Goal: Transaction & Acquisition: Purchase product/service

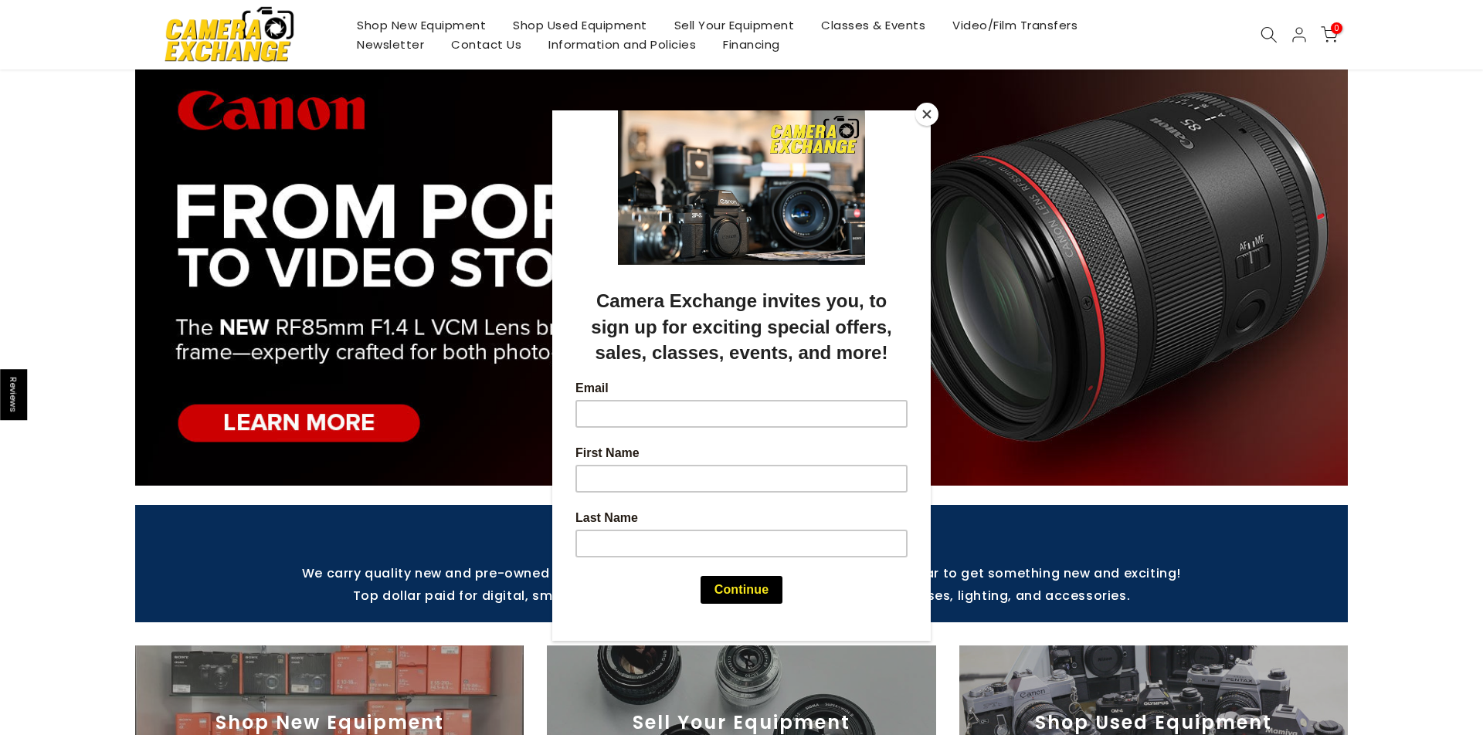
scroll to position [64, 0]
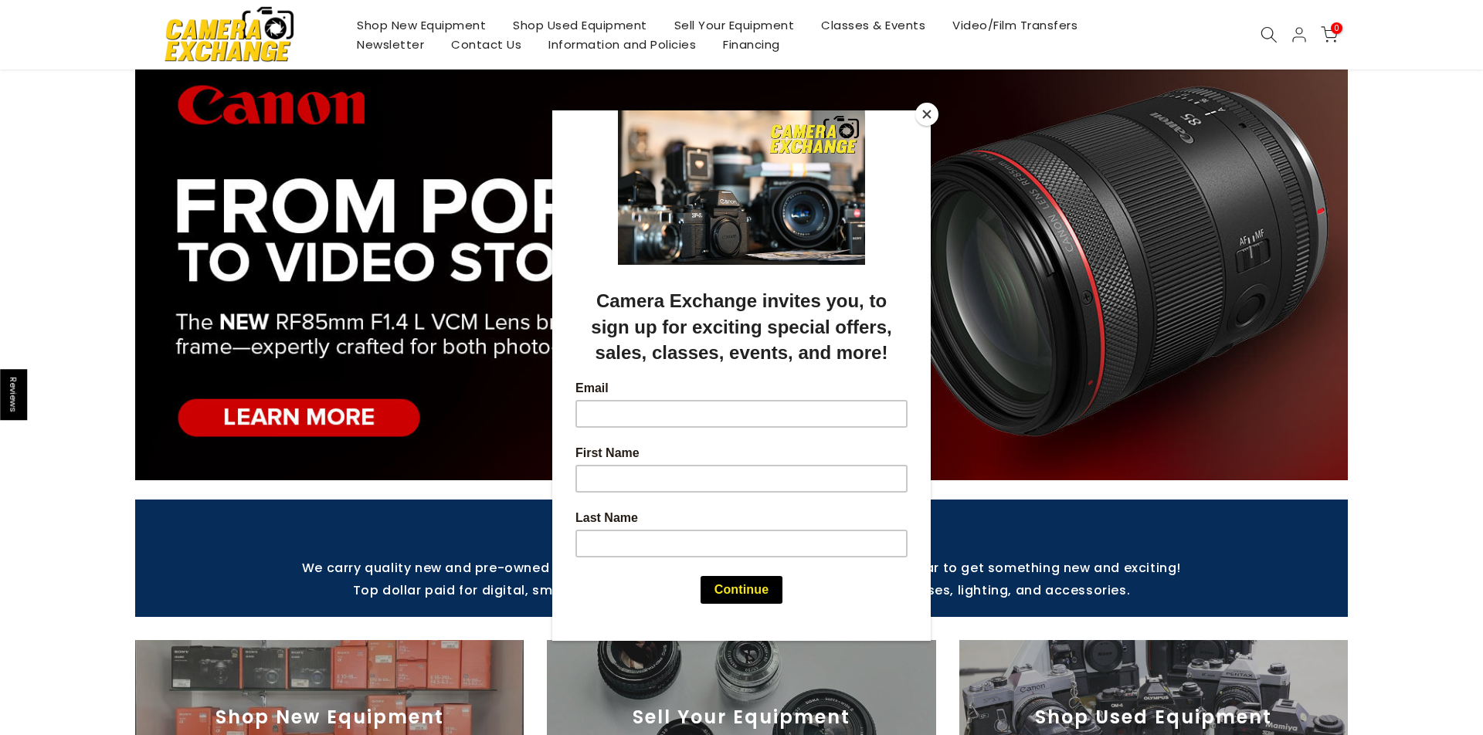
click at [586, 23] on div at bounding box center [741, 367] width 1483 height 735
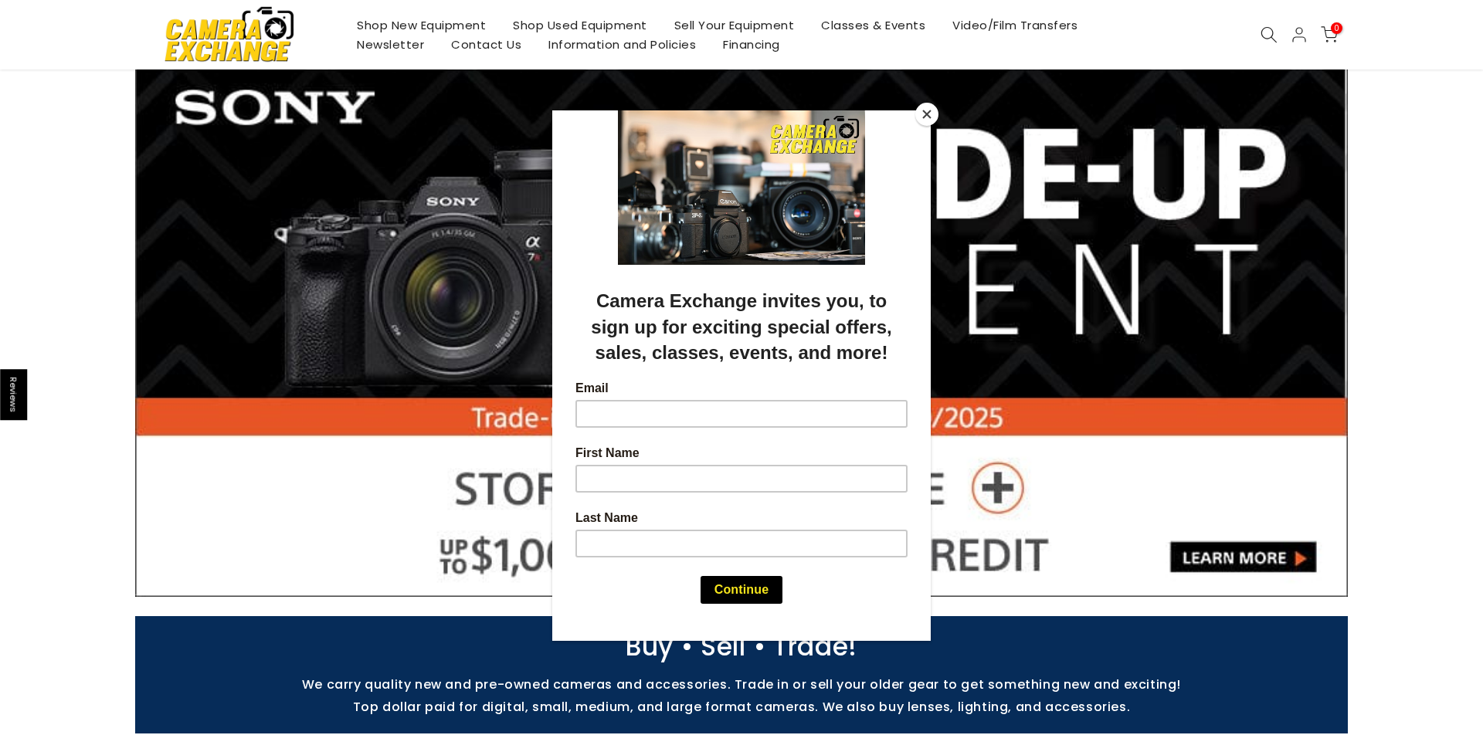
click at [928, 113] on button "Close" at bounding box center [927, 114] width 23 height 23
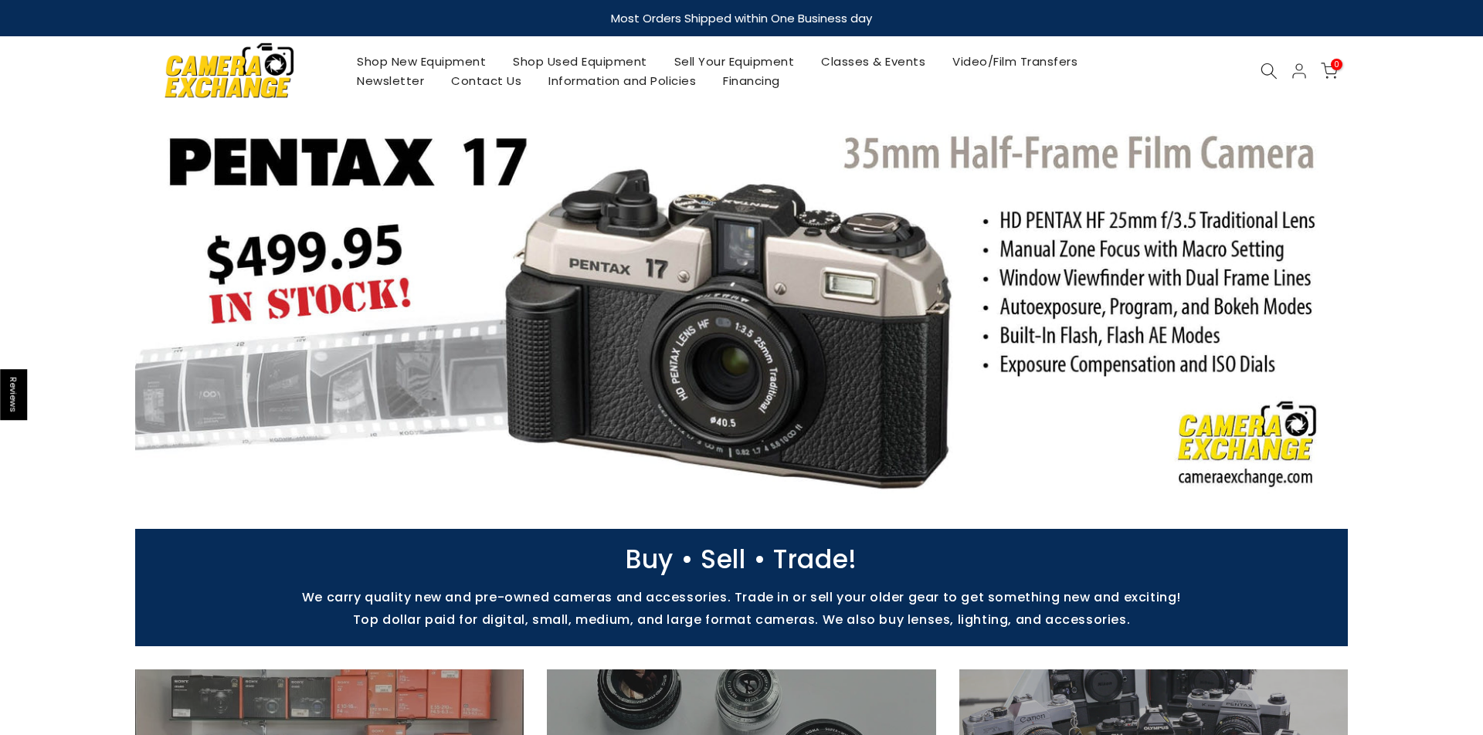
scroll to position [0, 0]
click at [557, 63] on link "Shop Used Equipment" at bounding box center [580, 61] width 161 height 19
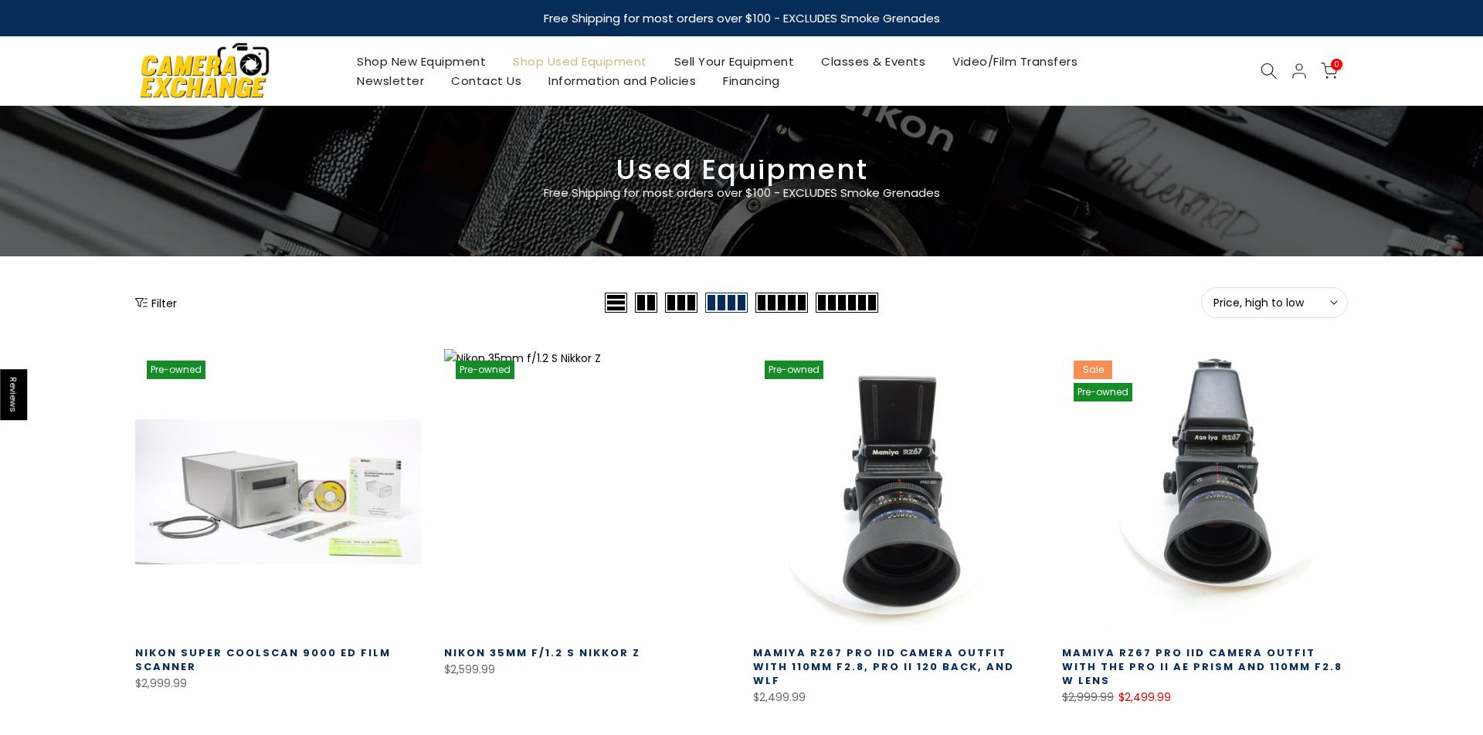
click at [1323, 304] on span "Price, high to low" at bounding box center [1275, 303] width 122 height 14
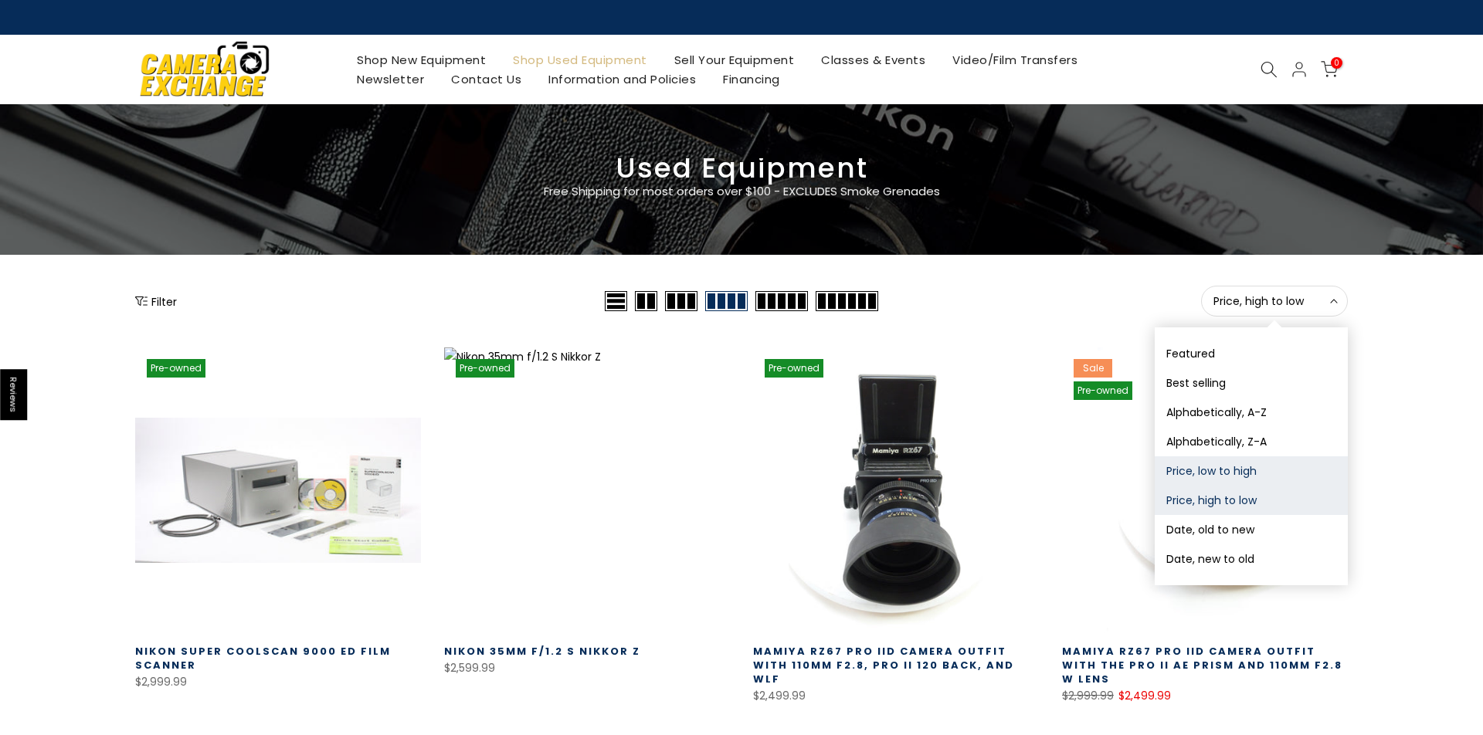
click at [1221, 470] on button "Price, low to high" at bounding box center [1251, 471] width 193 height 29
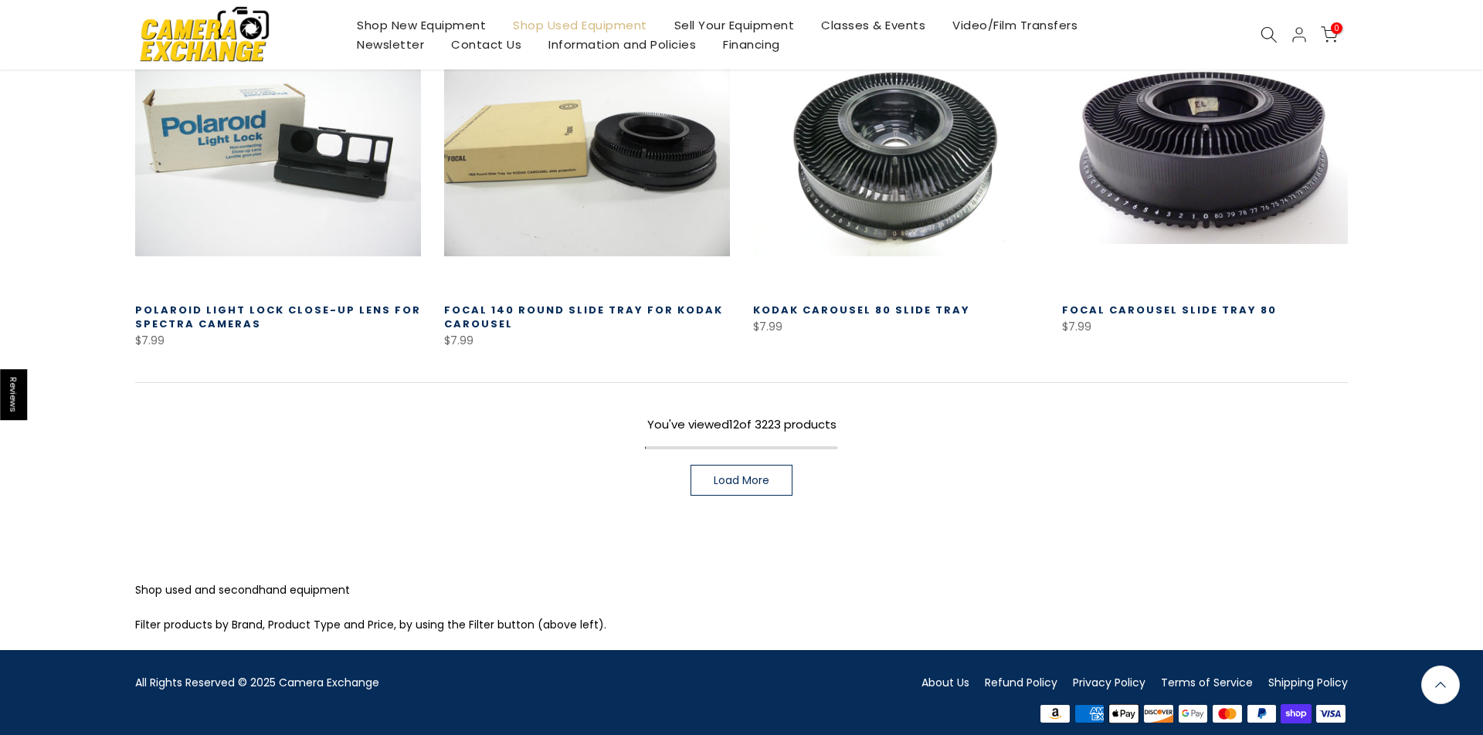
scroll to position [1119, 0]
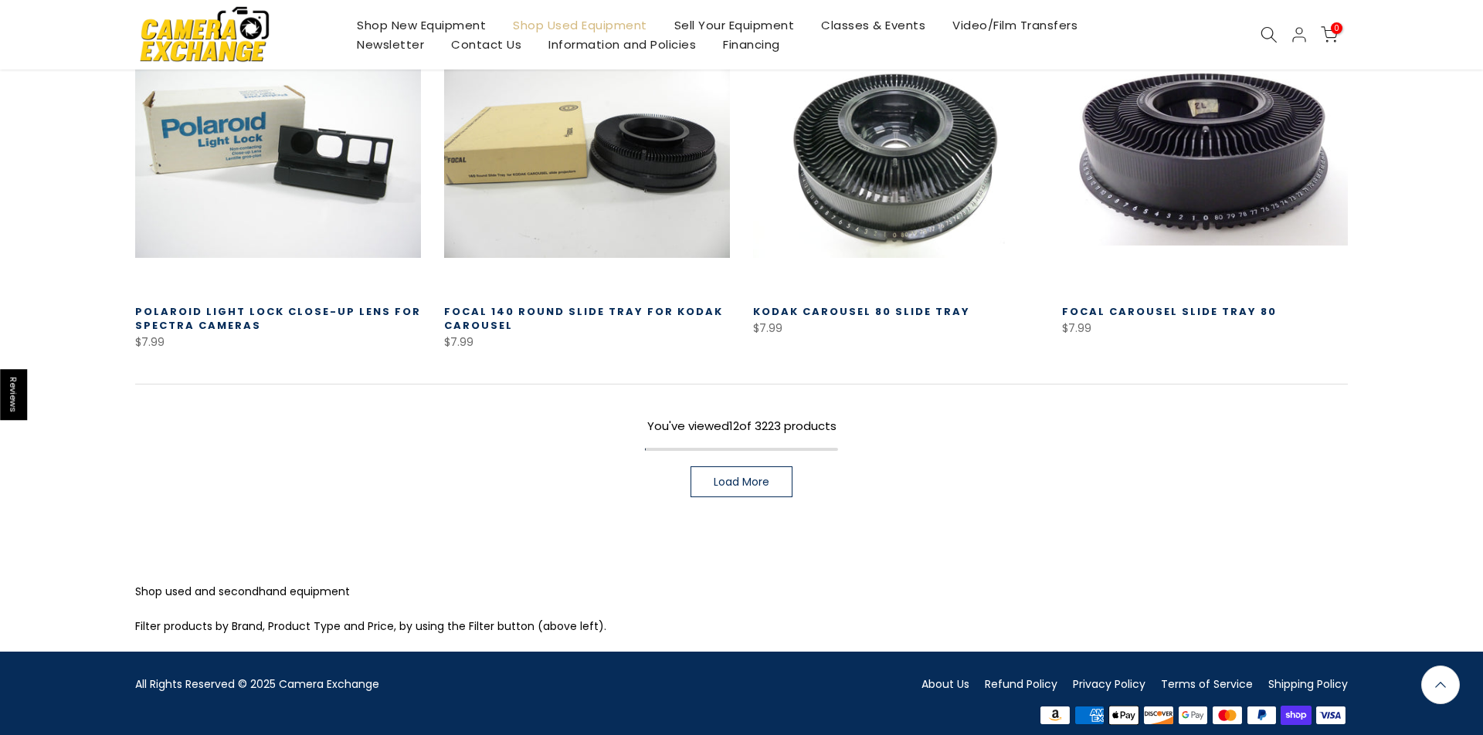
click at [742, 477] on span "Load More" at bounding box center [742, 482] width 56 height 11
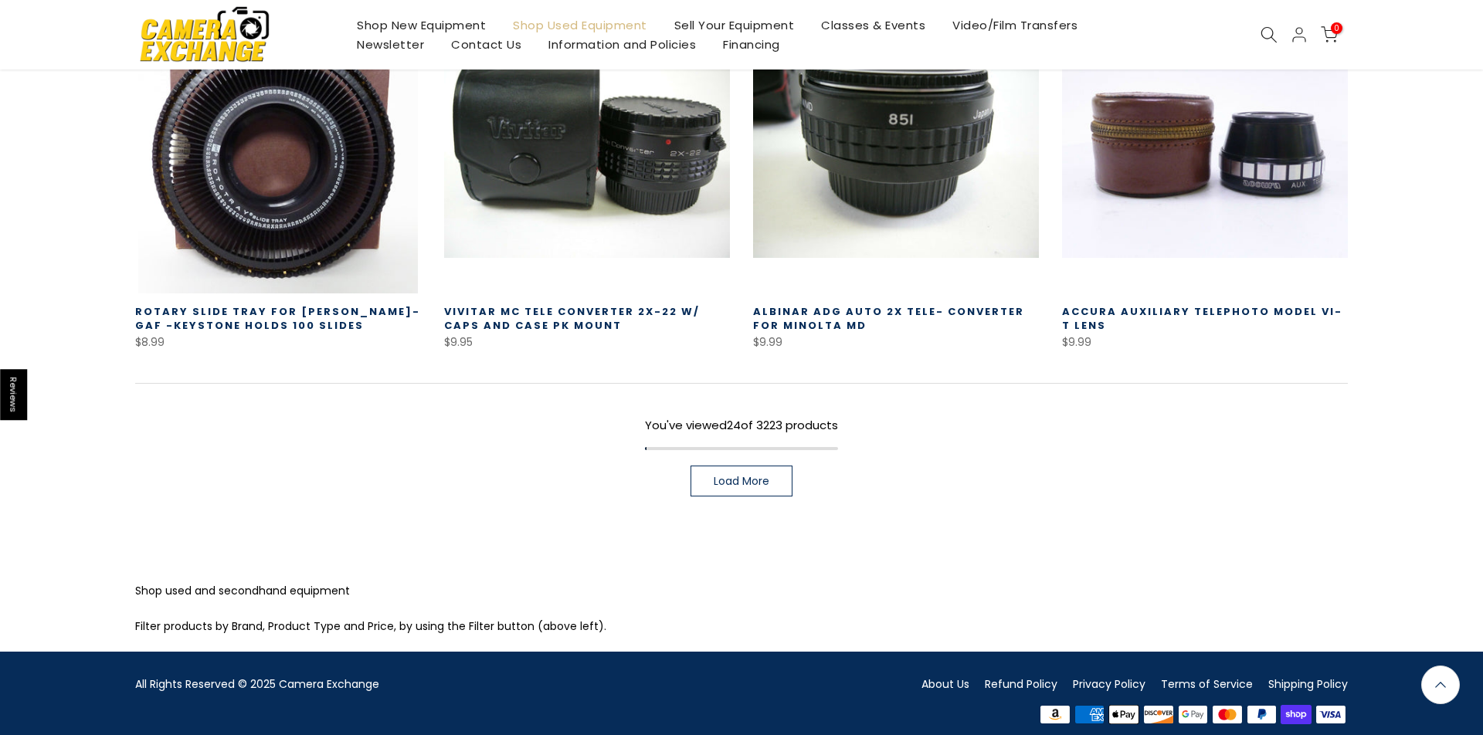
click at [742, 476] on span "Load More" at bounding box center [742, 481] width 56 height 11
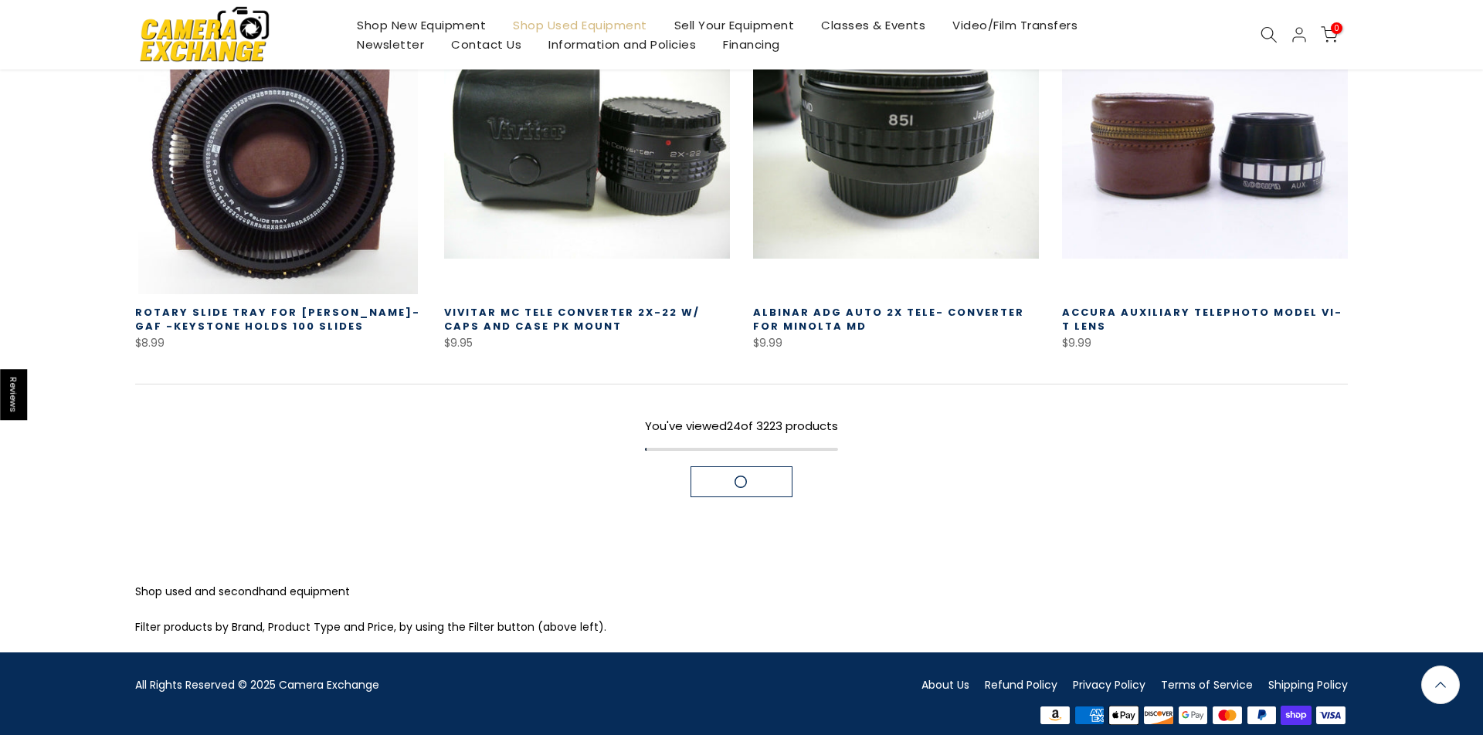
scroll to position [2220, 0]
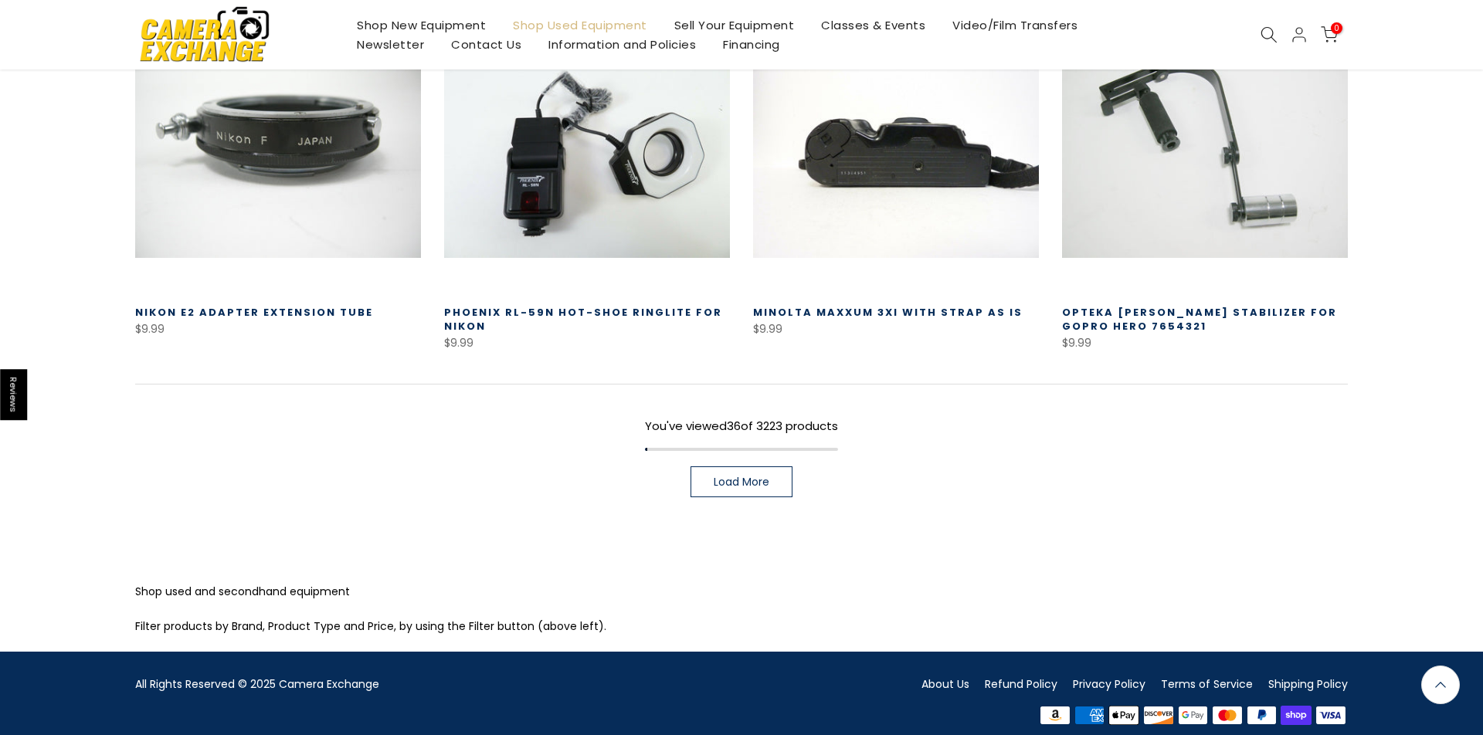
click at [742, 477] on span "Load More" at bounding box center [742, 482] width 56 height 11
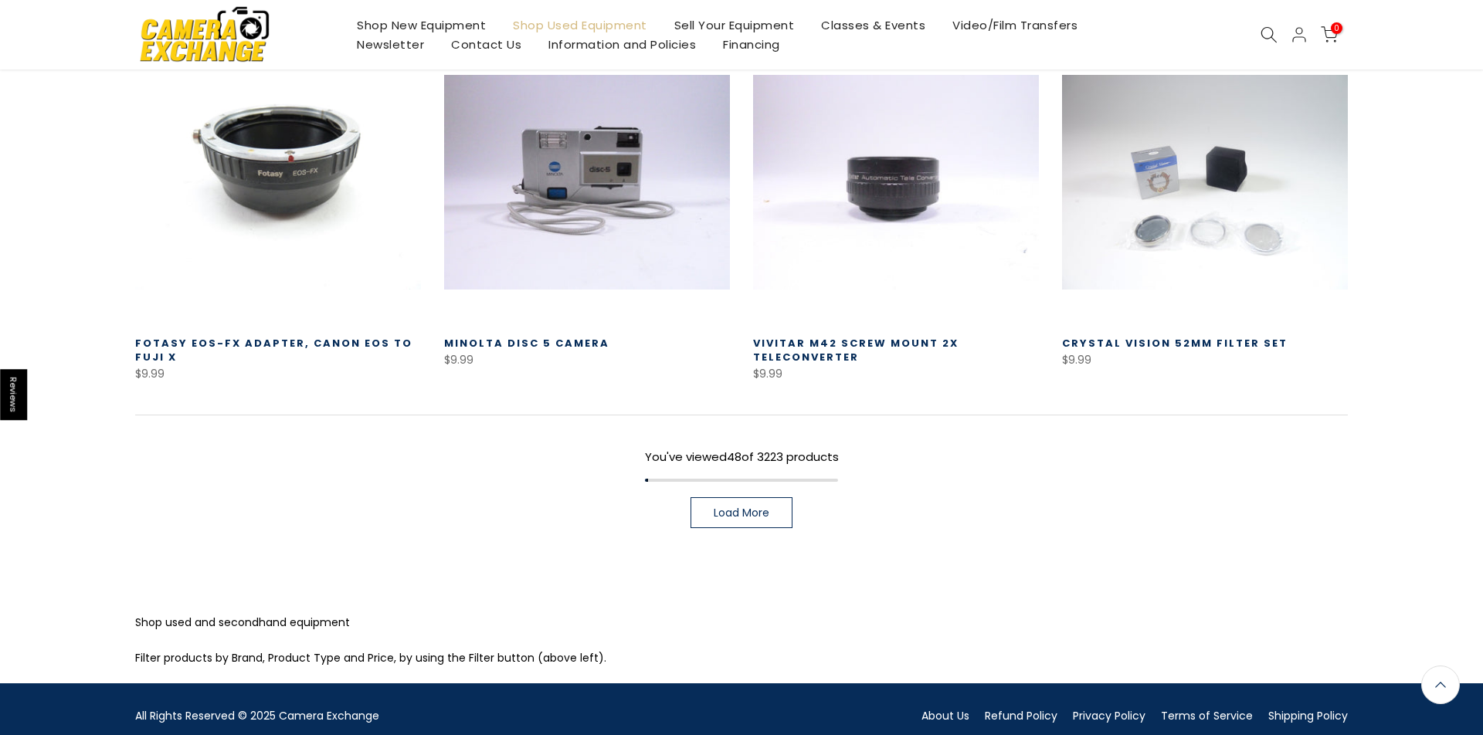
scroll to position [4435, 0]
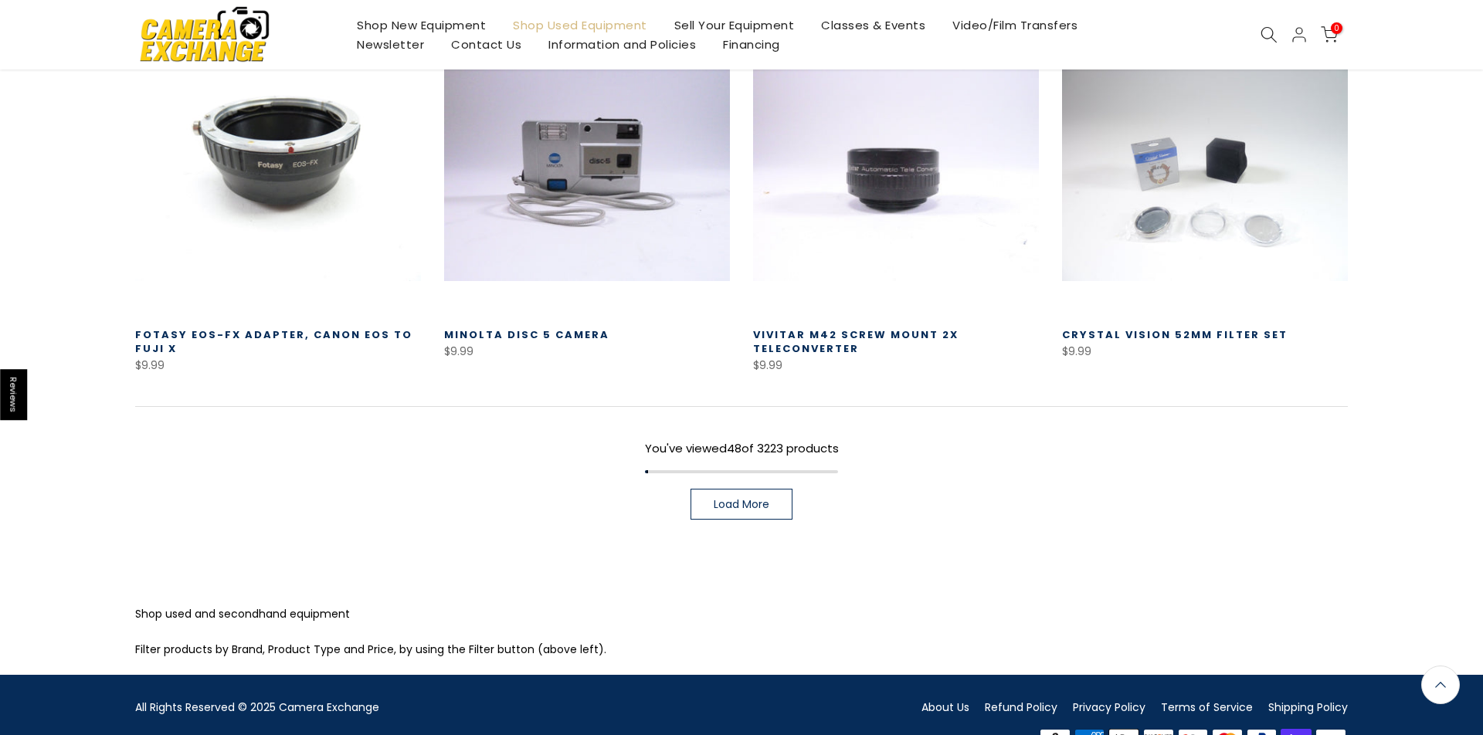
click at [742, 499] on span "Load More" at bounding box center [742, 504] width 56 height 11
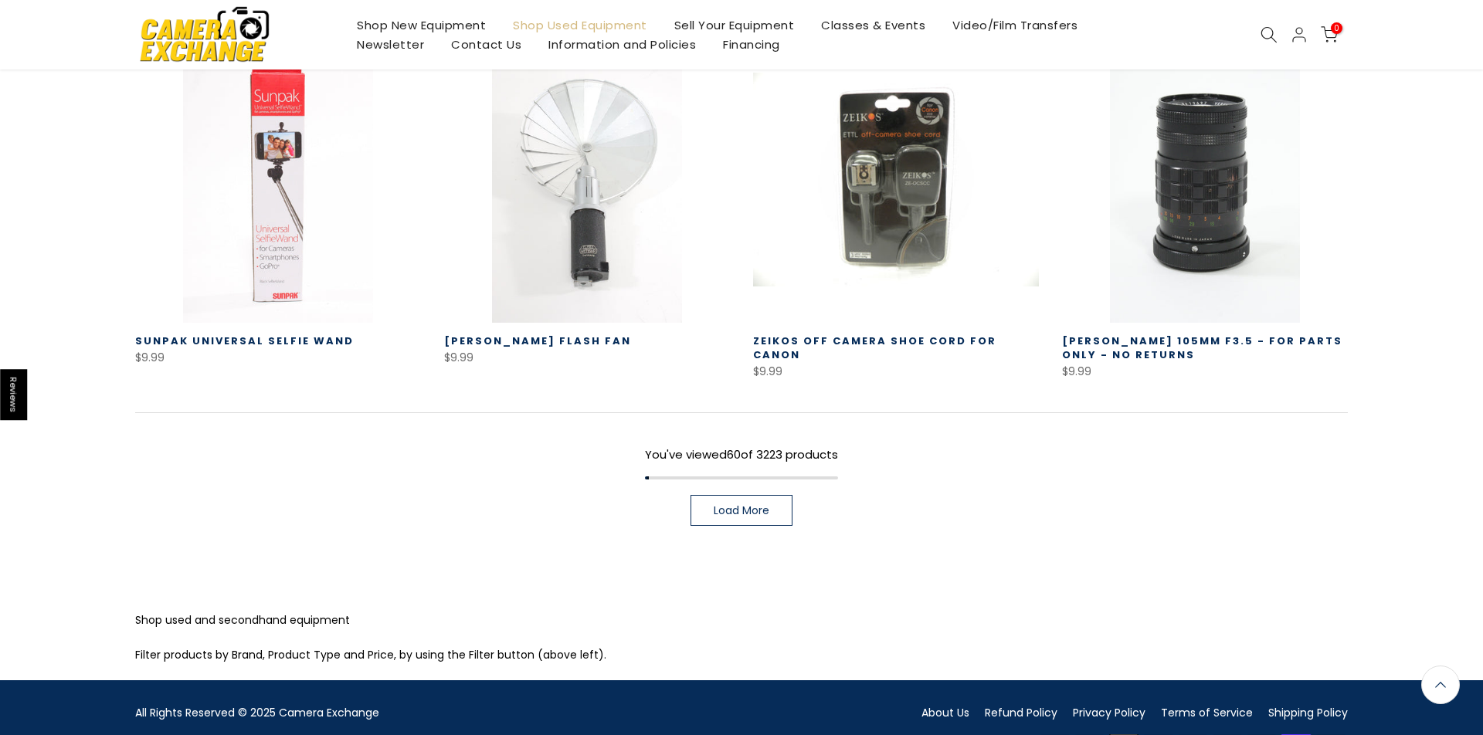
scroll to position [5532, 0]
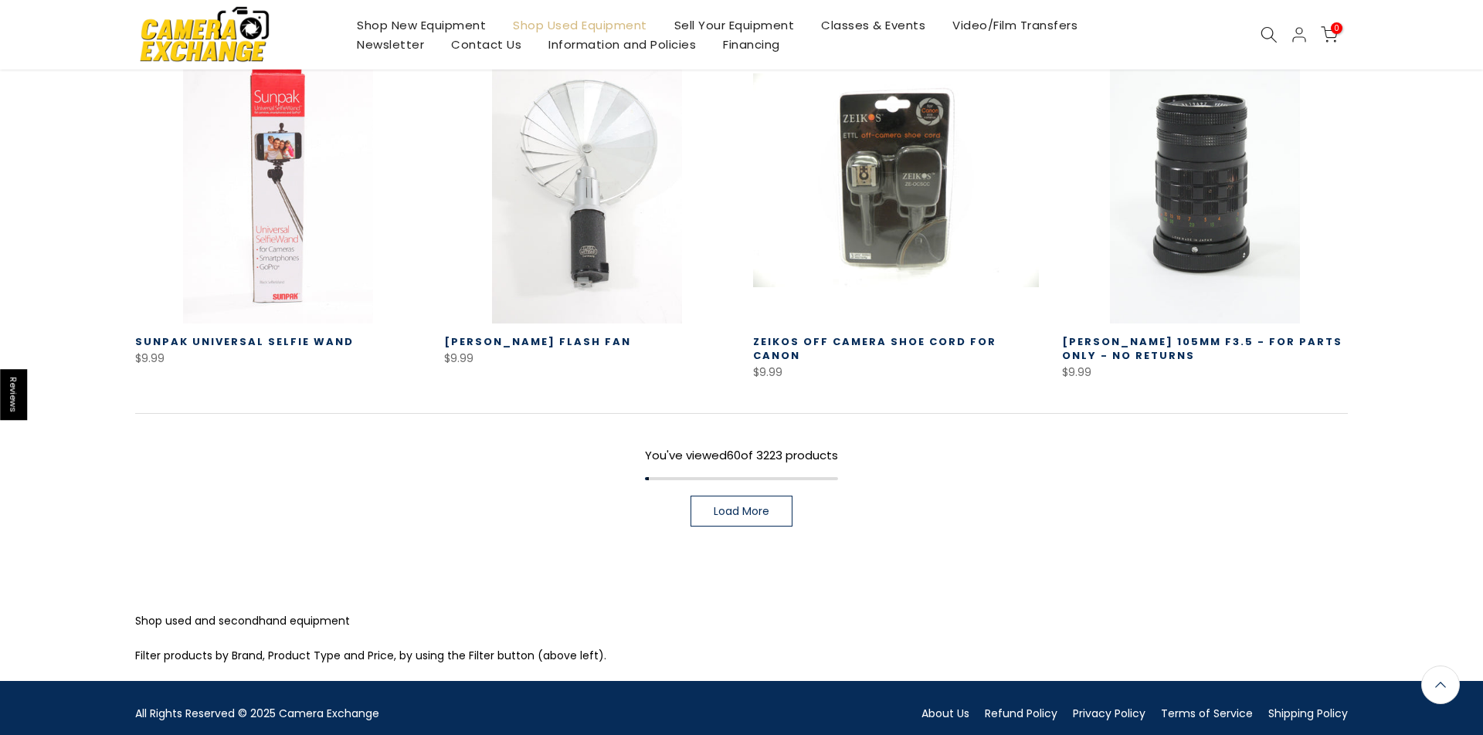
click at [742, 506] on span "Load More" at bounding box center [742, 511] width 56 height 11
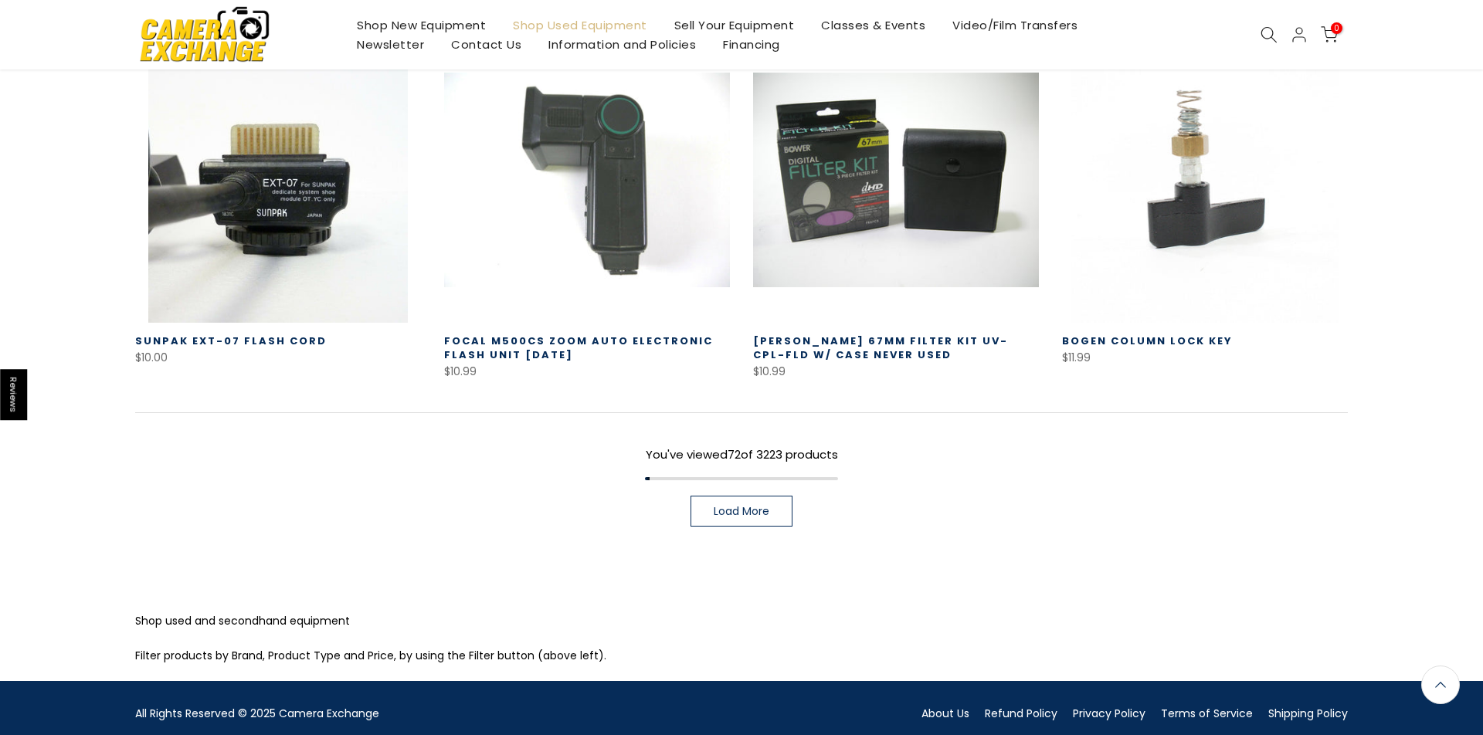
scroll to position [6661, 0]
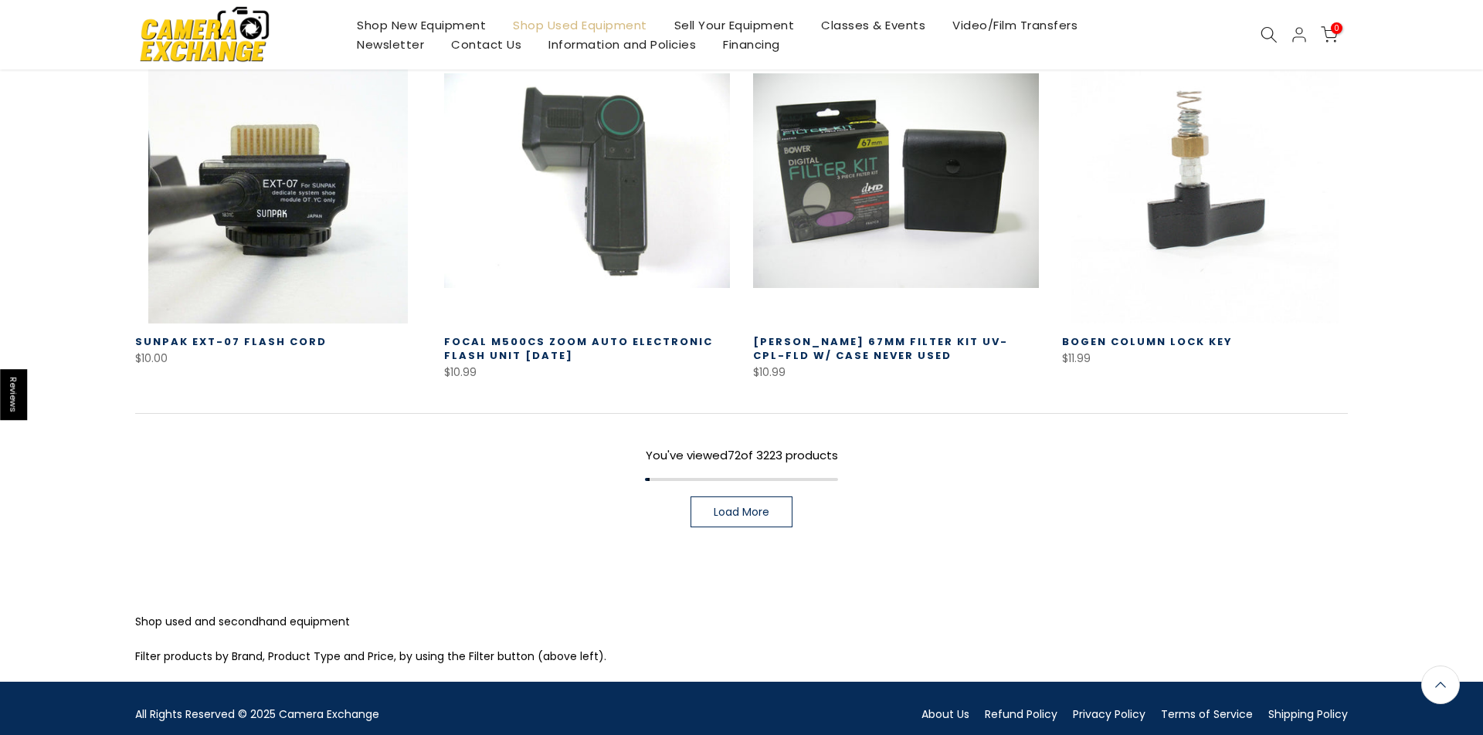
click at [742, 507] on span "Load More" at bounding box center [742, 512] width 56 height 11
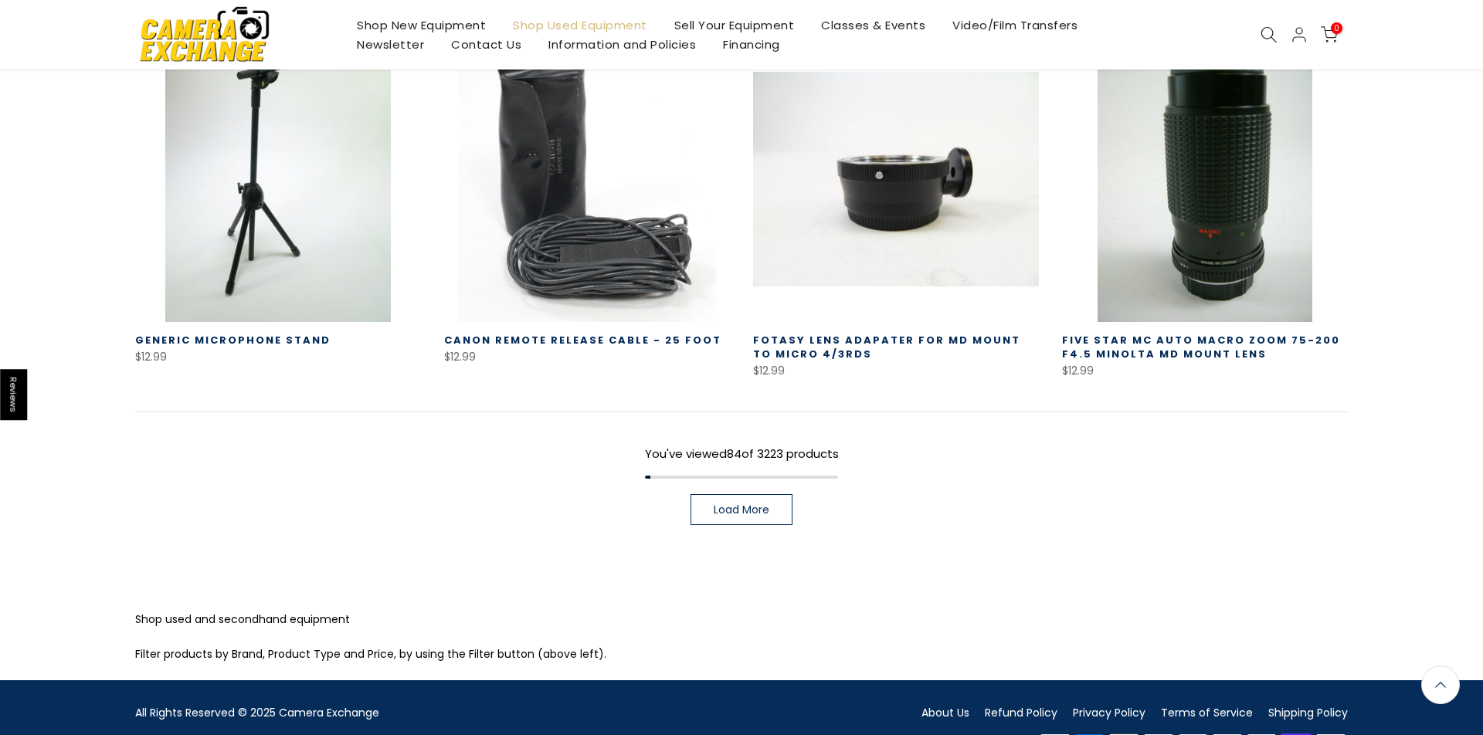
scroll to position [7766, 0]
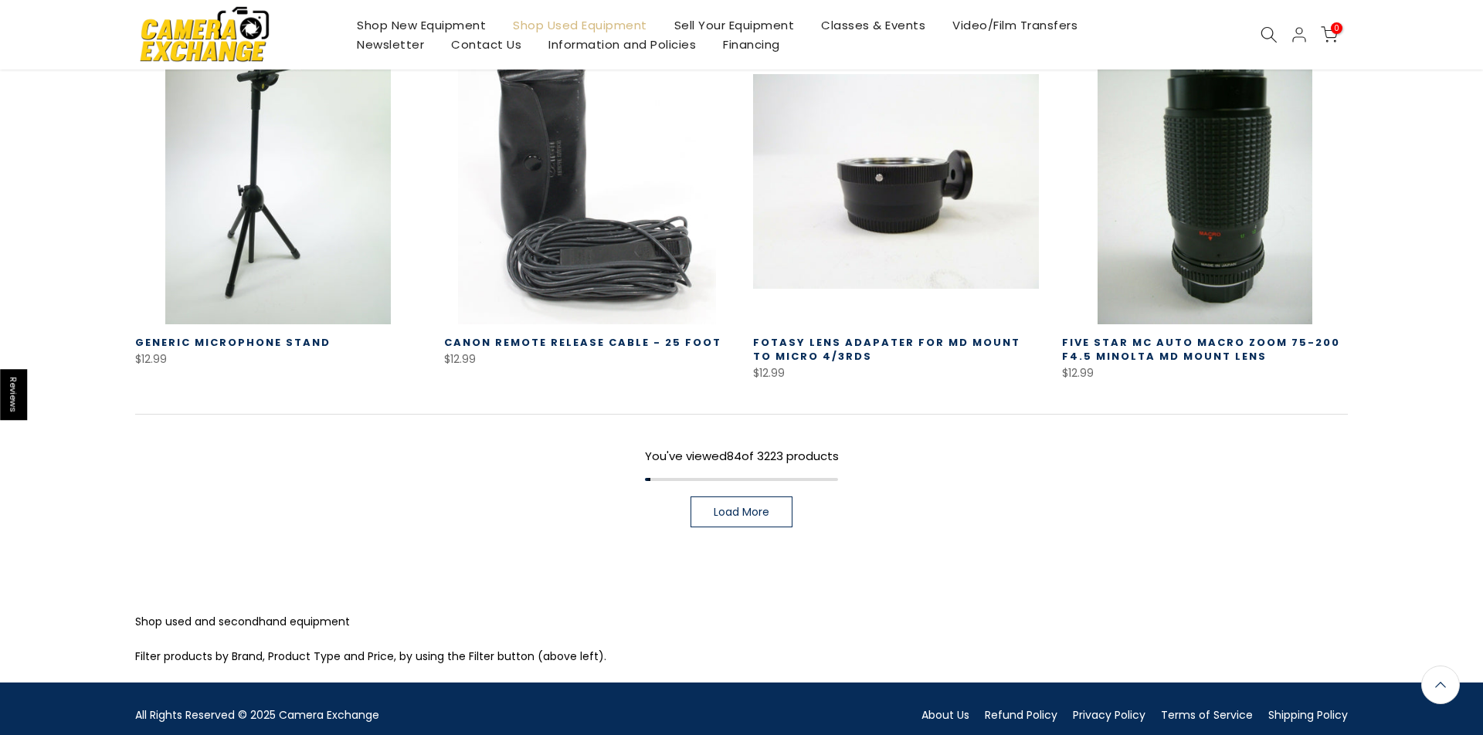
click at [742, 507] on span "Load More" at bounding box center [742, 512] width 56 height 11
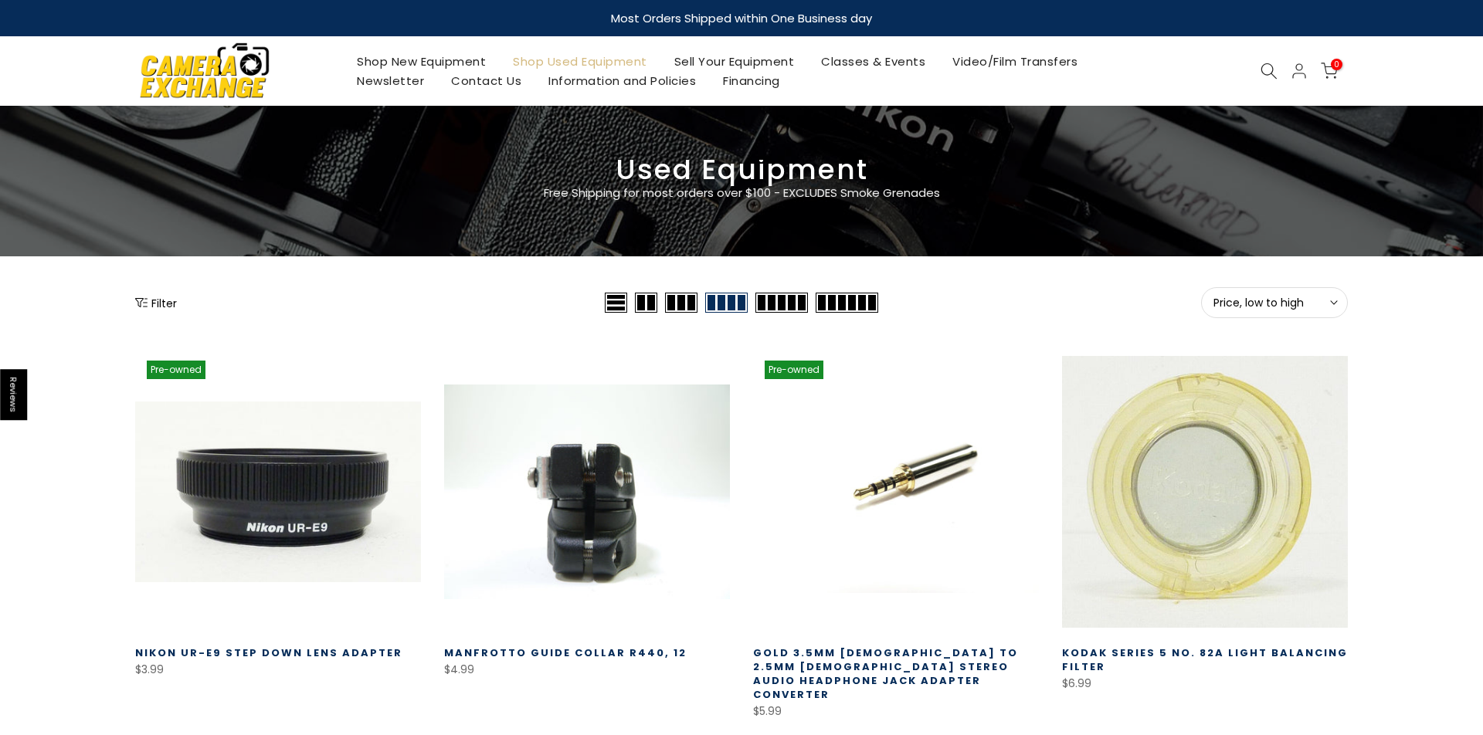
click at [159, 301] on button "Filter" at bounding box center [156, 302] width 42 height 15
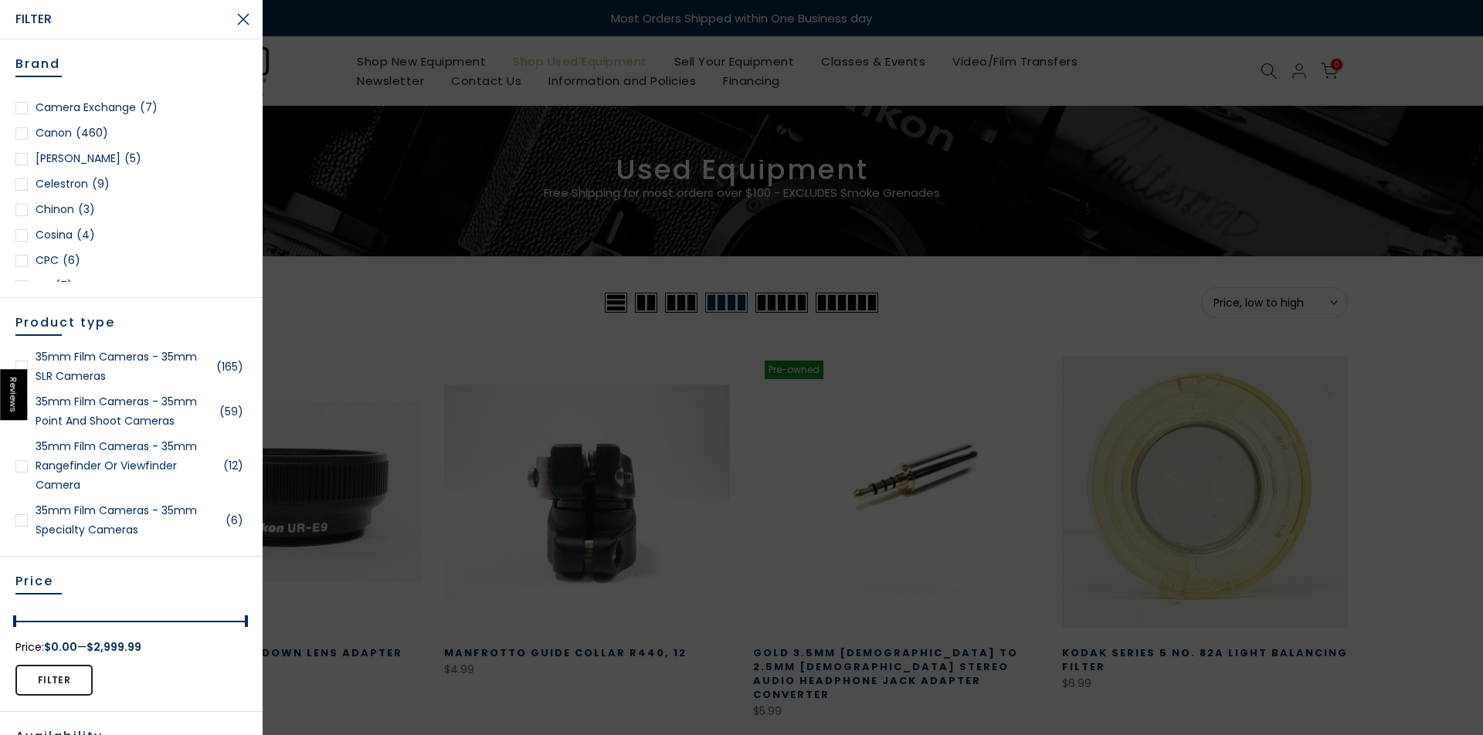
scroll to position [318, 0]
click at [50, 113] on link "Canon (460)" at bounding box center [131, 112] width 232 height 19
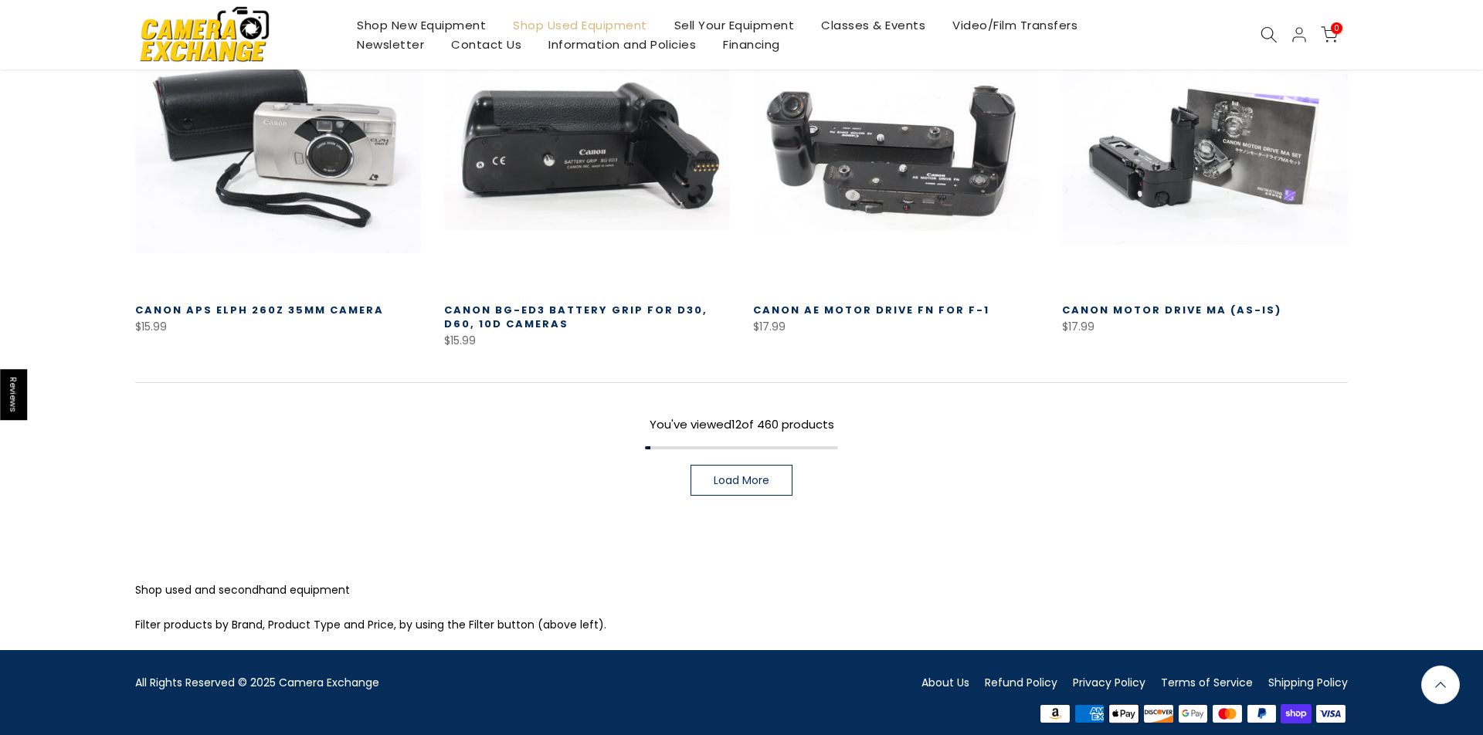
scroll to position [1178, 0]
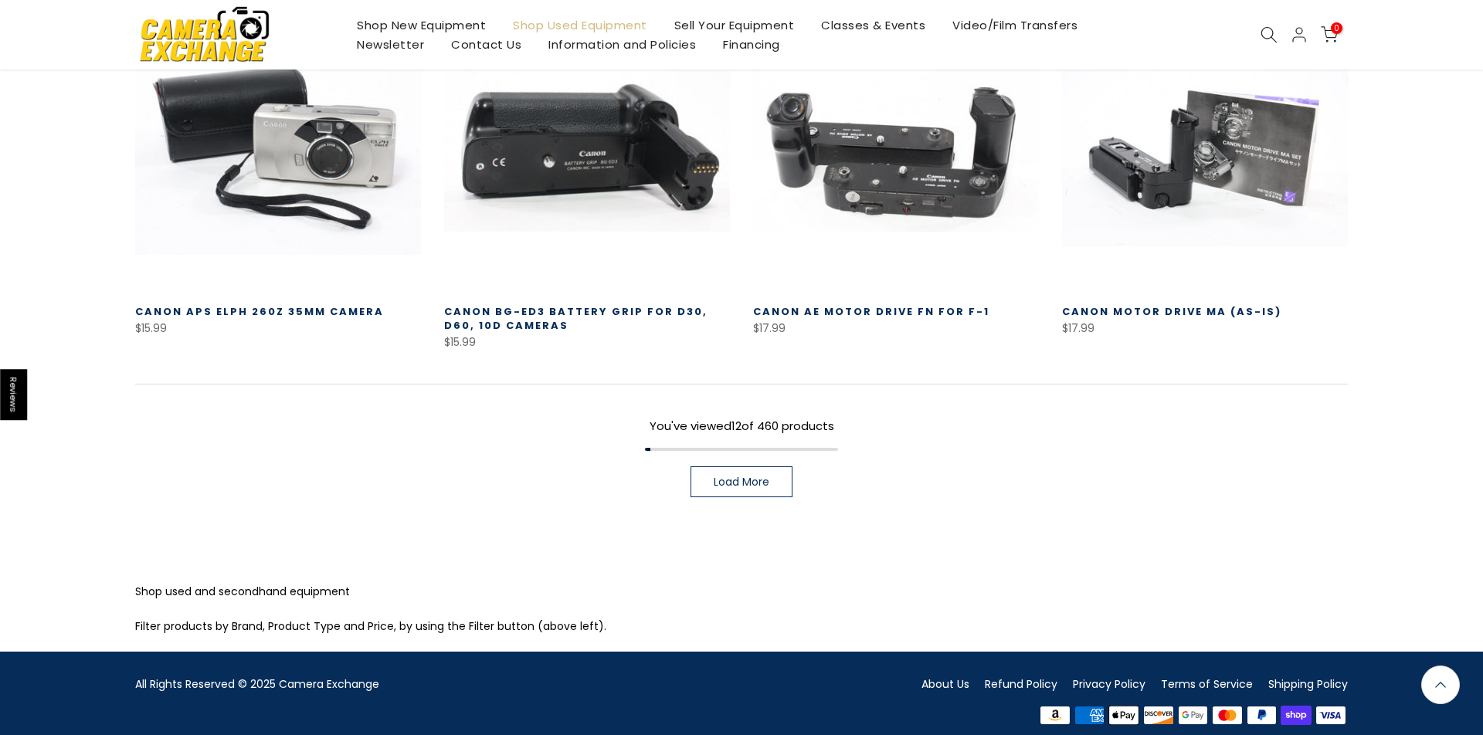
click at [756, 477] on span "Load More" at bounding box center [742, 482] width 56 height 11
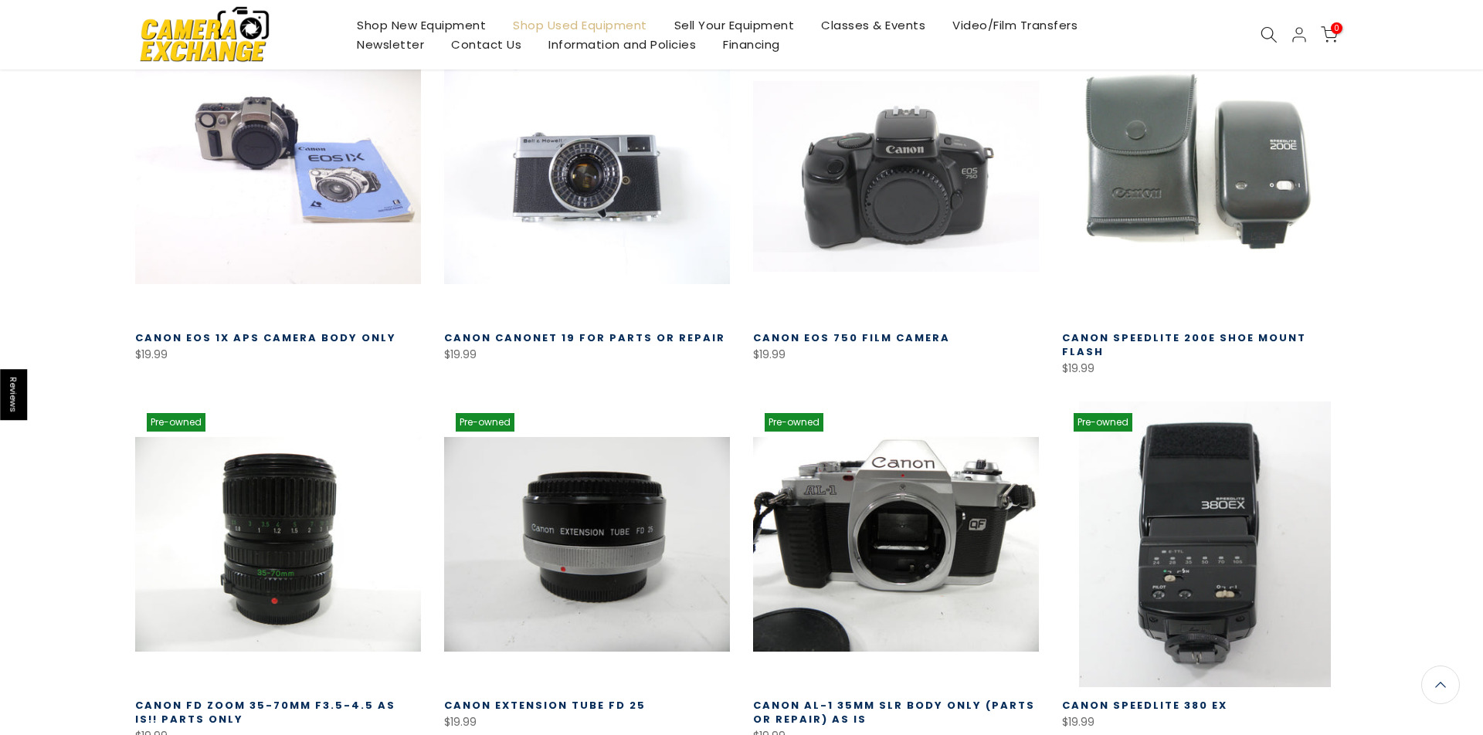
scroll to position [1936, 0]
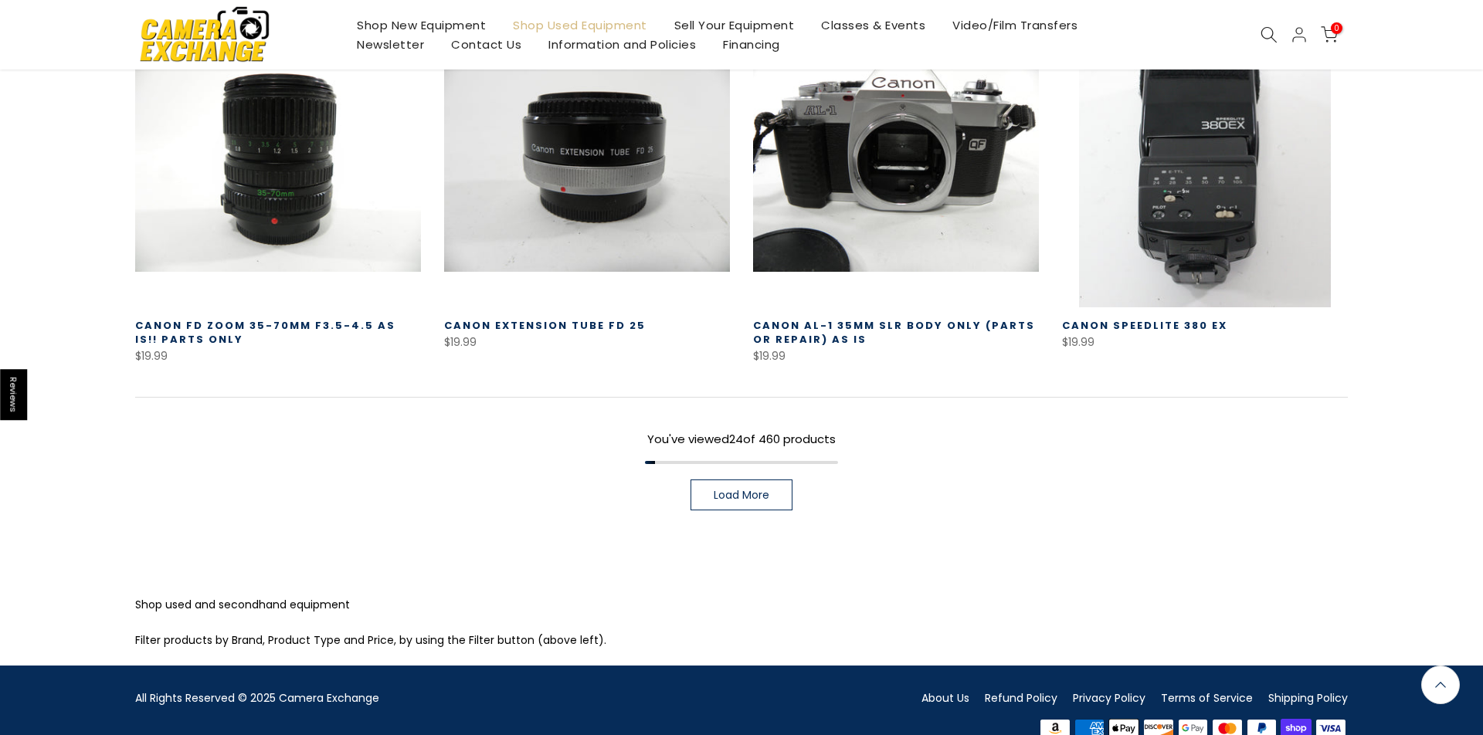
click at [756, 490] on span "Load More" at bounding box center [742, 495] width 56 height 11
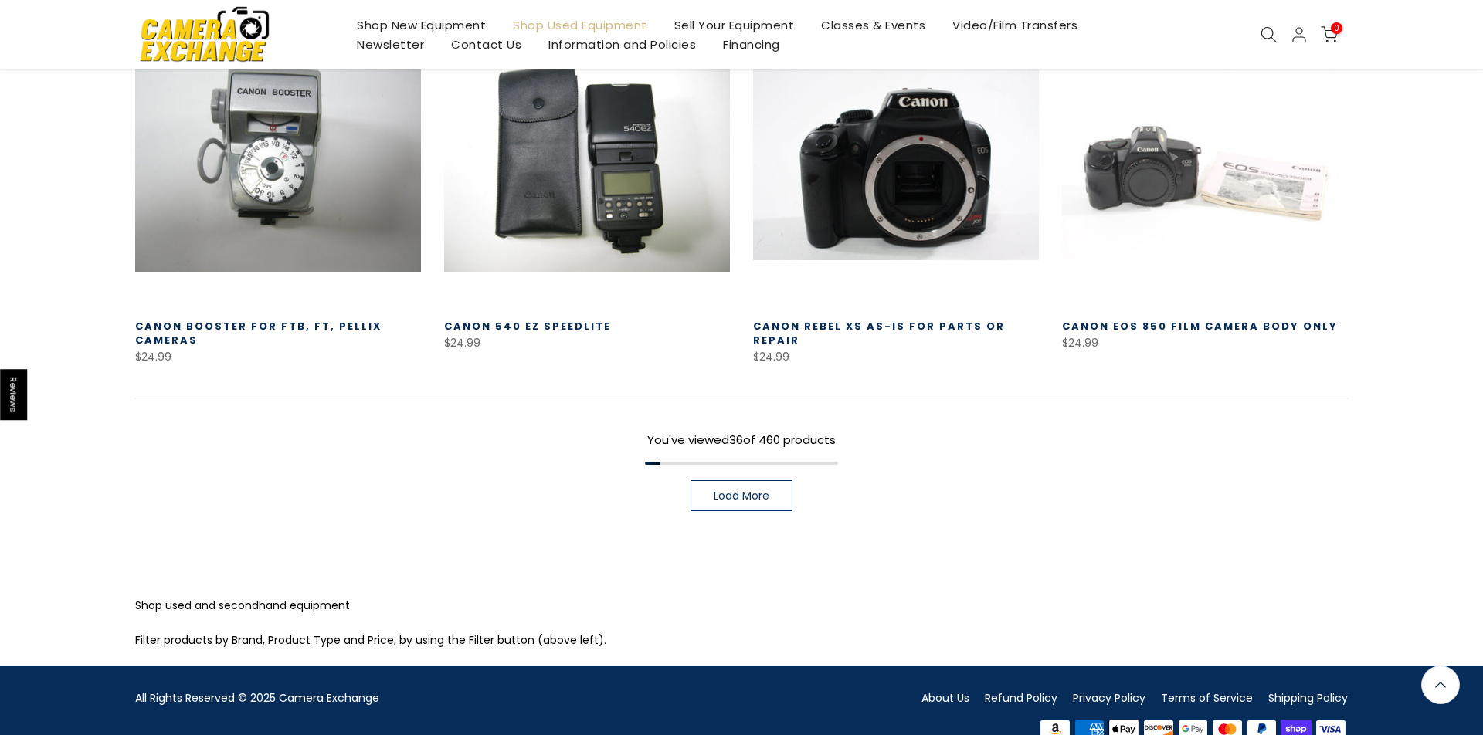
scroll to position [3385, 0]
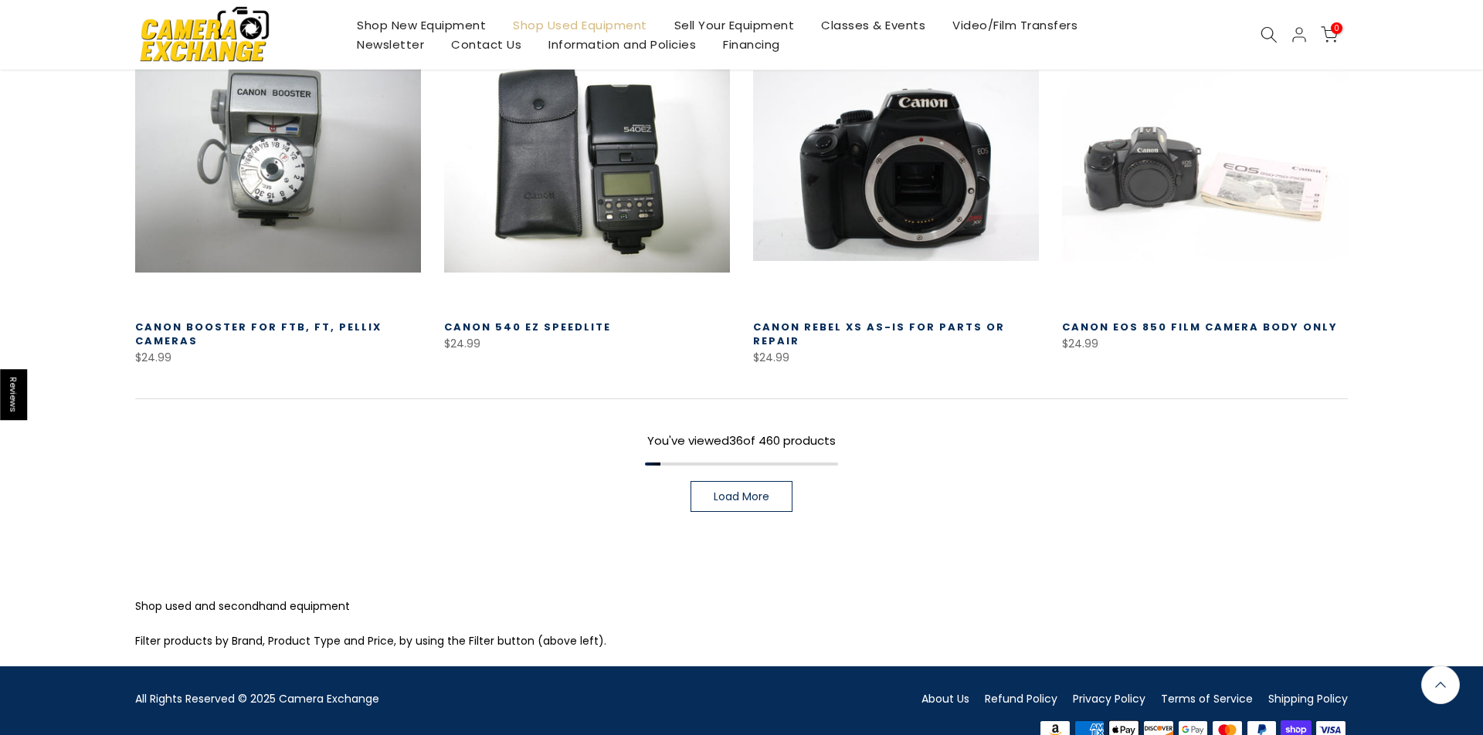
click at [728, 491] on span "Load More" at bounding box center [742, 496] width 56 height 11
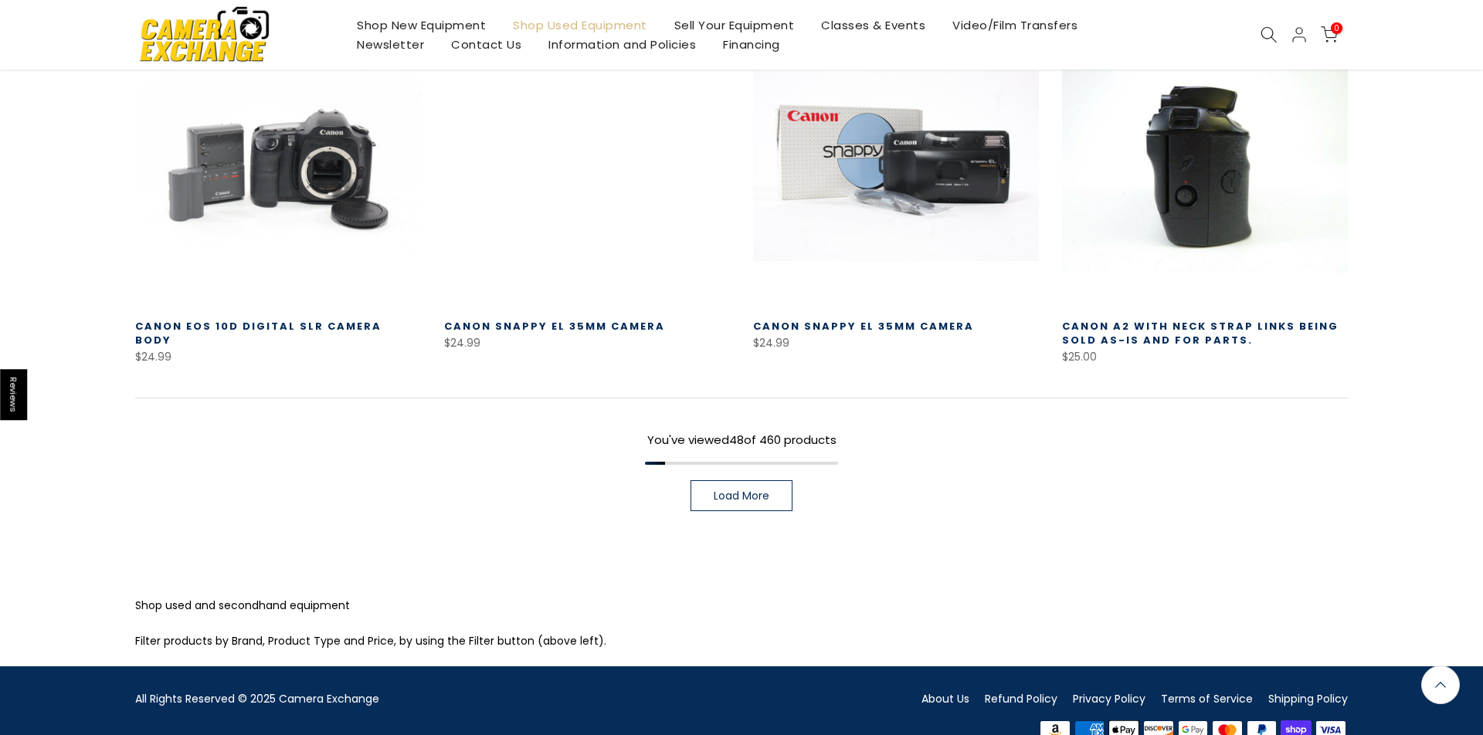
scroll to position [4489, 0]
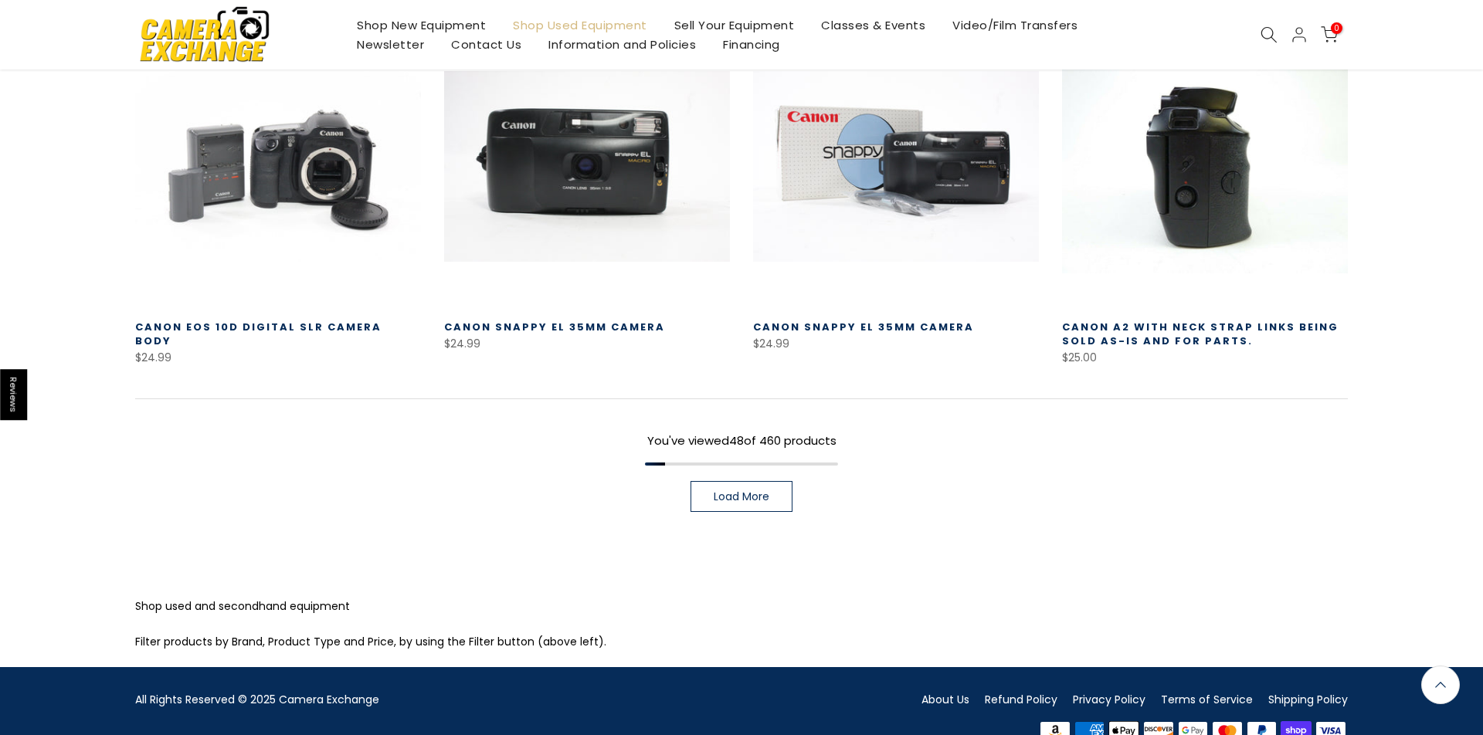
click at [728, 491] on span "Load More" at bounding box center [742, 496] width 56 height 11
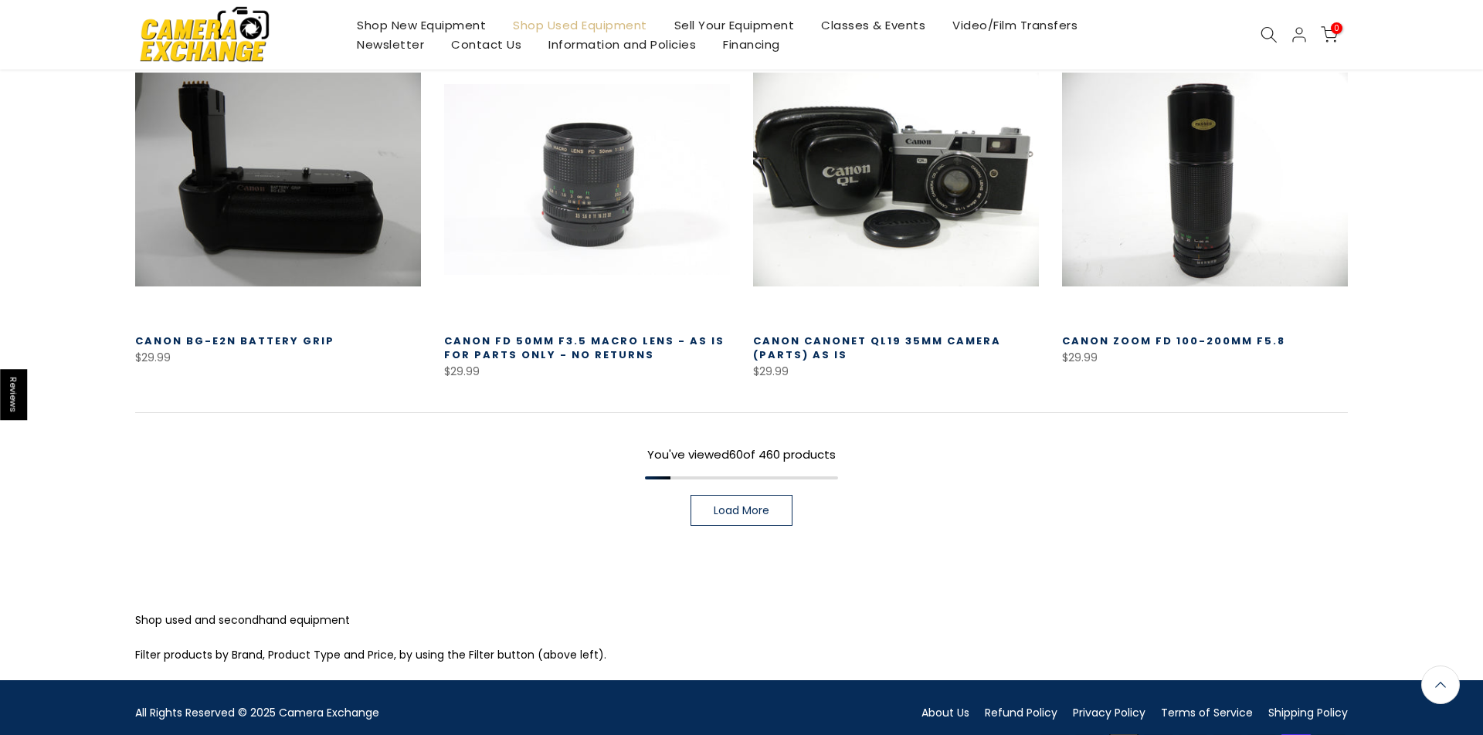
scroll to position [5593, 0]
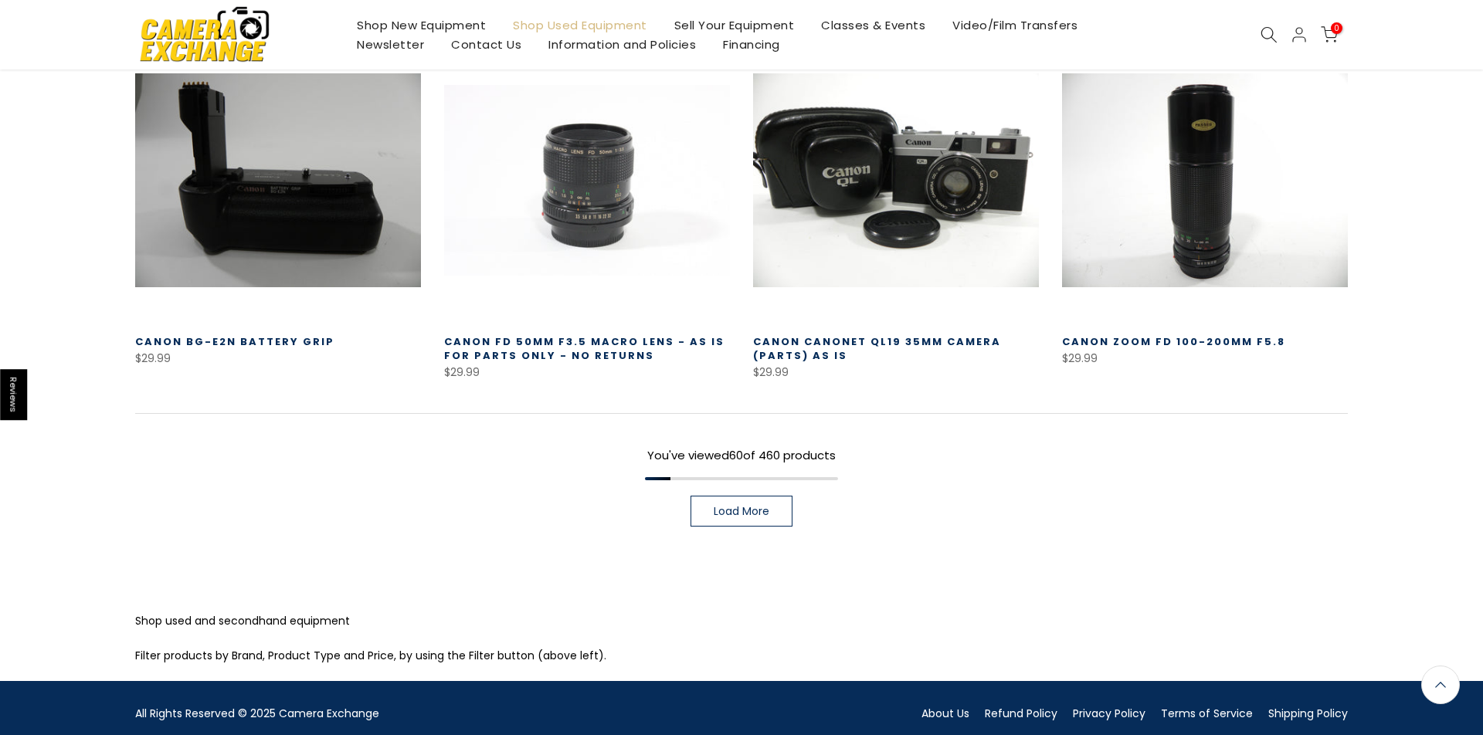
click at [728, 506] on span "Load More" at bounding box center [742, 511] width 56 height 11
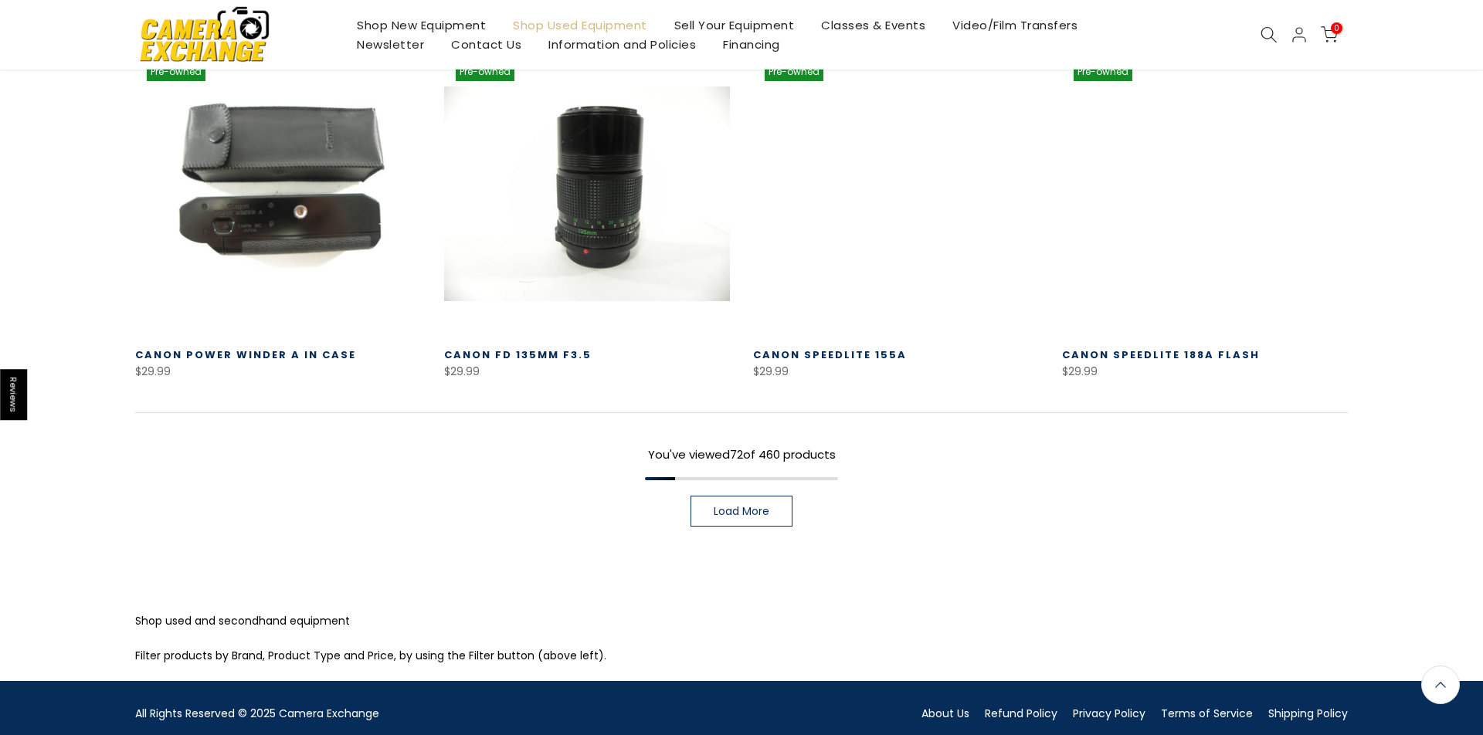
scroll to position [6667, 0]
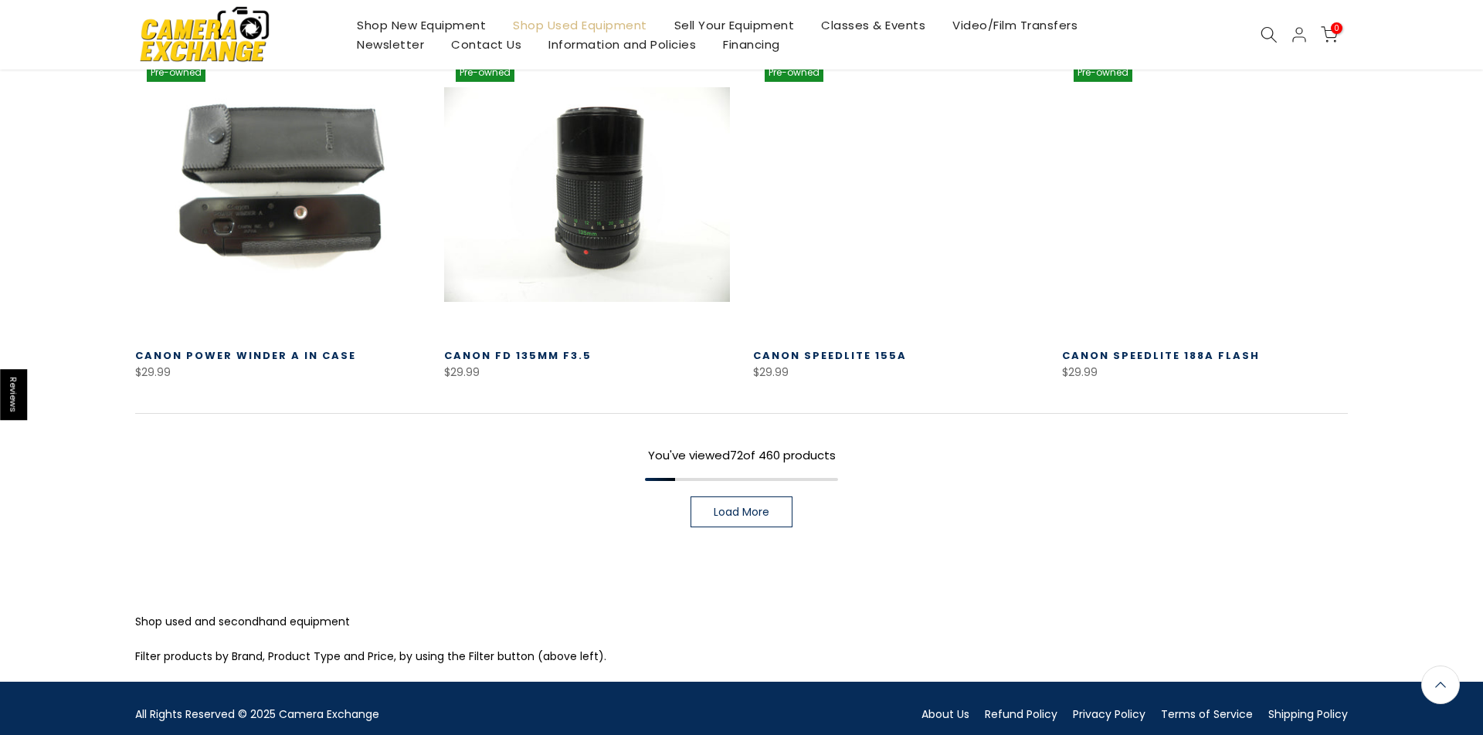
click at [728, 507] on span "Load More" at bounding box center [742, 512] width 56 height 11
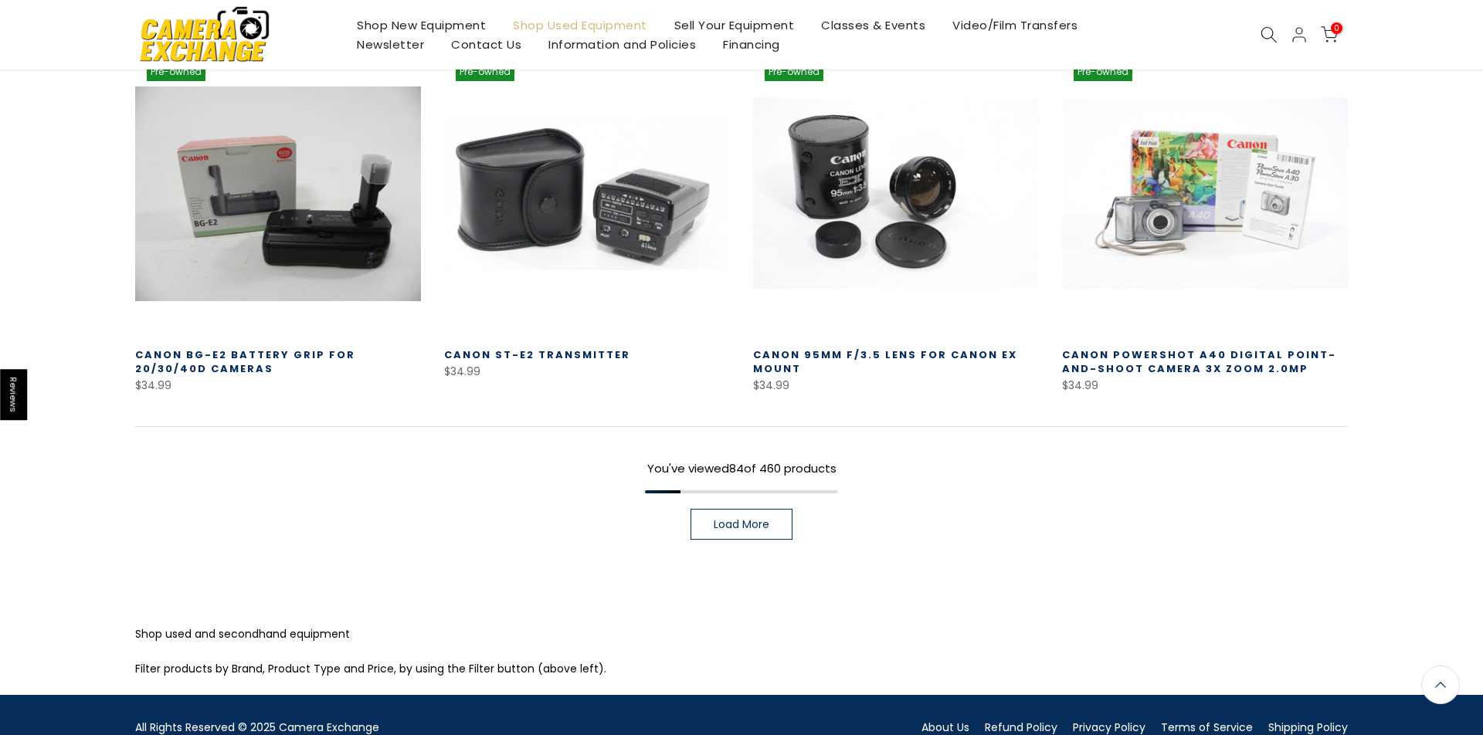
scroll to position [7771, 0]
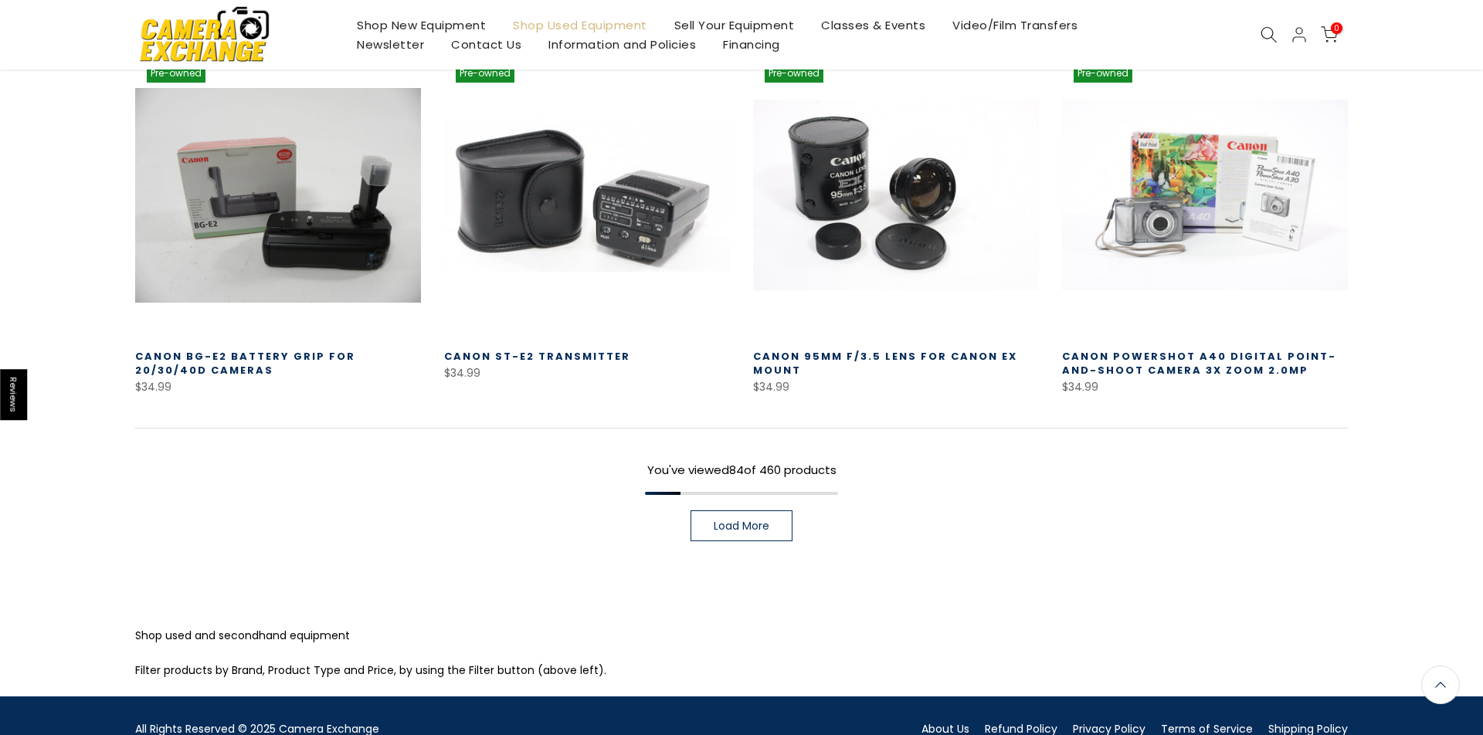
click at [728, 521] on span "Load More" at bounding box center [742, 526] width 56 height 11
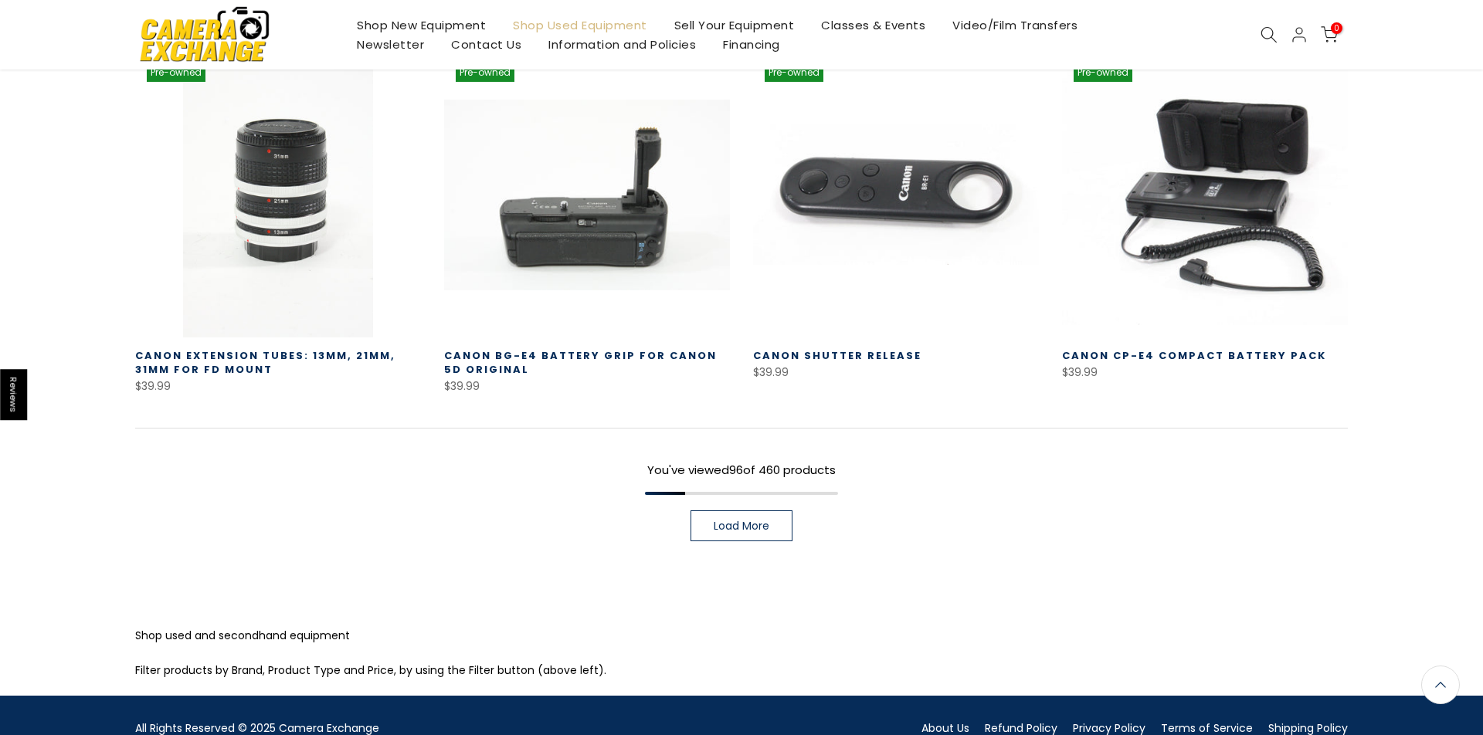
click at [728, 521] on span "Load More" at bounding box center [742, 526] width 56 height 11
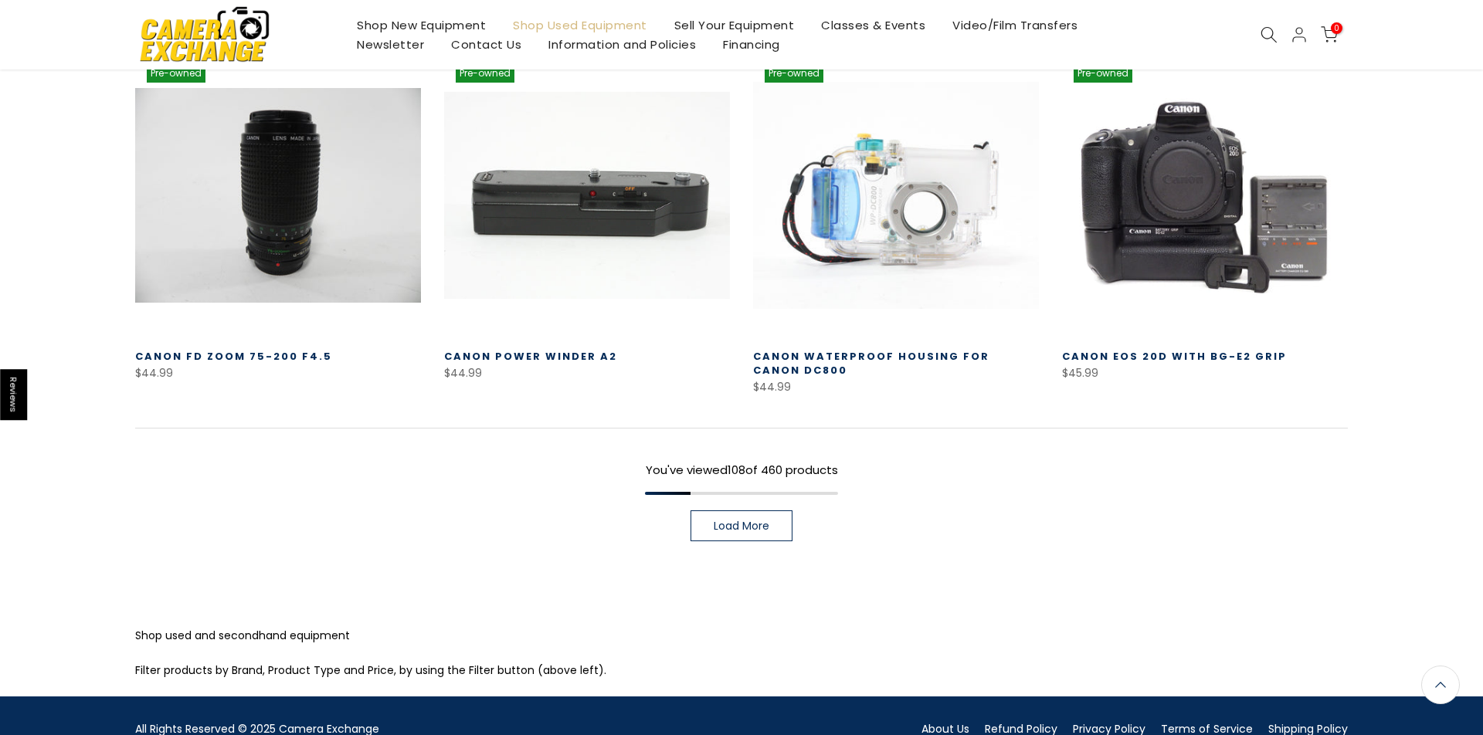
scroll to position [9976, 0]
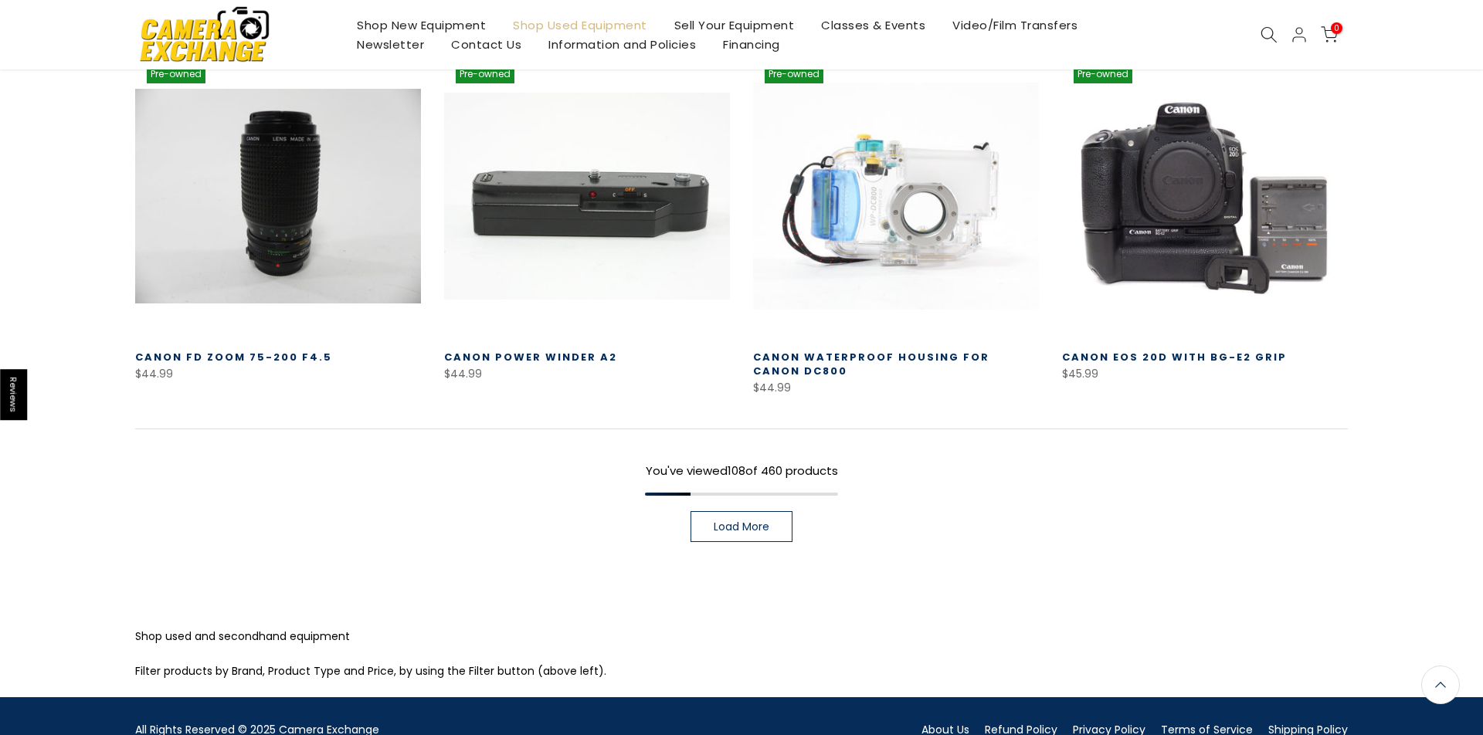
click at [728, 521] on span "Load More" at bounding box center [742, 526] width 56 height 11
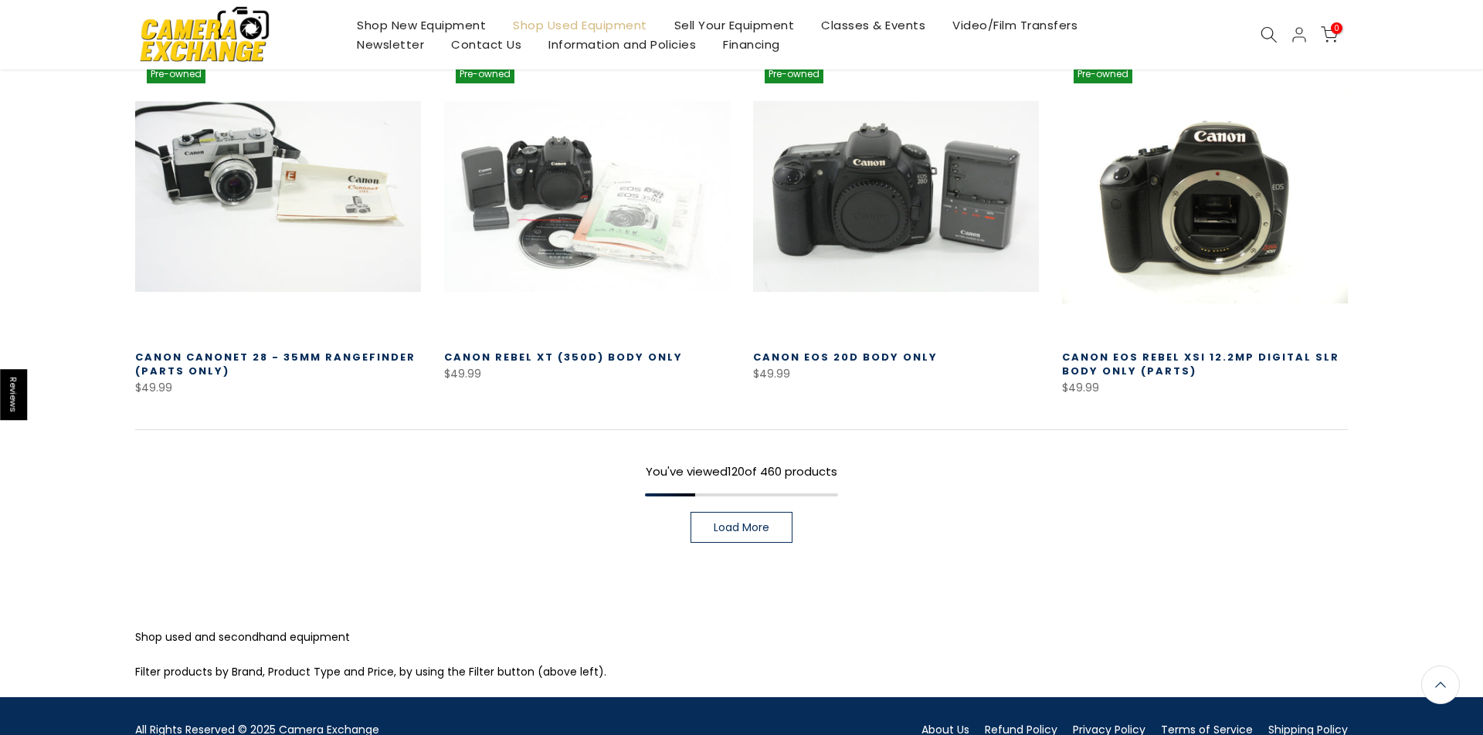
scroll to position [11080, 0]
click at [728, 522] on span "Load More" at bounding box center [742, 527] width 56 height 11
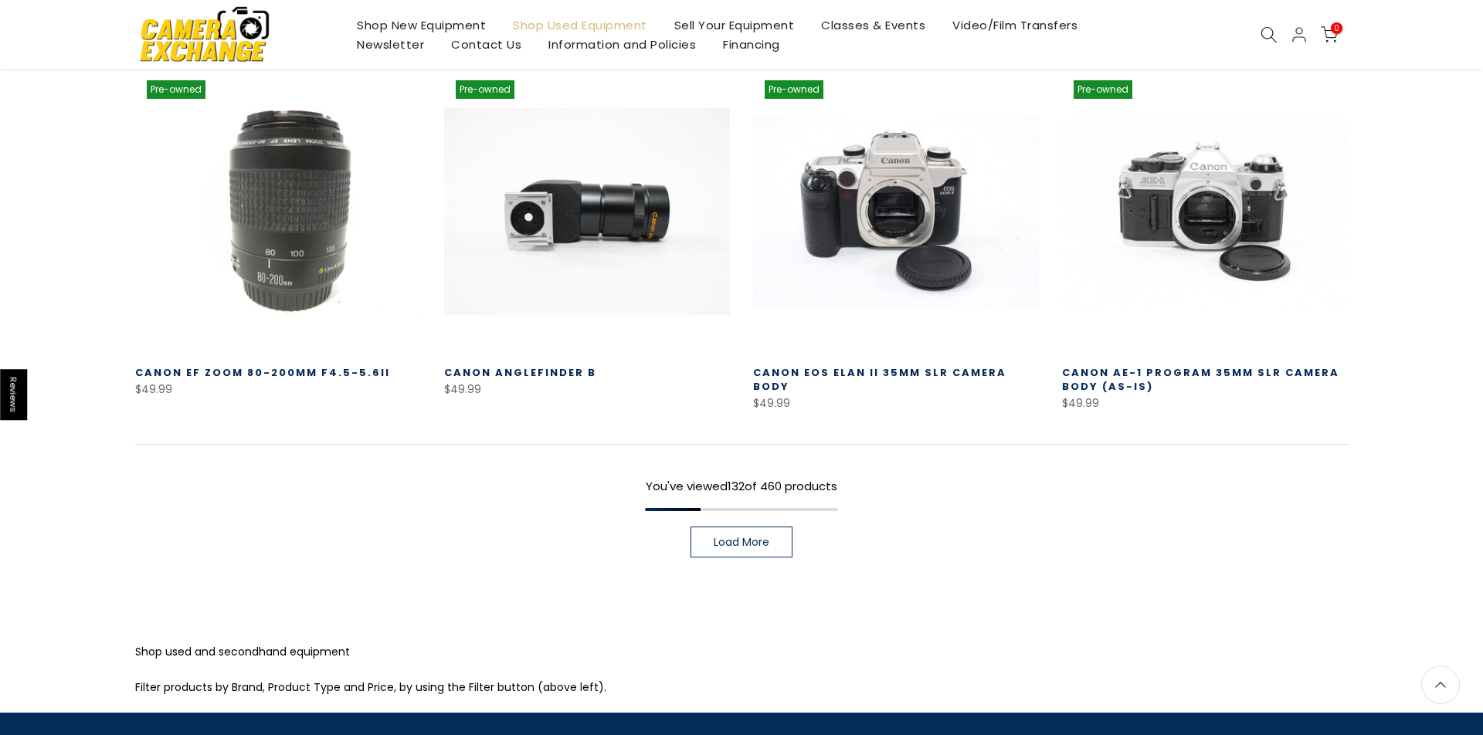
scroll to position [12169, 0]
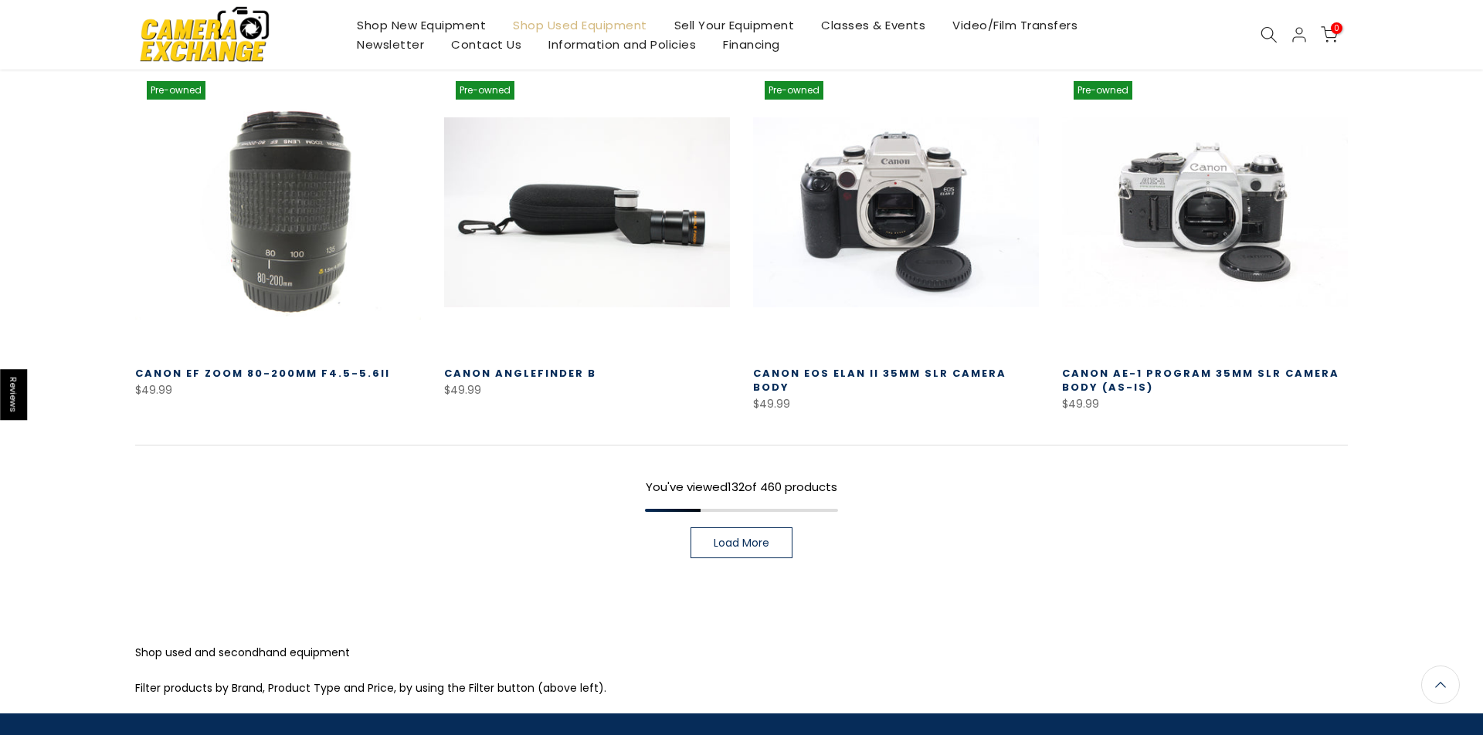
click at [728, 538] on span "Load More" at bounding box center [742, 543] width 56 height 11
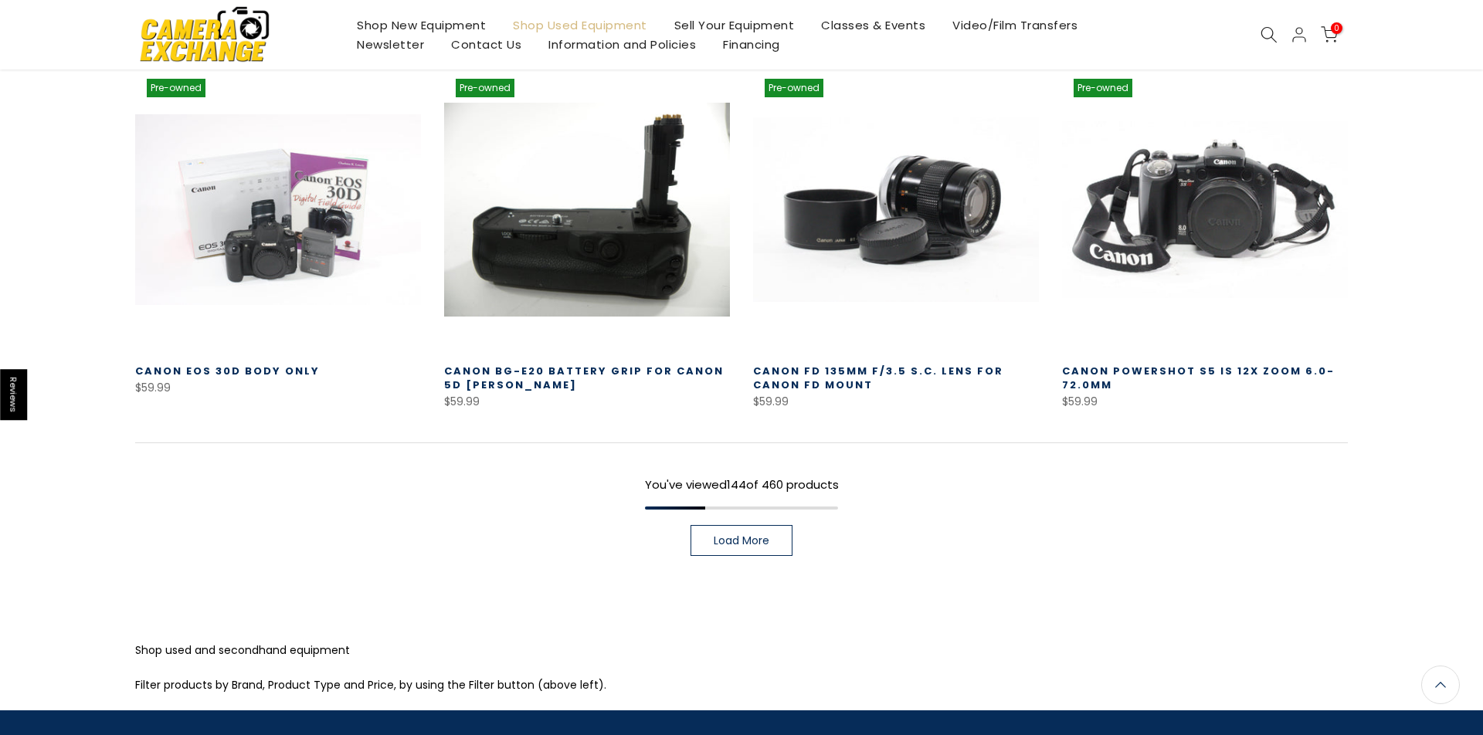
scroll to position [13274, 0]
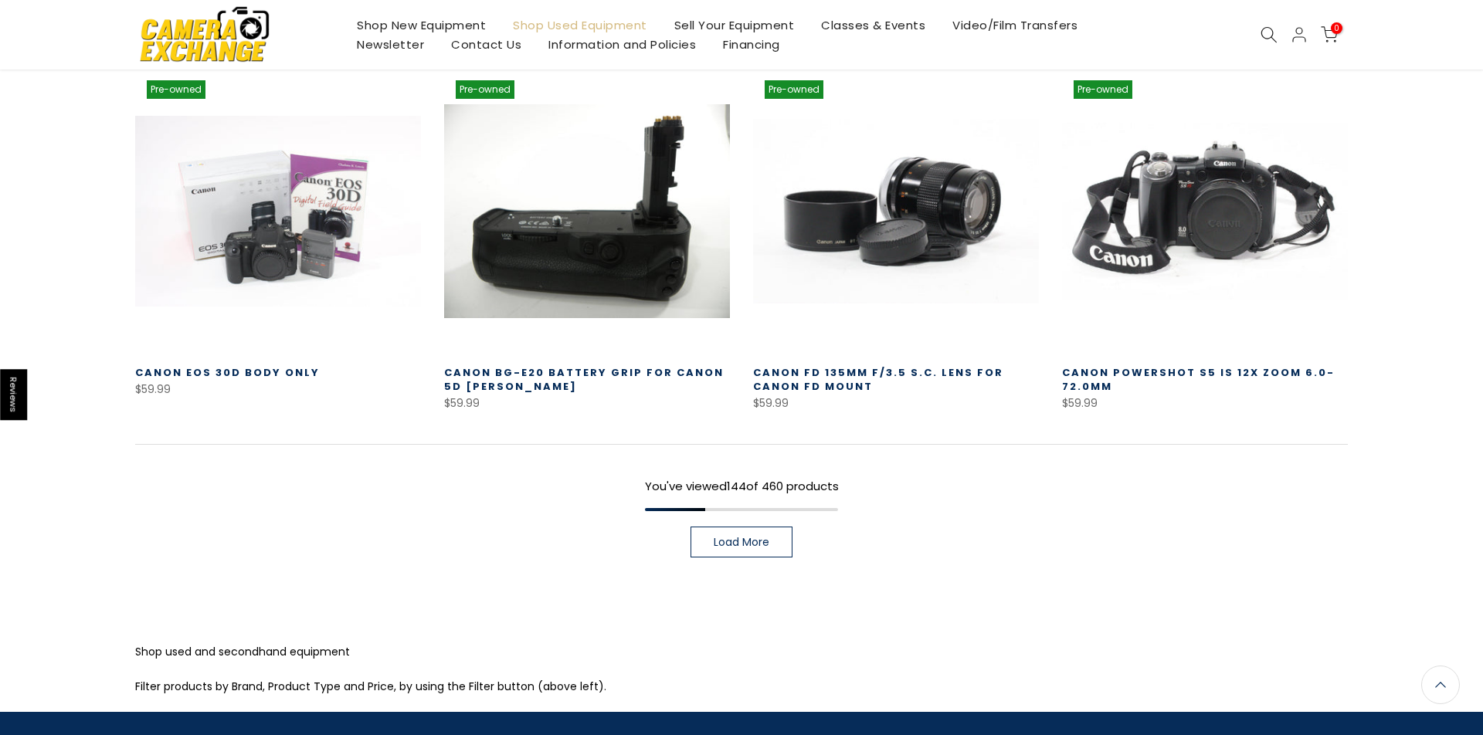
click at [728, 537] on span "Load More" at bounding box center [742, 542] width 56 height 11
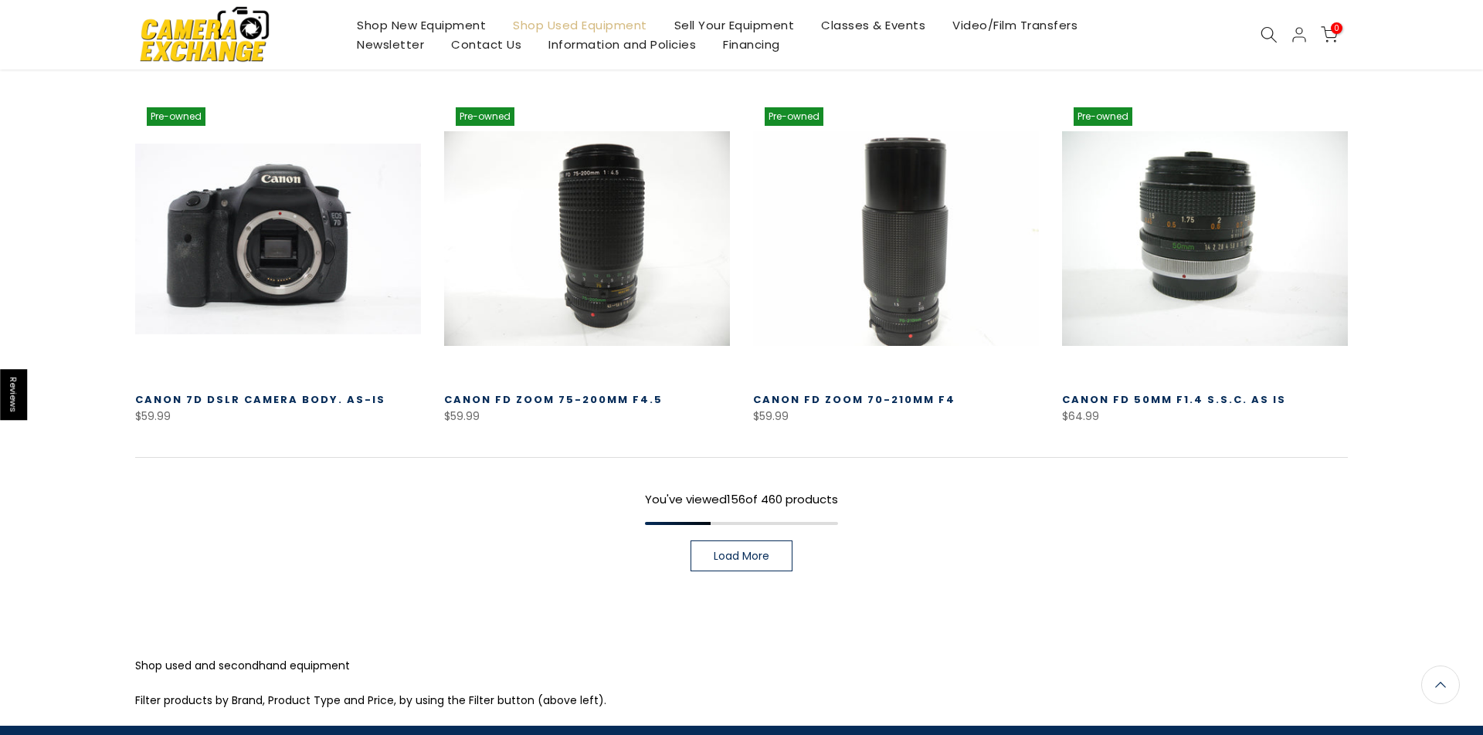
scroll to position [14363, 0]
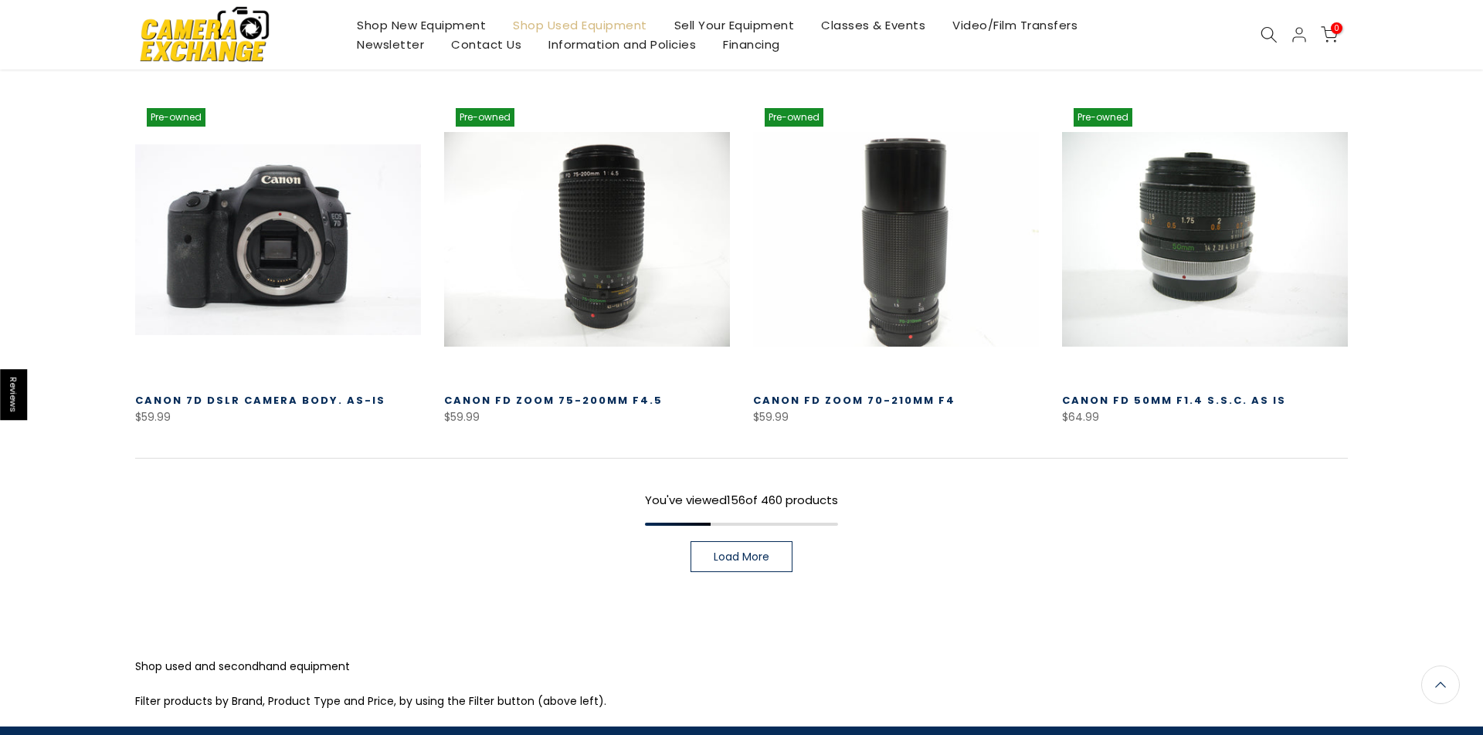
click at [728, 552] on span "Load More" at bounding box center [742, 557] width 56 height 11
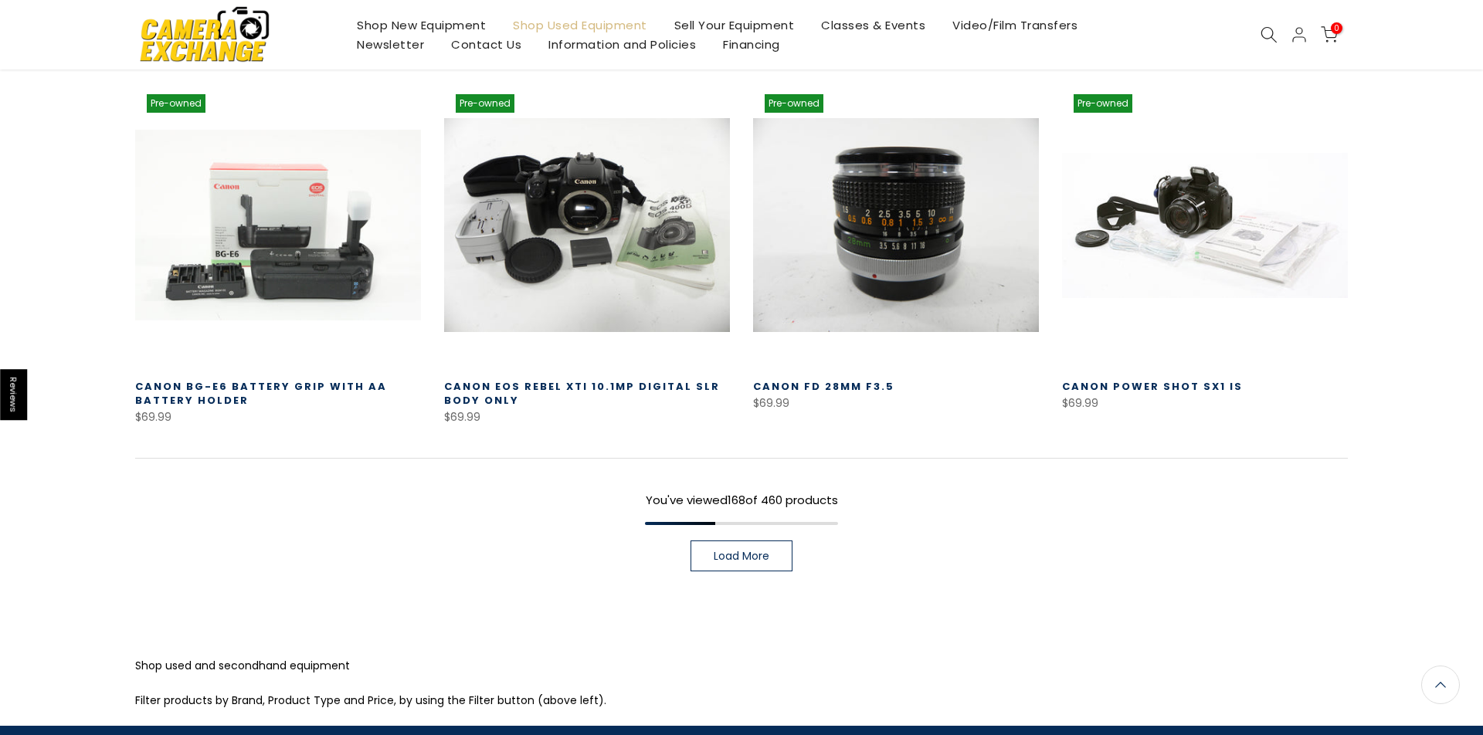
scroll to position [15465, 0]
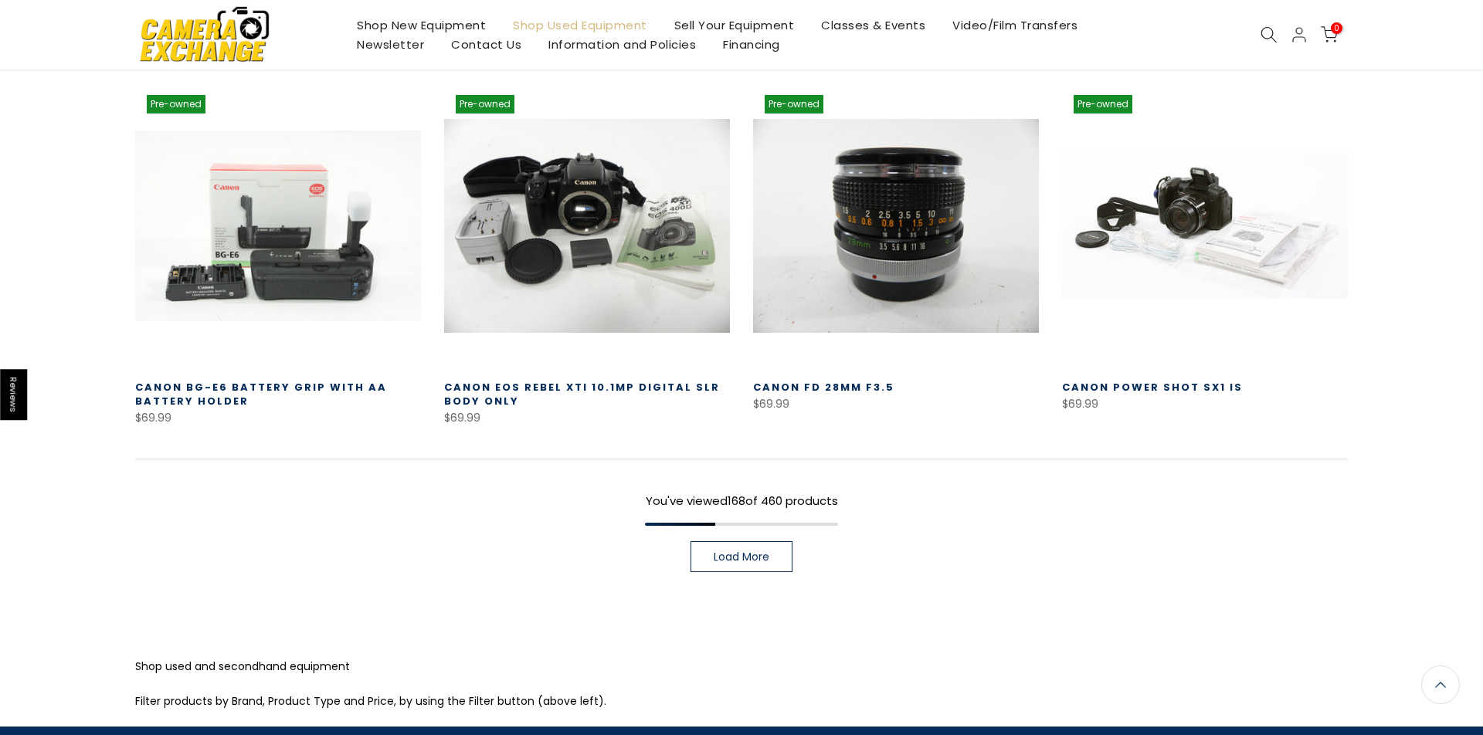
click at [728, 552] on span "Load More" at bounding box center [742, 557] width 56 height 11
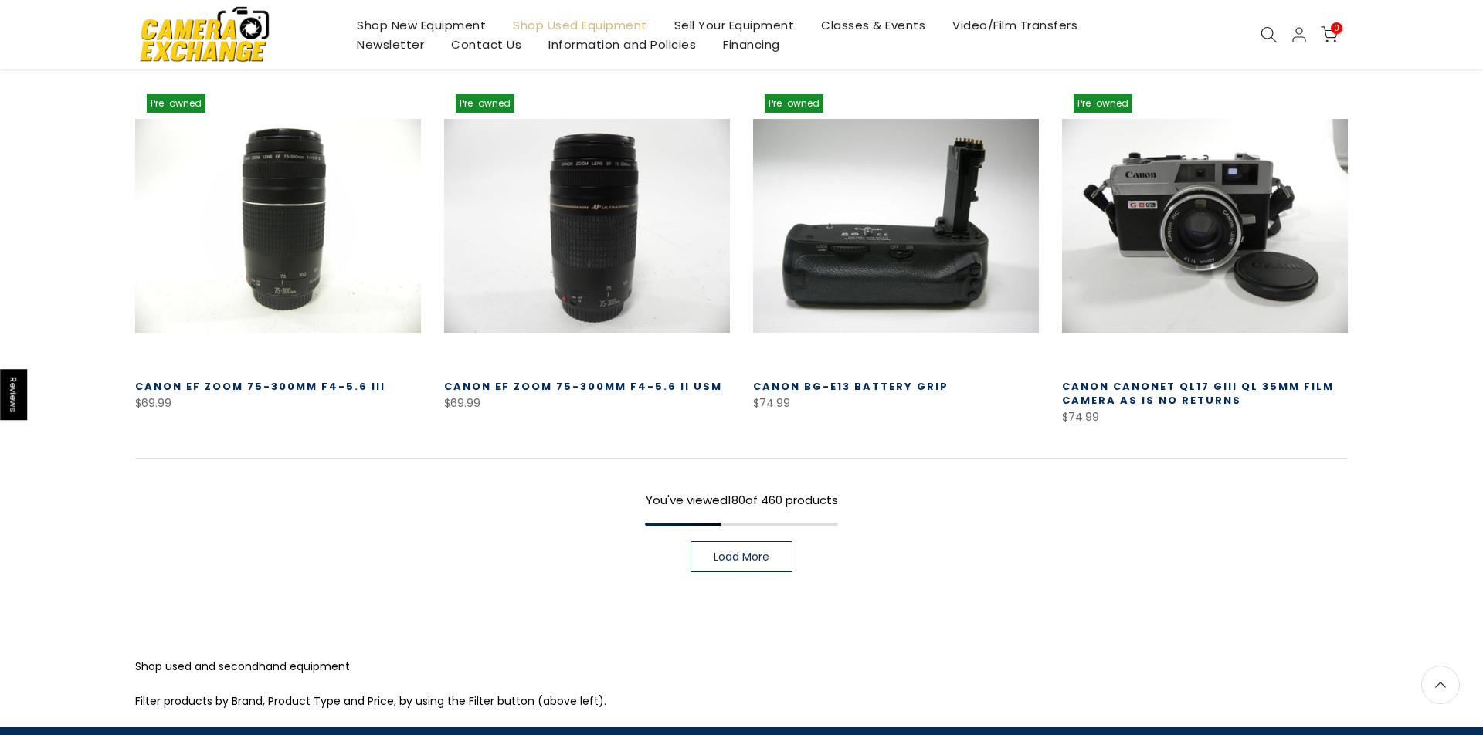
scroll to position [16568, 0]
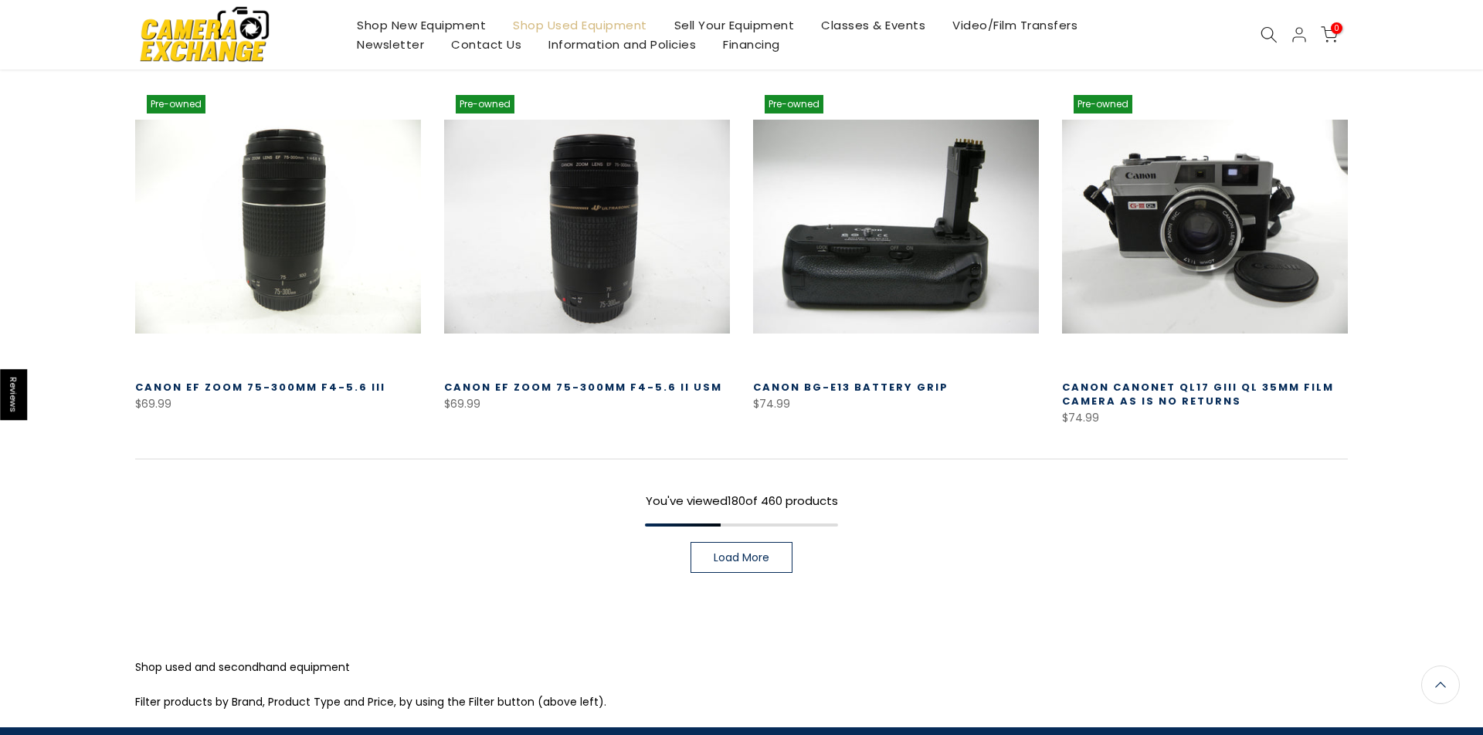
click at [728, 552] on span "Load More" at bounding box center [742, 557] width 56 height 11
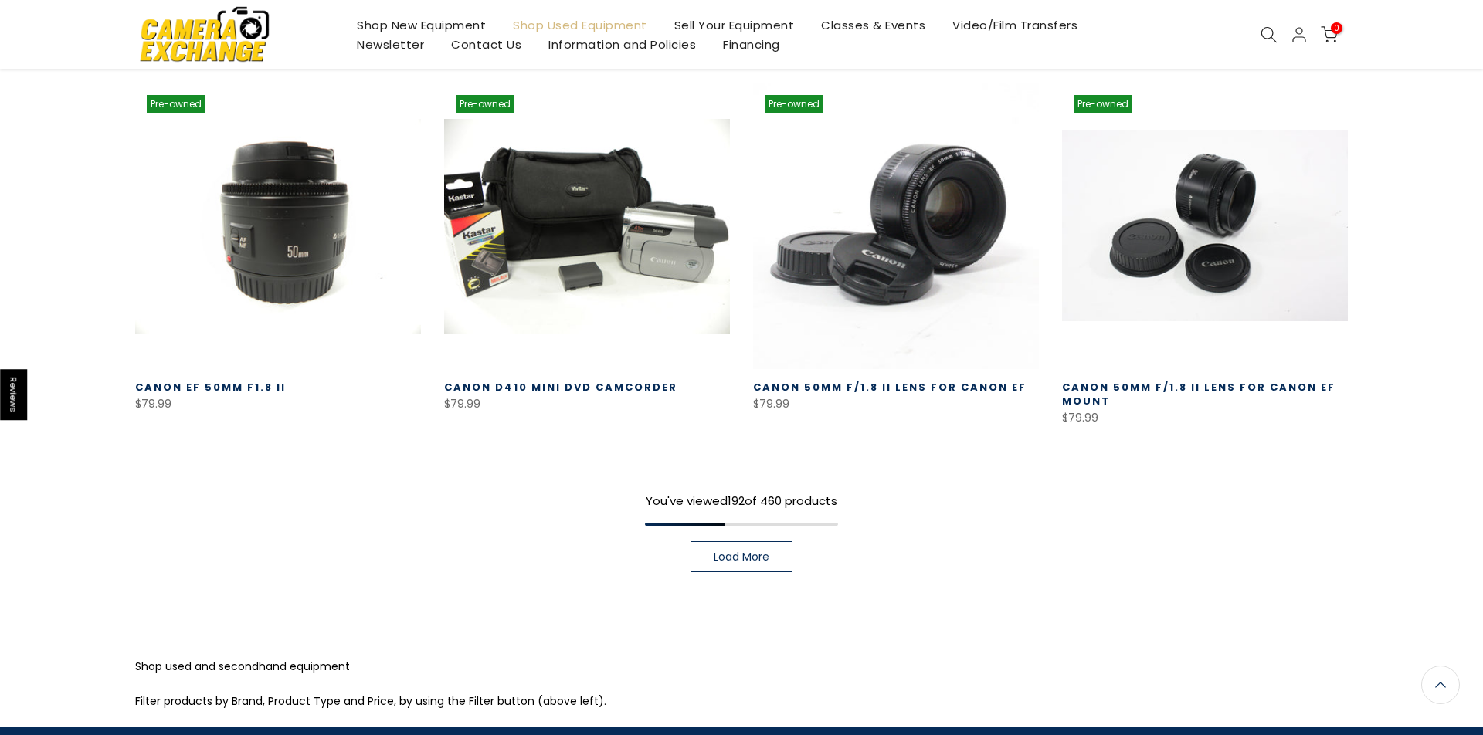
click at [728, 552] on span "Load More" at bounding box center [742, 557] width 56 height 11
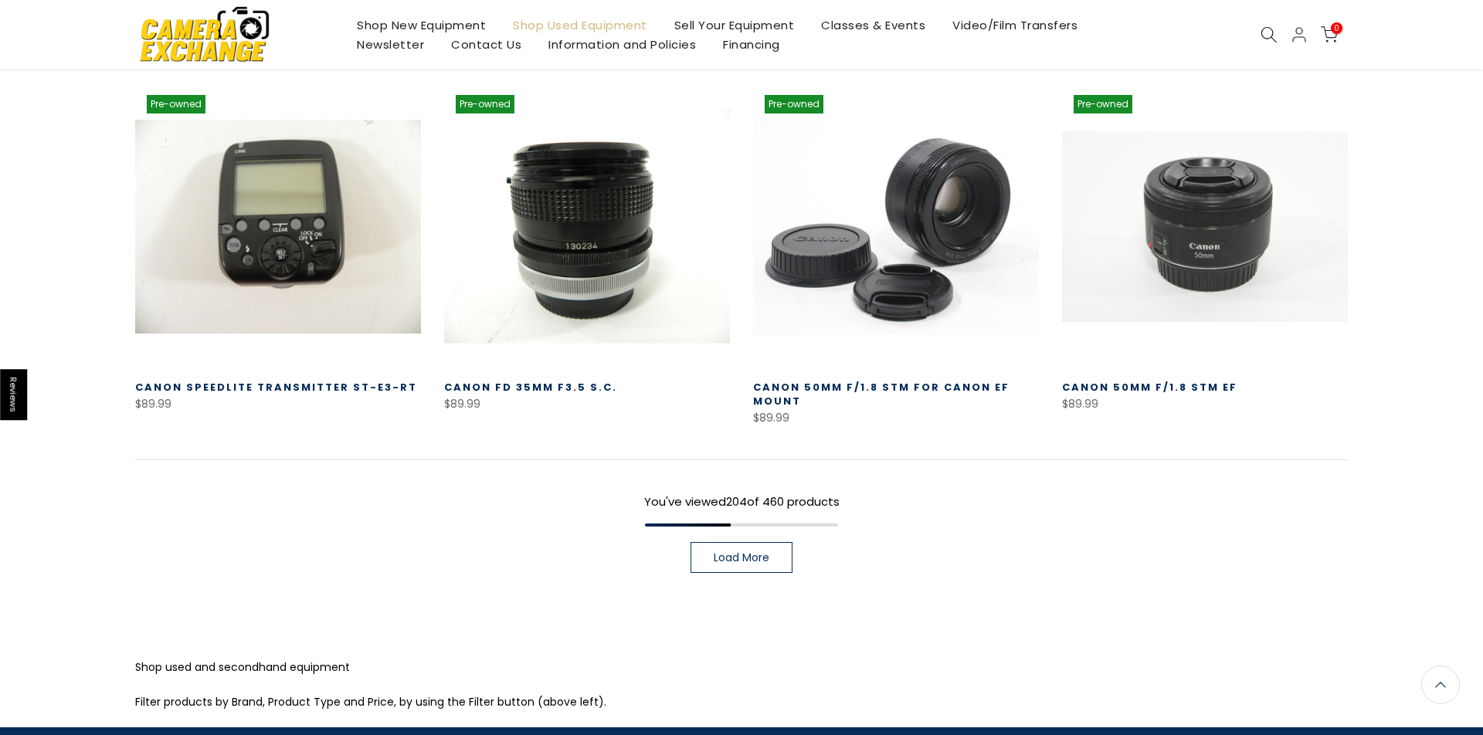
scroll to position [18774, 0]
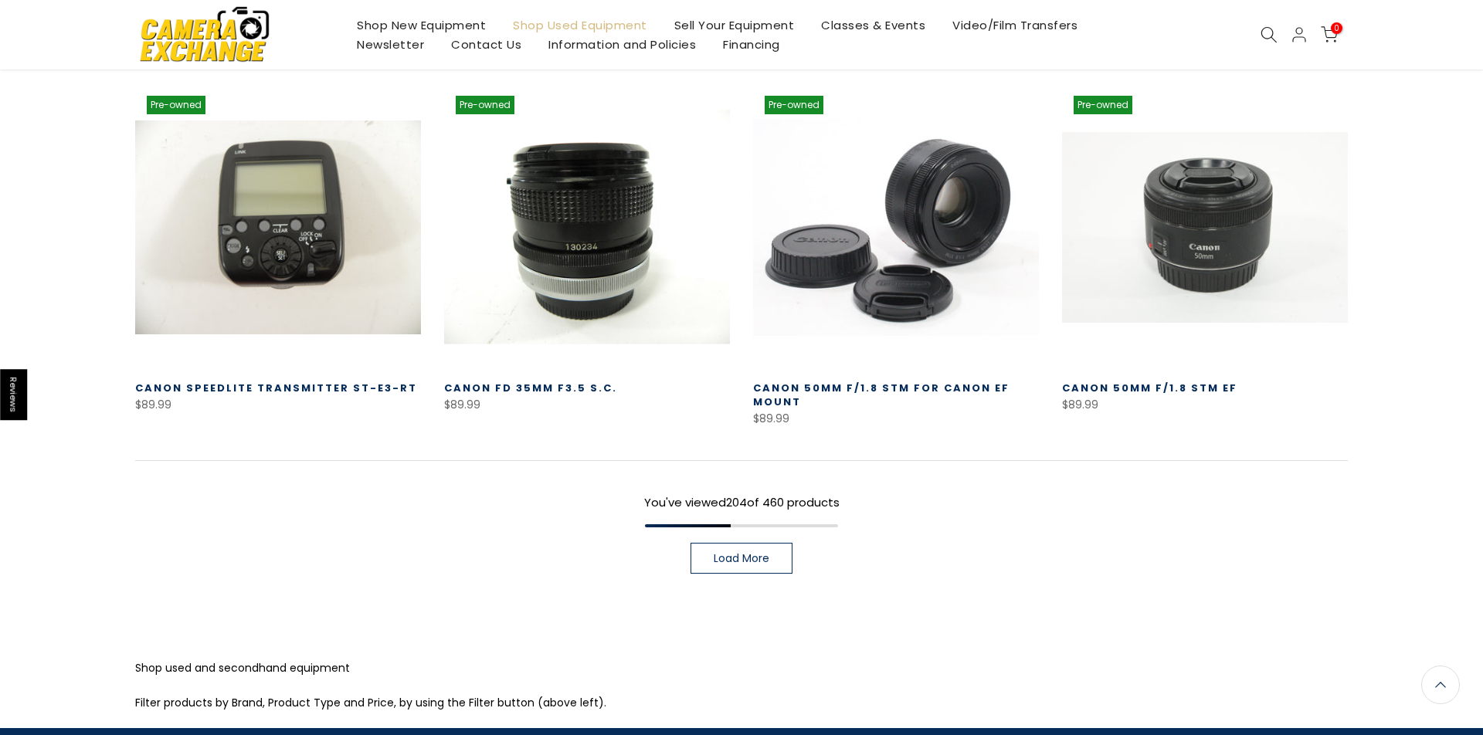
click at [728, 553] on span "Load More" at bounding box center [742, 558] width 56 height 11
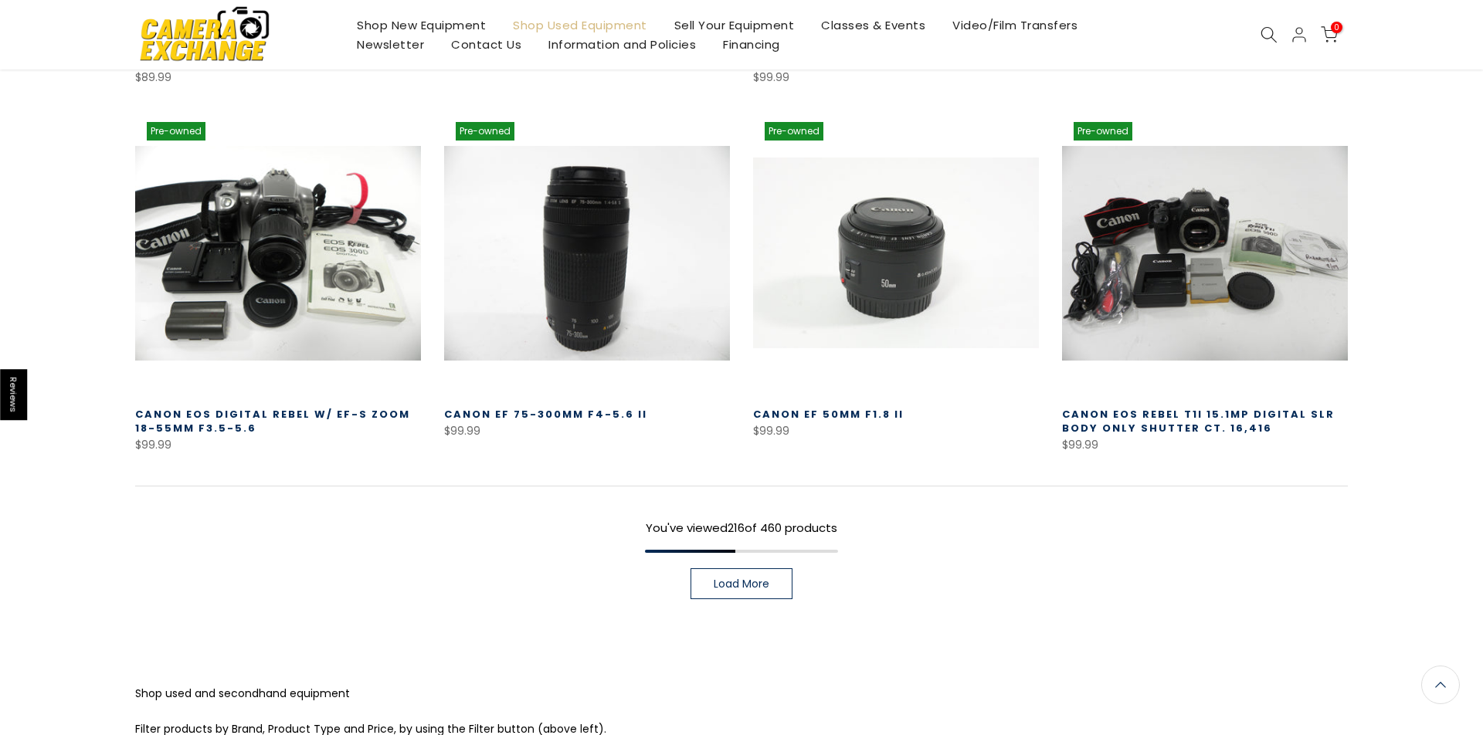
scroll to position [19849, 0]
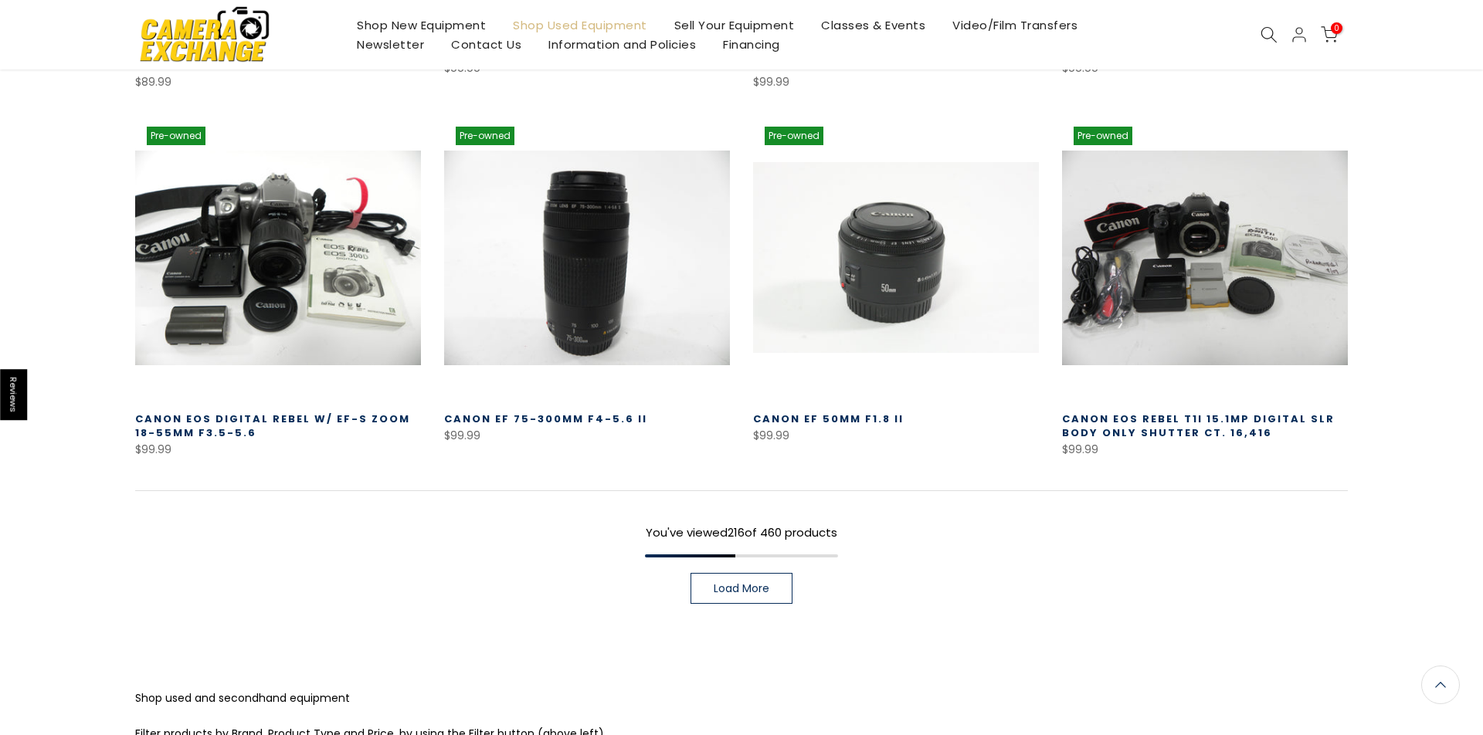
click at [729, 573] on link "Load More" at bounding box center [742, 588] width 102 height 31
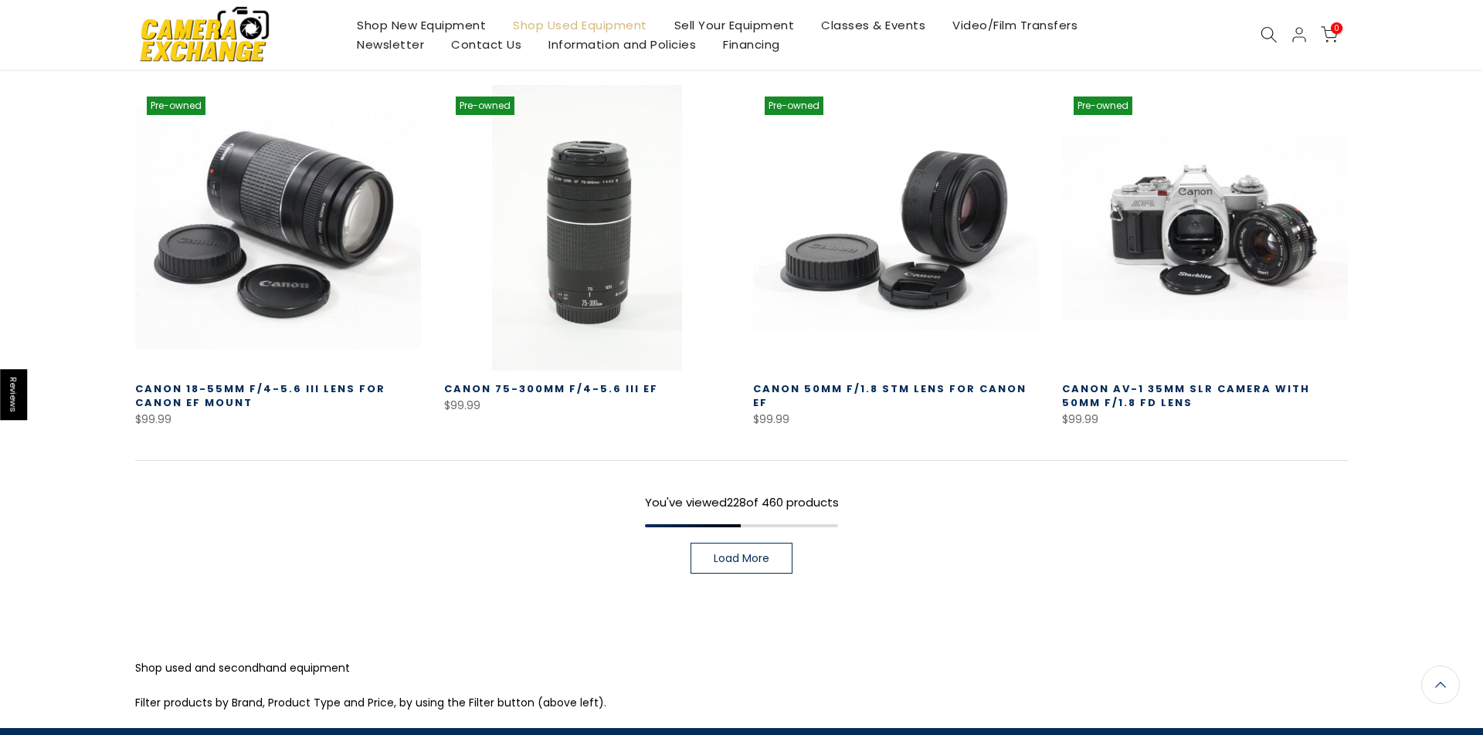
scroll to position [20995, 0]
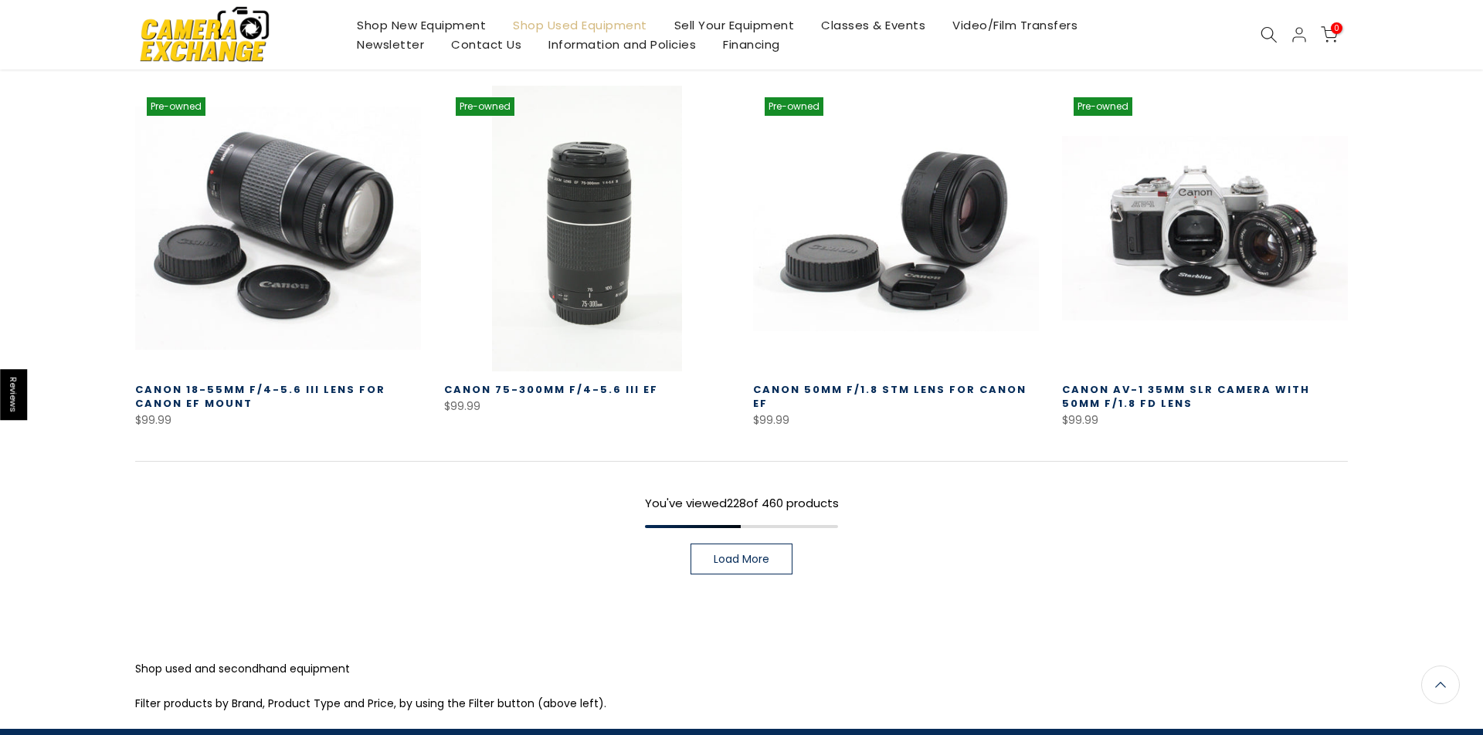
click at [739, 554] on span "Load More" at bounding box center [742, 559] width 56 height 11
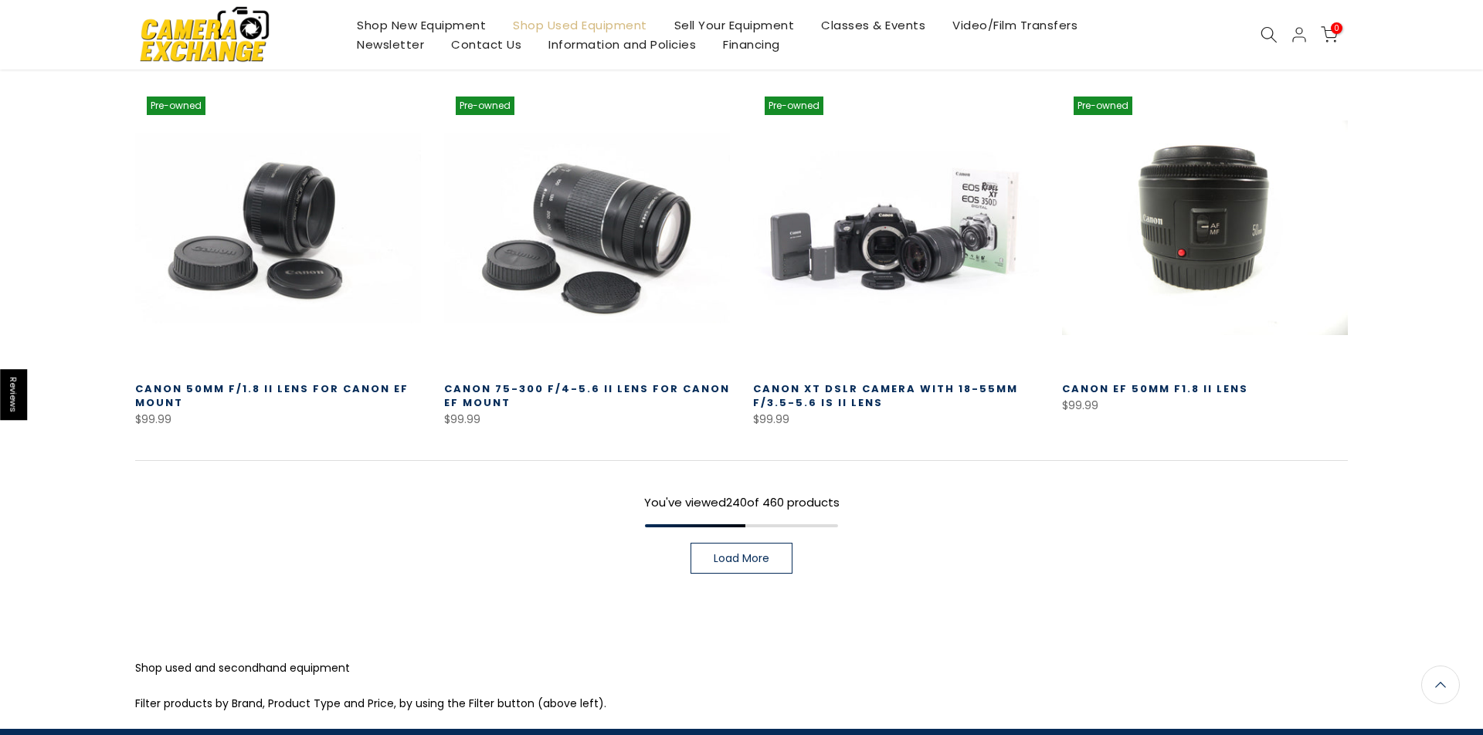
scroll to position [22098, 0]
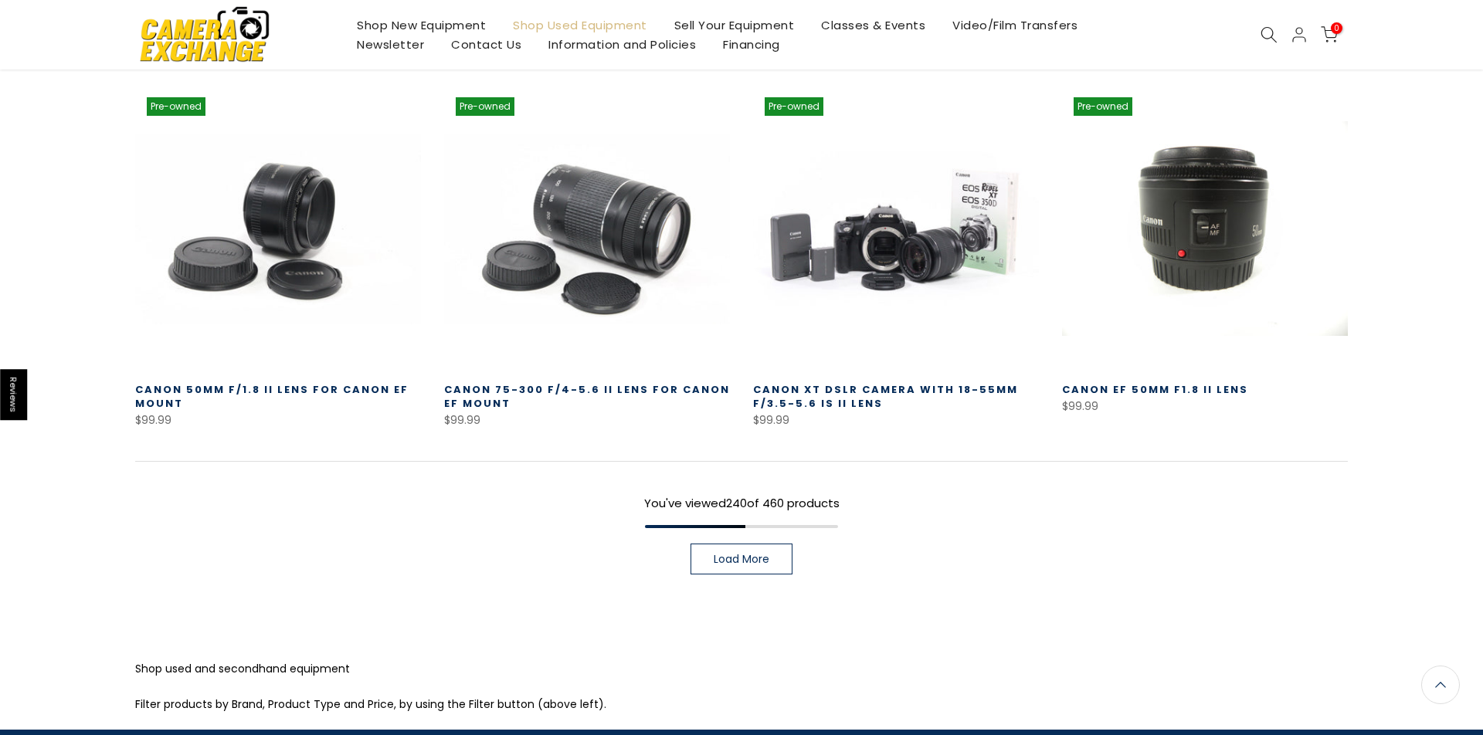
click at [739, 554] on span "Load More" at bounding box center [742, 559] width 56 height 11
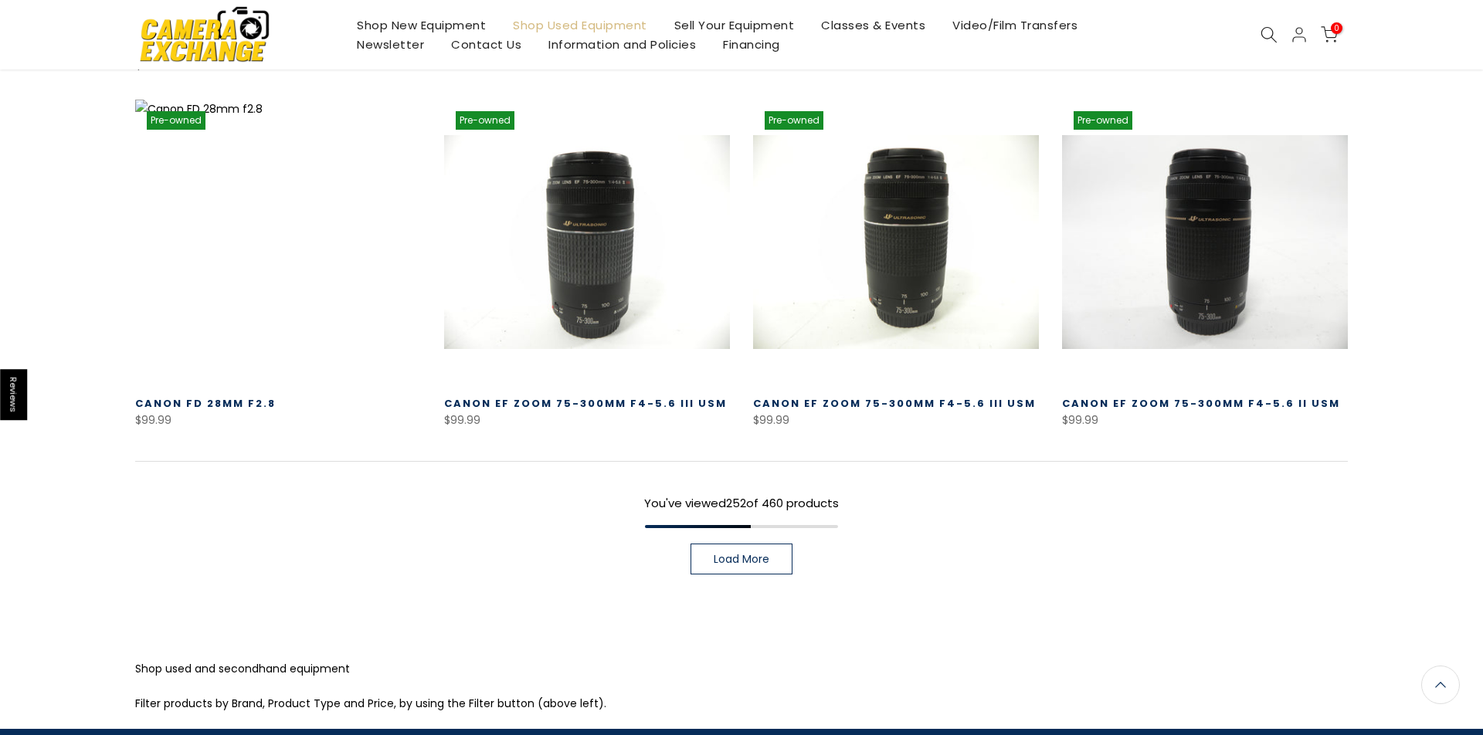
scroll to position [23189, 0]
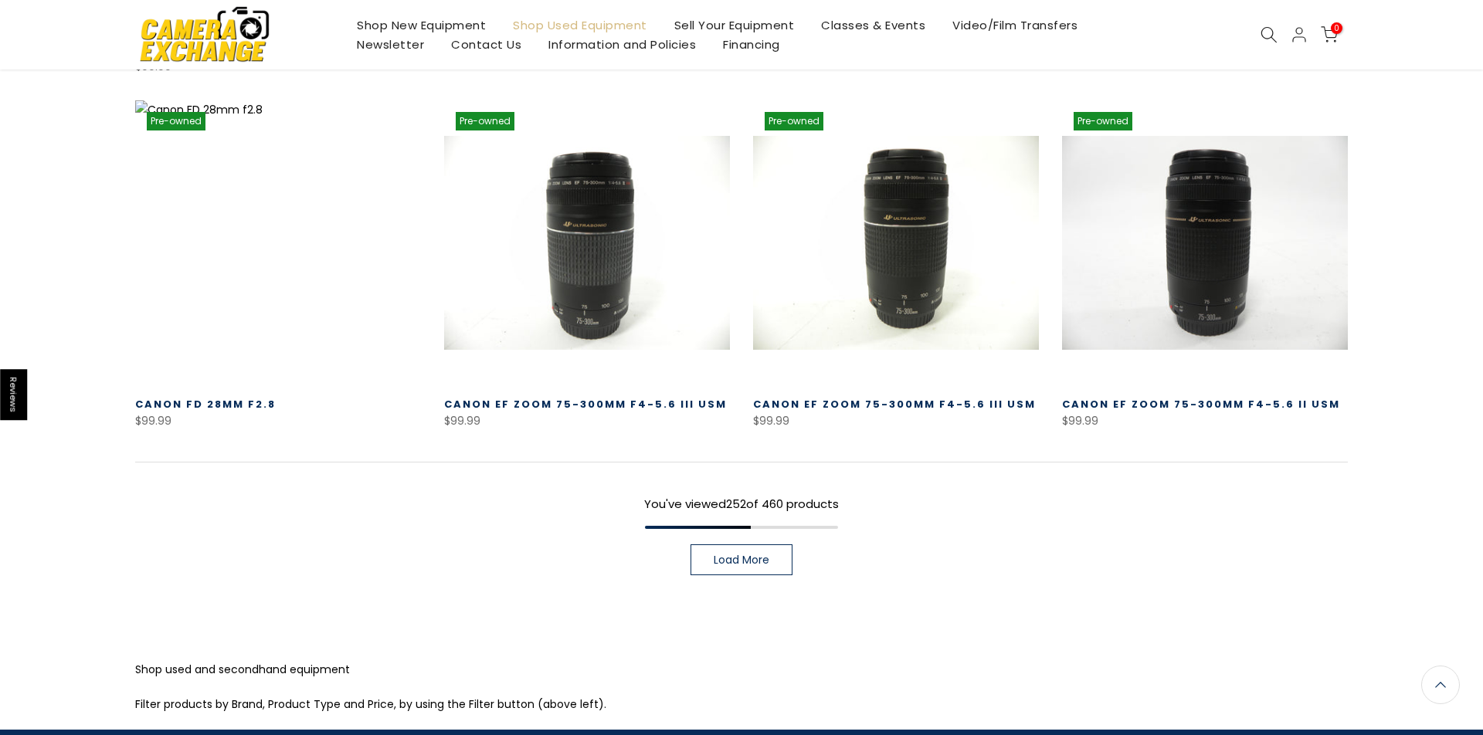
click at [739, 555] on span "Load More" at bounding box center [742, 560] width 56 height 11
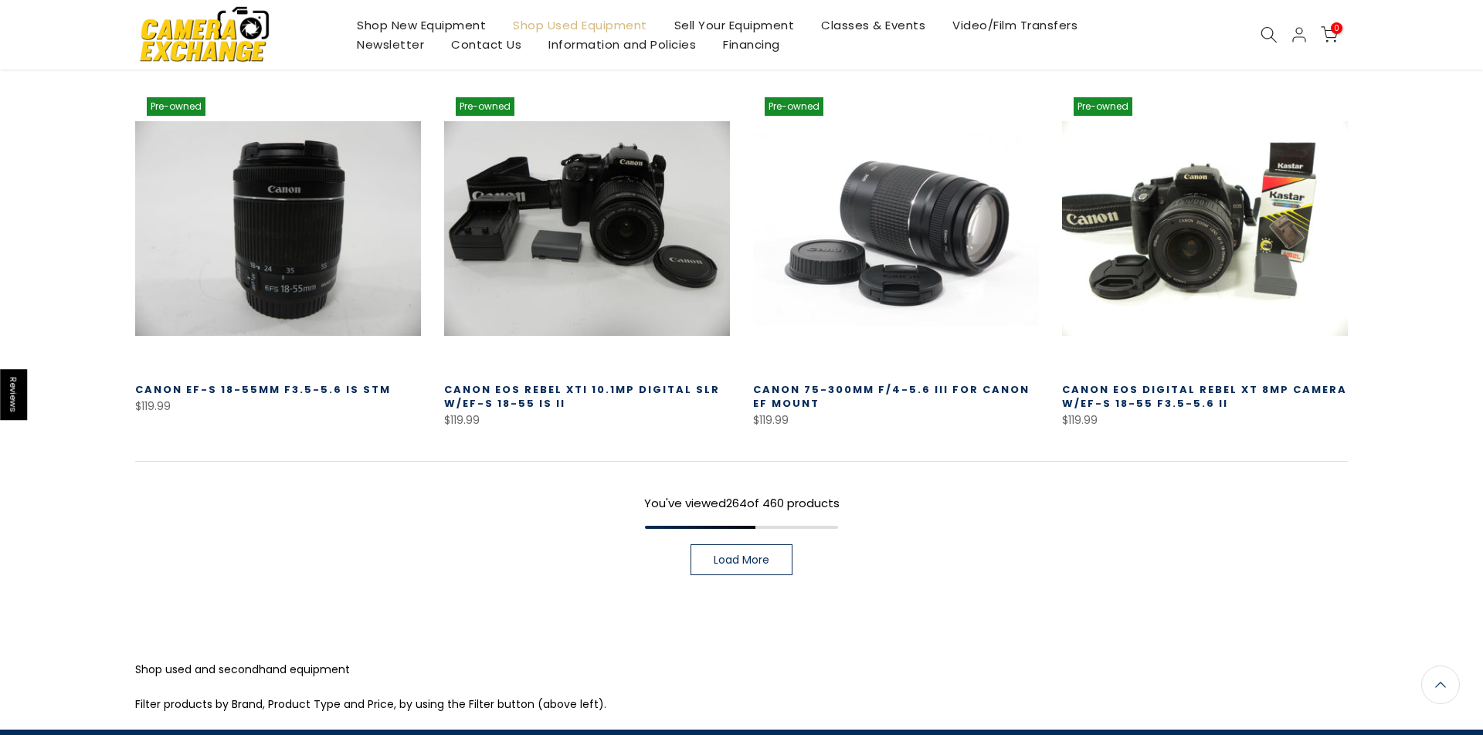
scroll to position [24292, 0]
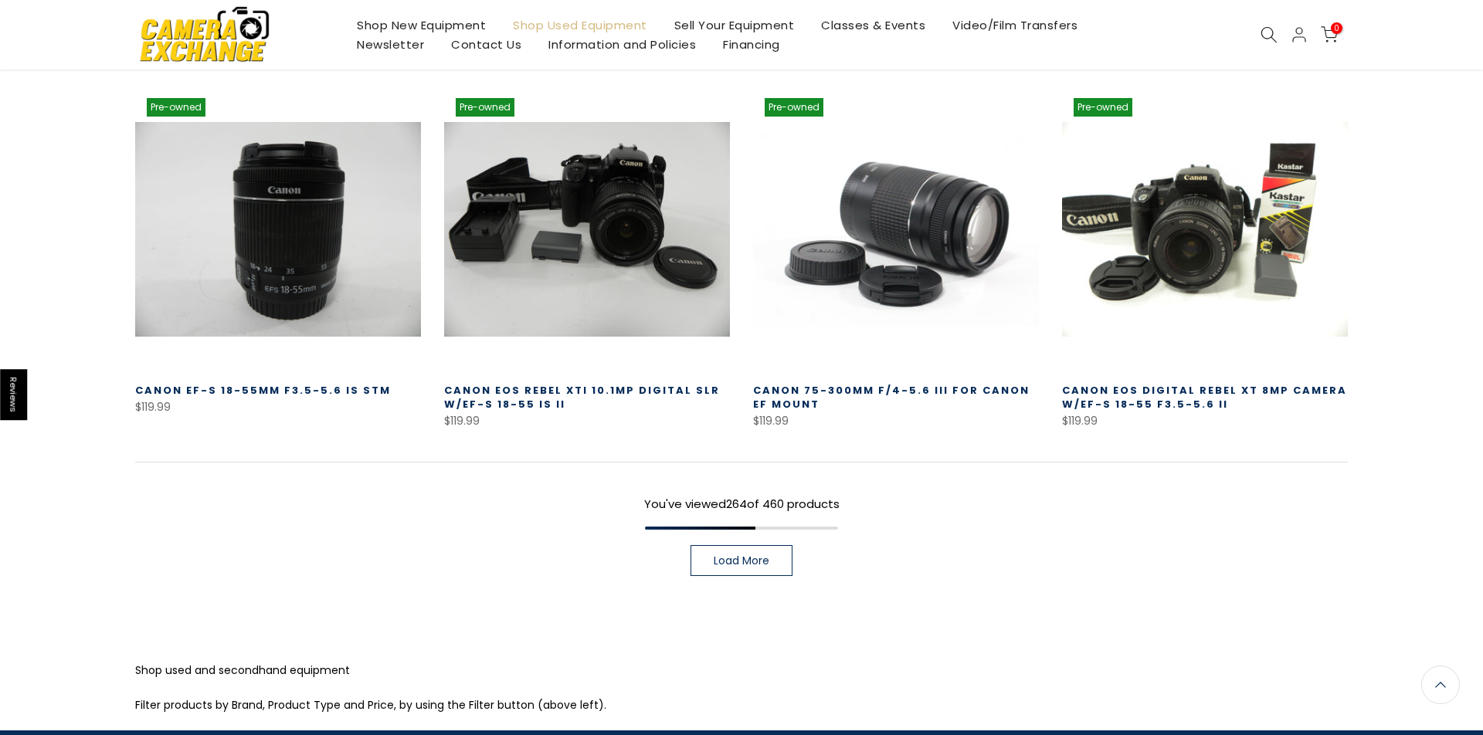
click at [739, 555] on span "Load More" at bounding box center [742, 560] width 56 height 11
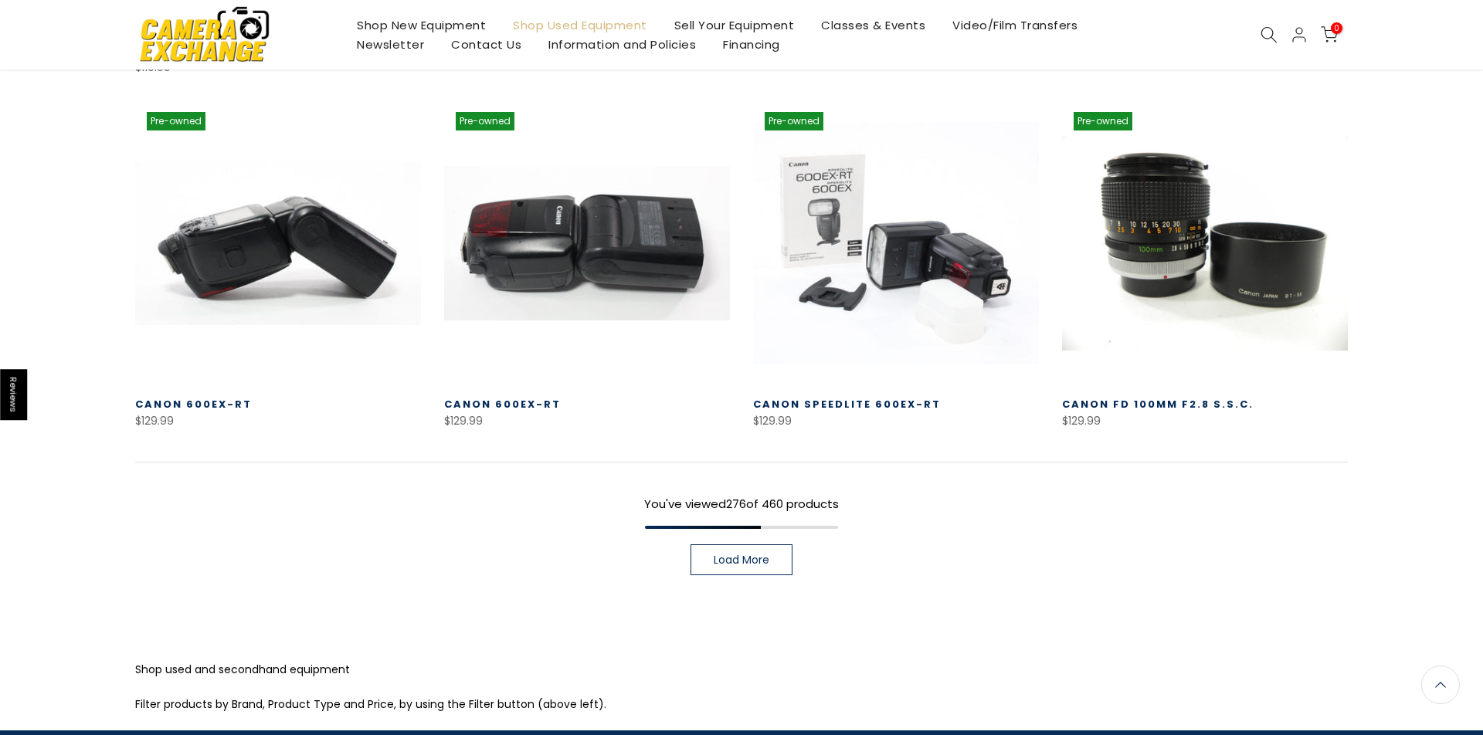
scroll to position [25380, 0]
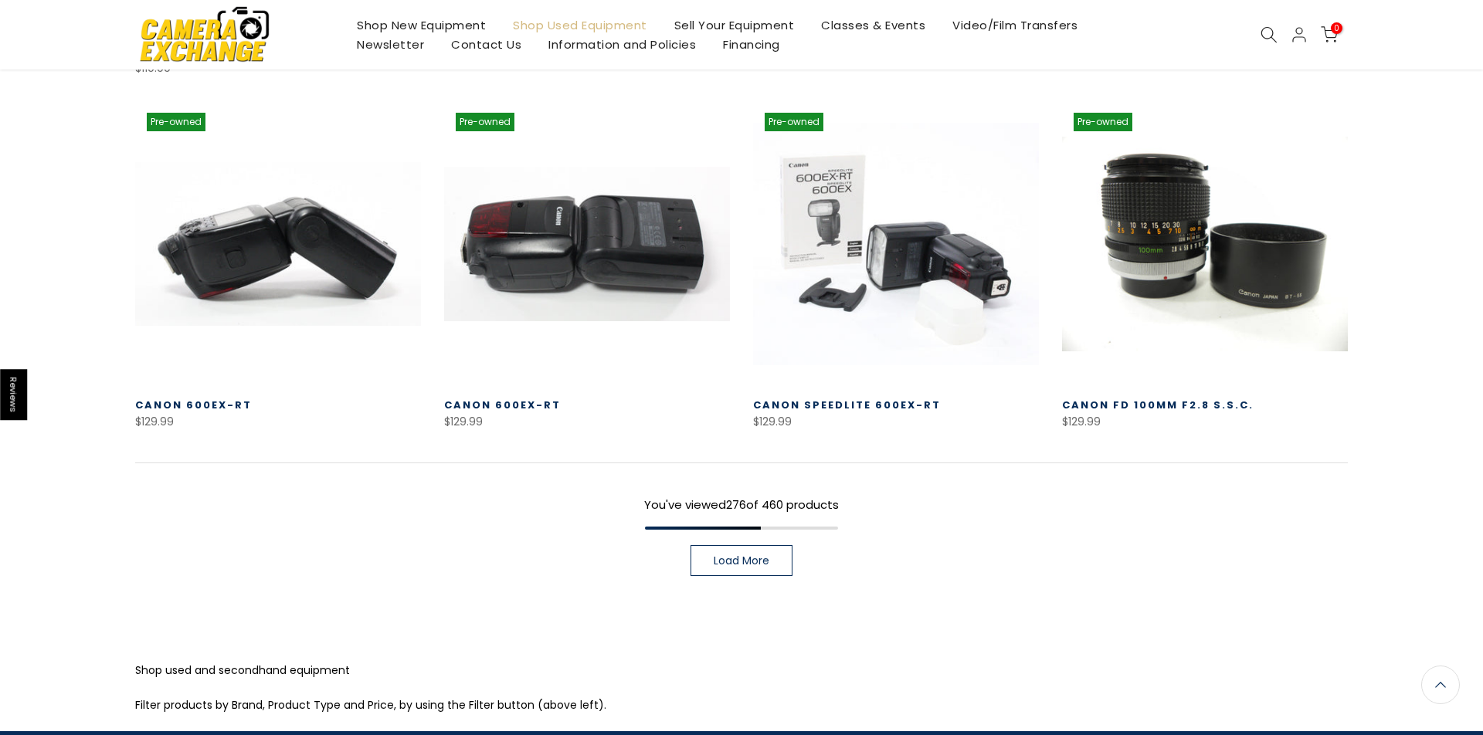
click at [739, 555] on span "Load More" at bounding box center [742, 560] width 56 height 11
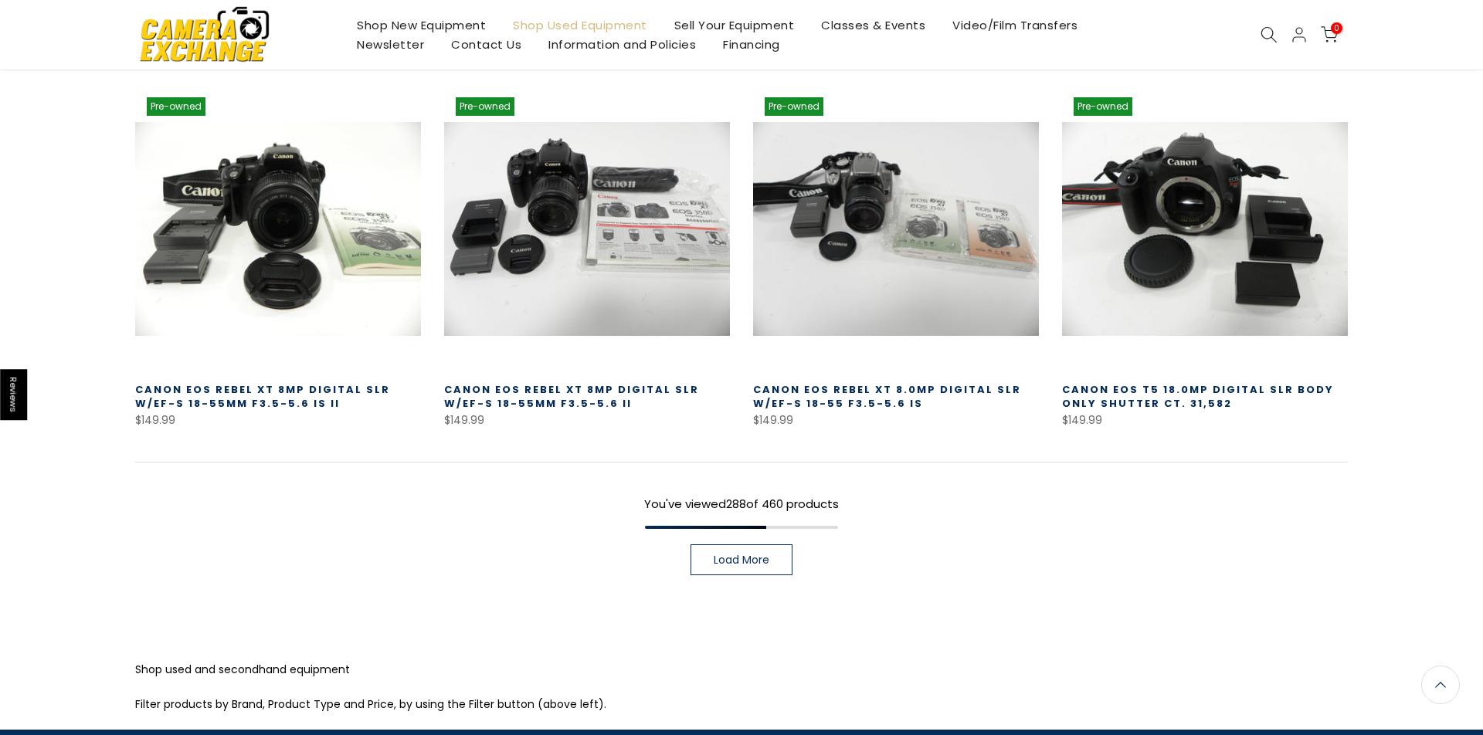
scroll to position [26483, 0]
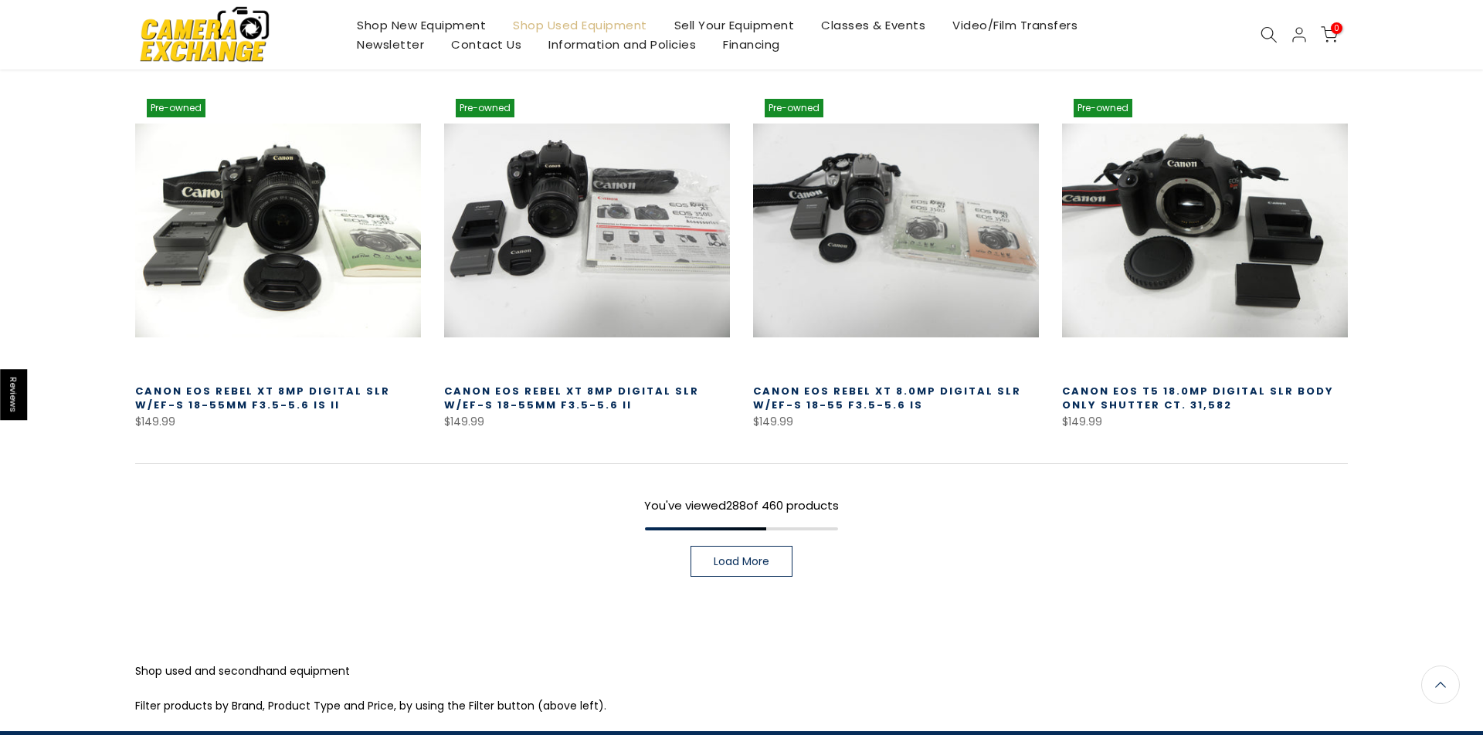
click at [739, 556] on span "Load More" at bounding box center [742, 561] width 56 height 11
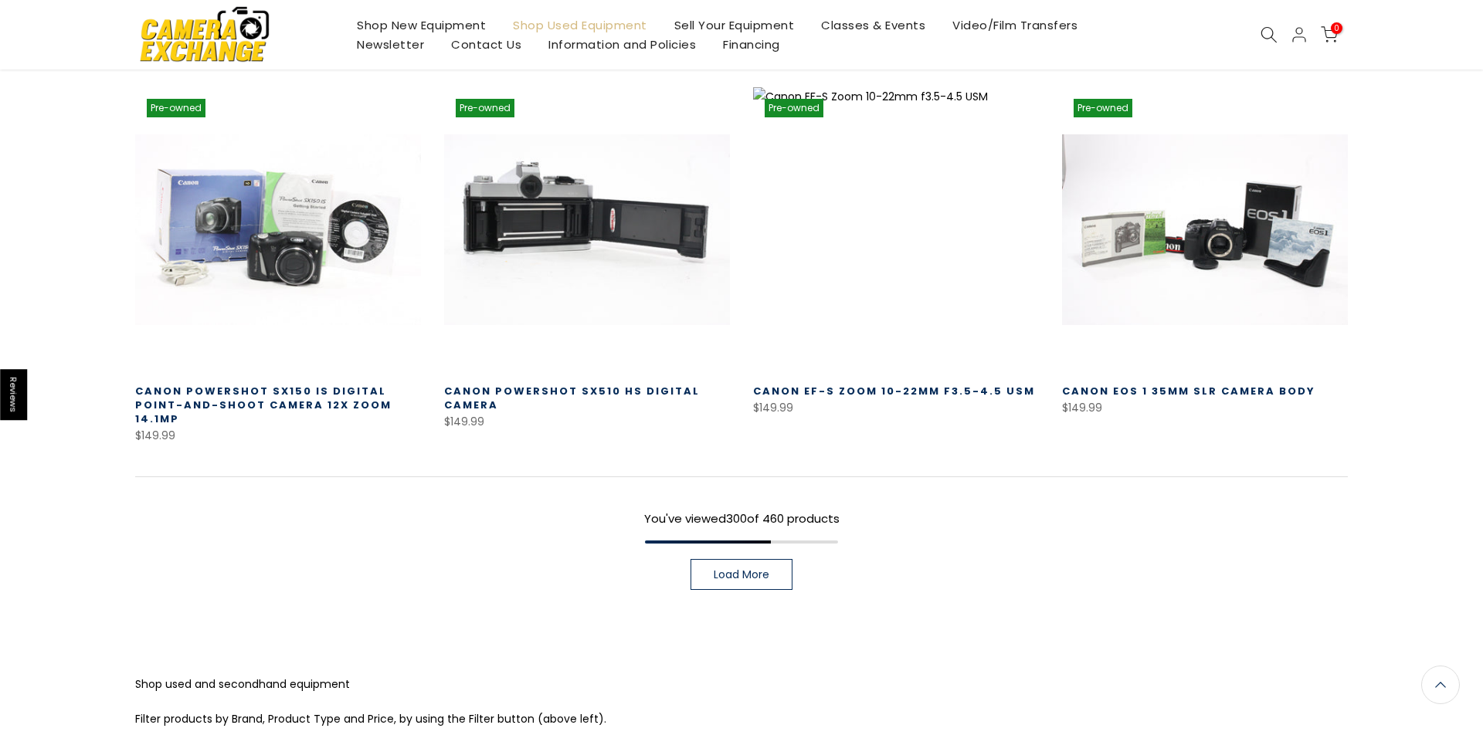
scroll to position [27600, 0]
click at [739, 570] on span "Load More" at bounding box center [742, 575] width 56 height 11
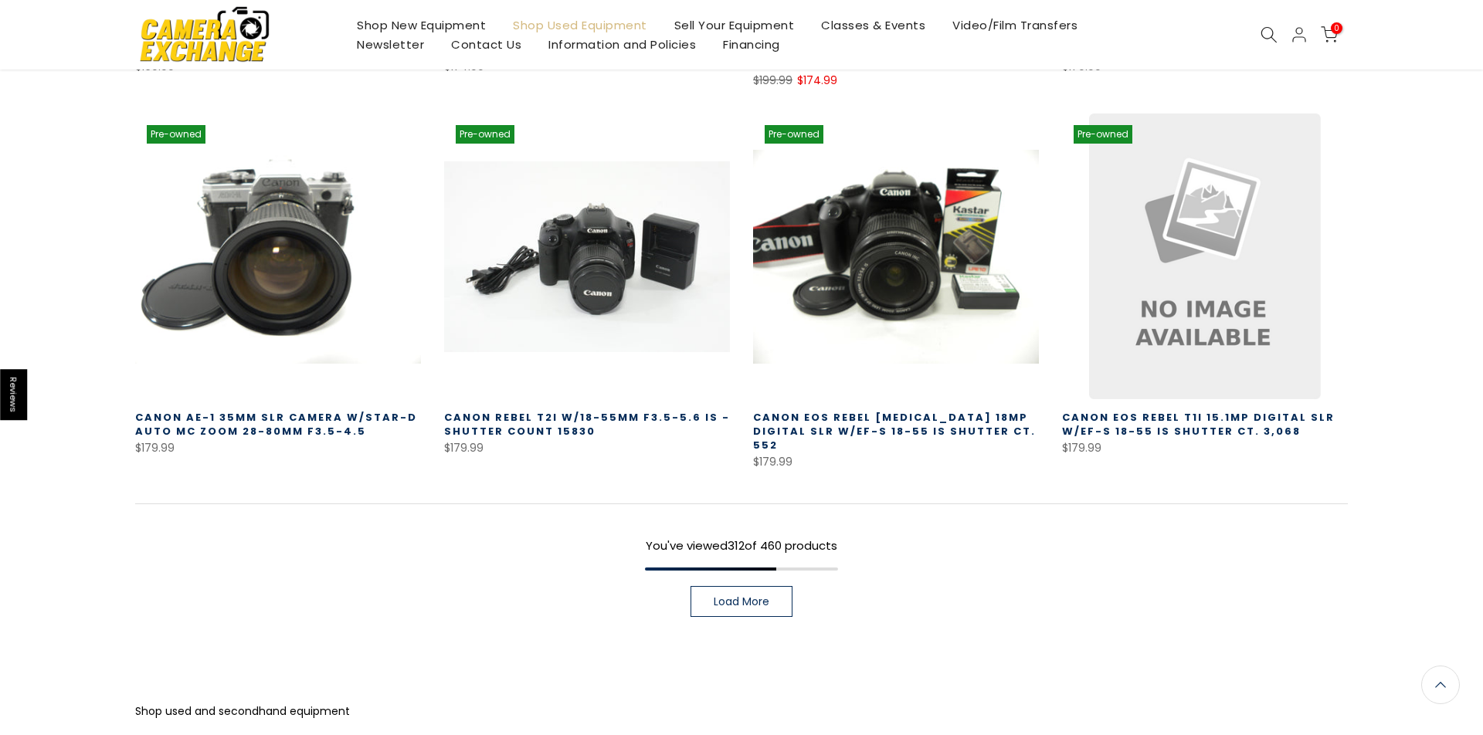
scroll to position [28697, 0]
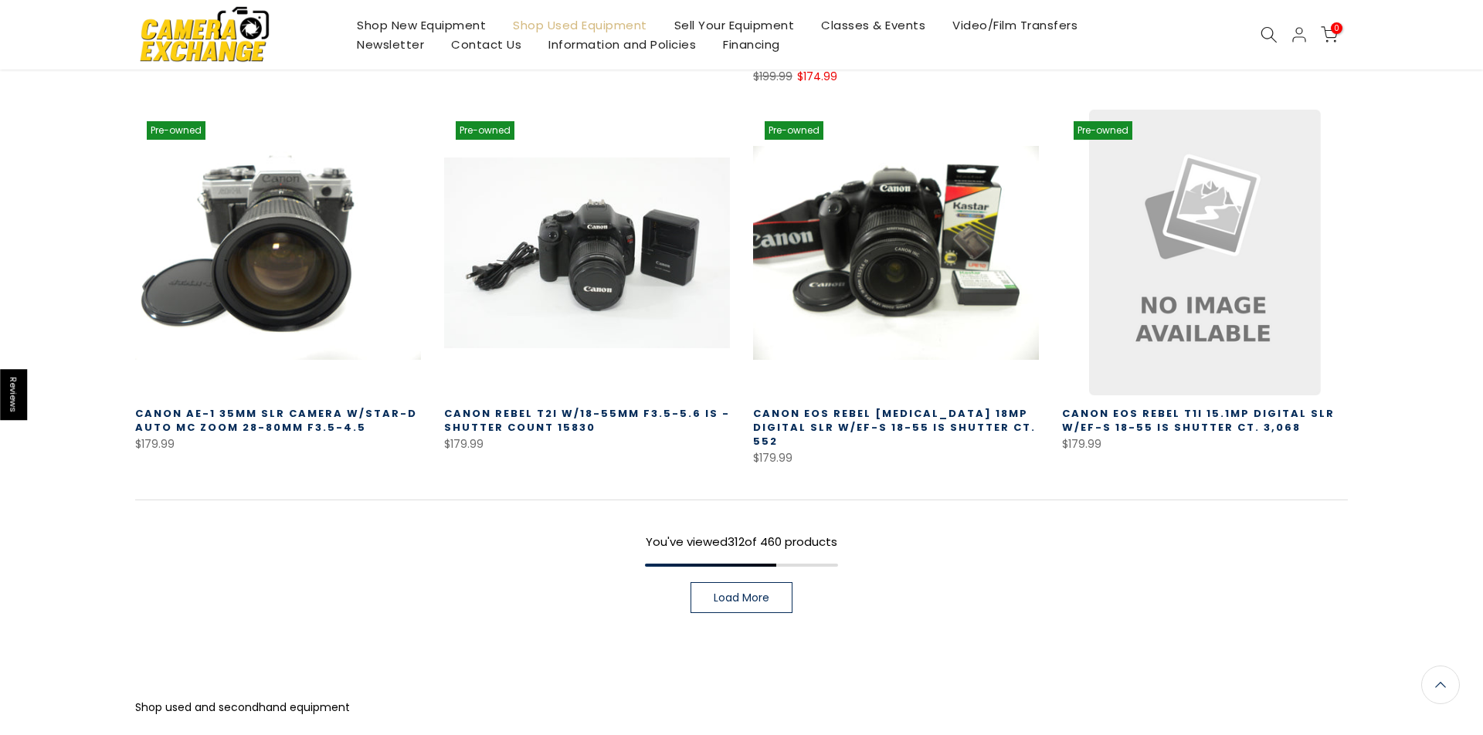
click at [739, 593] on span "Load More" at bounding box center [742, 598] width 56 height 11
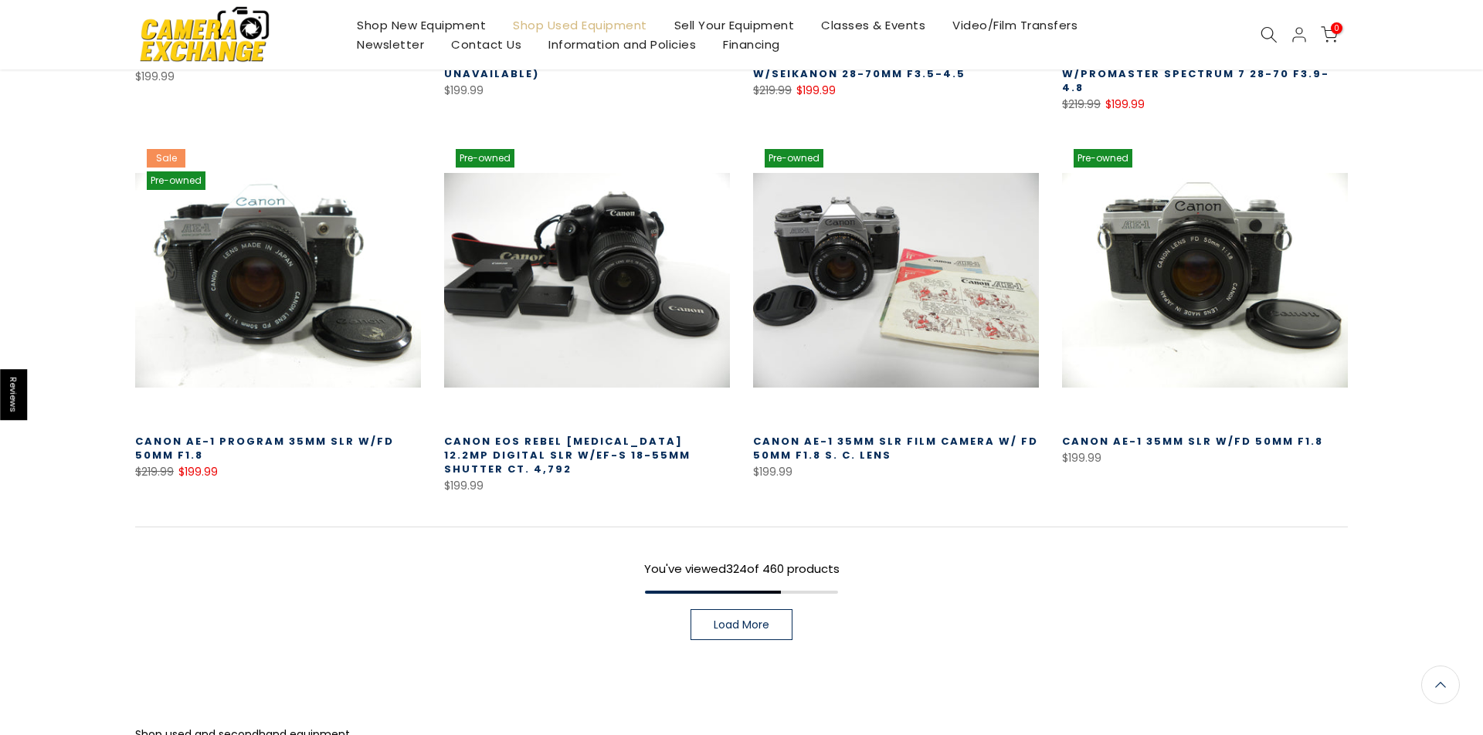
scroll to position [29804, 0]
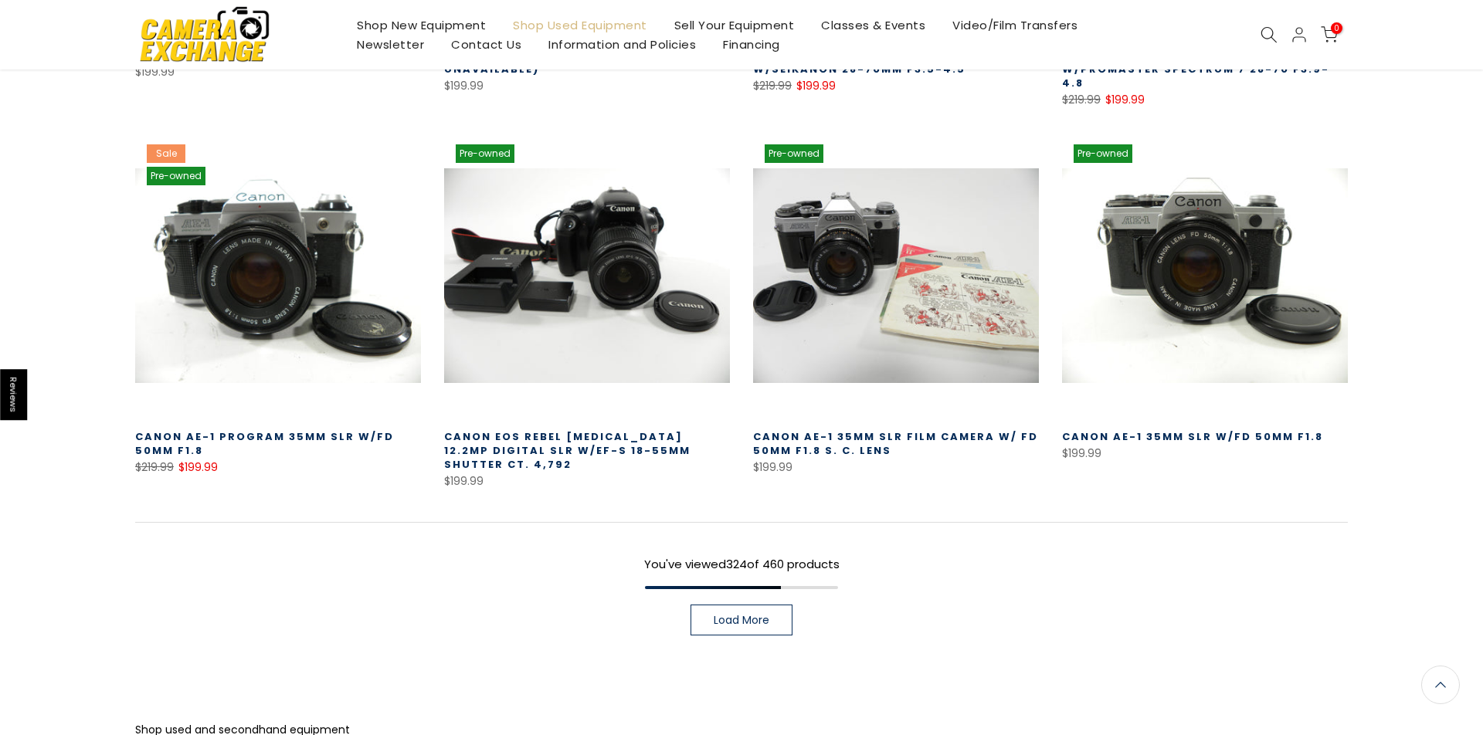
click at [739, 615] on span "Load More" at bounding box center [742, 620] width 56 height 11
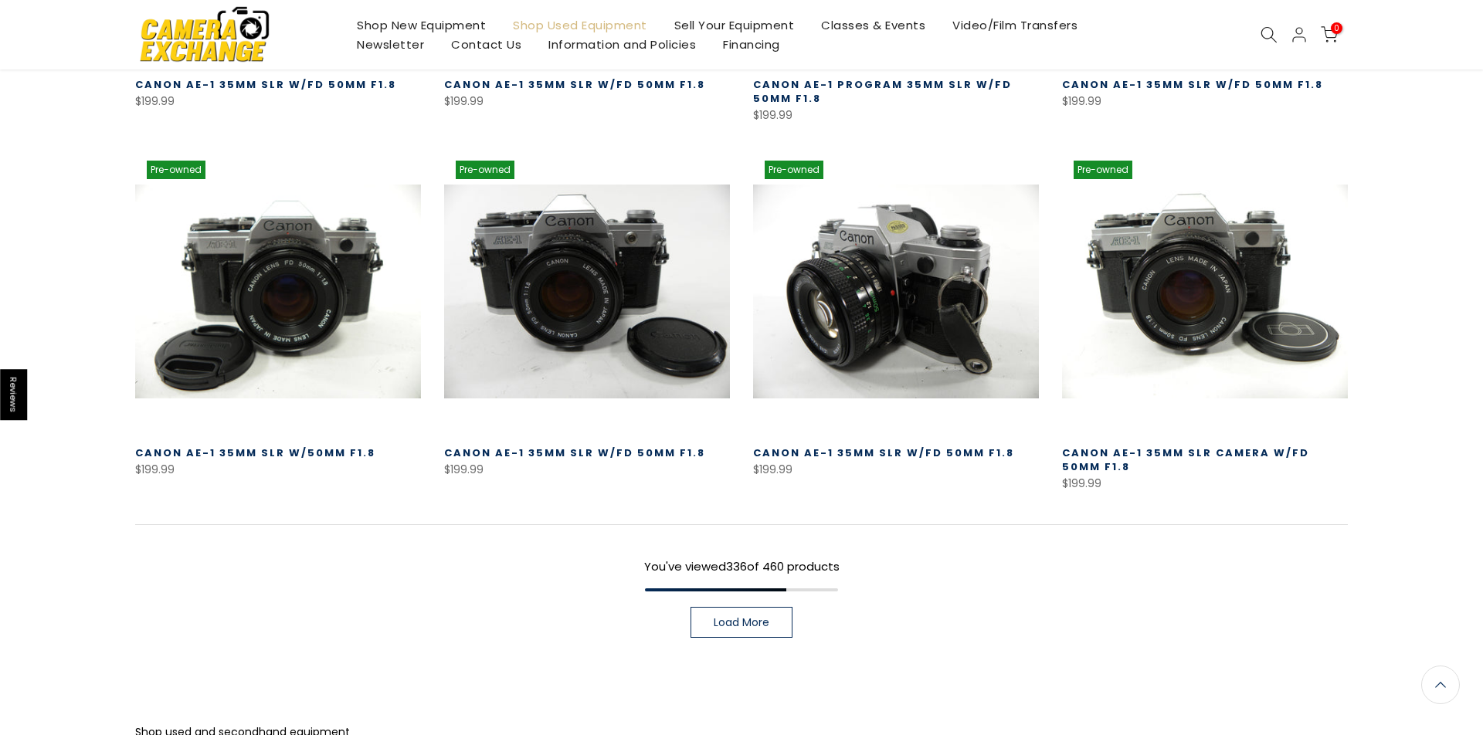
scroll to position [30909, 0]
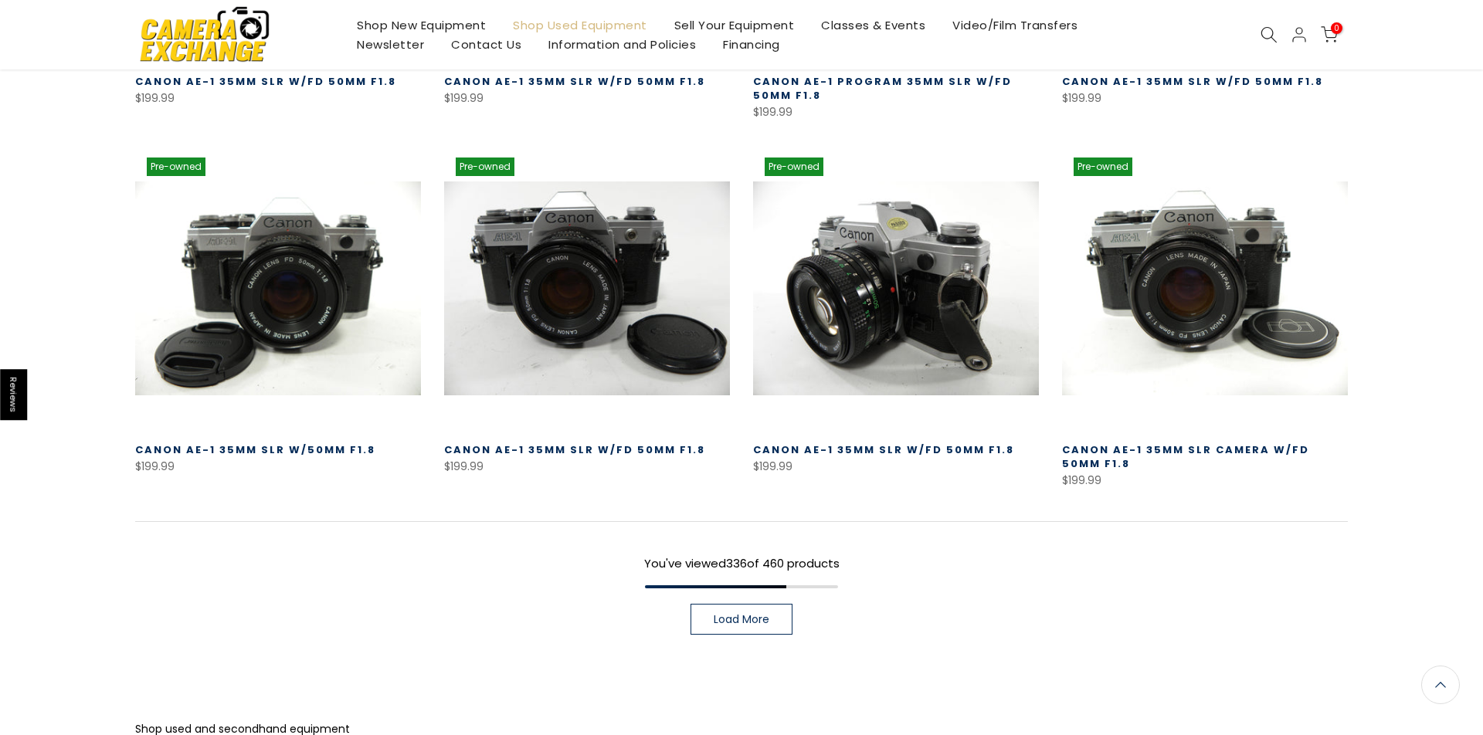
click at [739, 614] on span "Load More" at bounding box center [742, 619] width 56 height 11
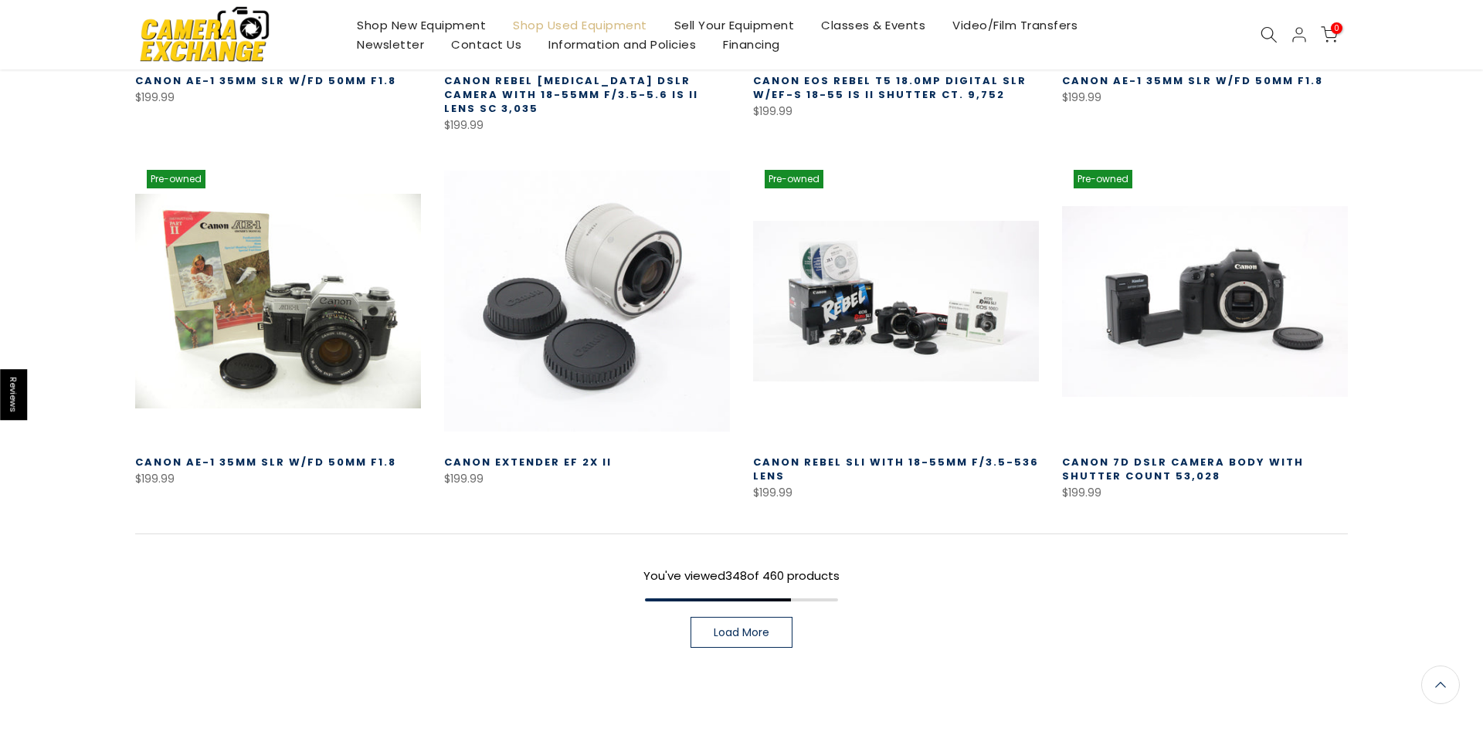
scroll to position [32015, 0]
click at [739, 628] on span "Load More" at bounding box center [742, 633] width 56 height 11
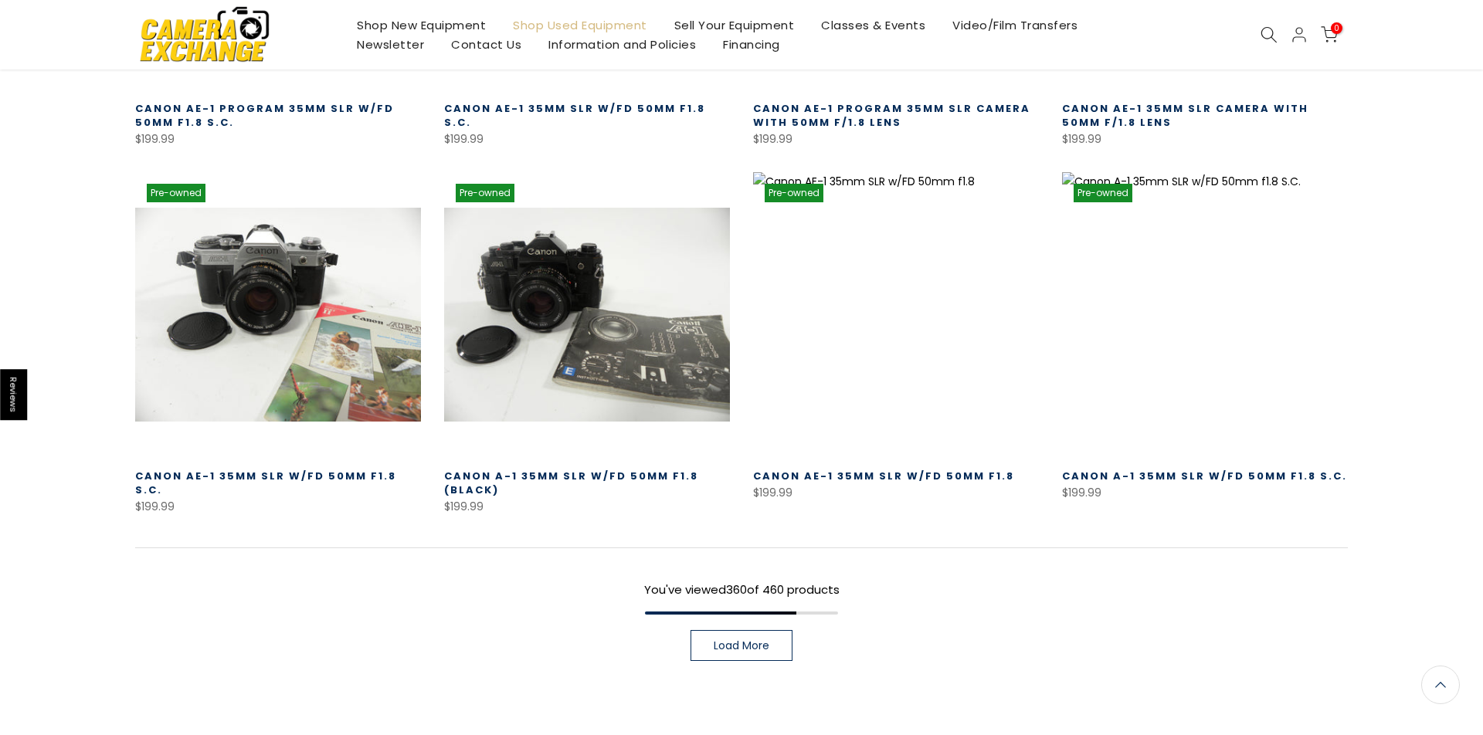
scroll to position [33104, 0]
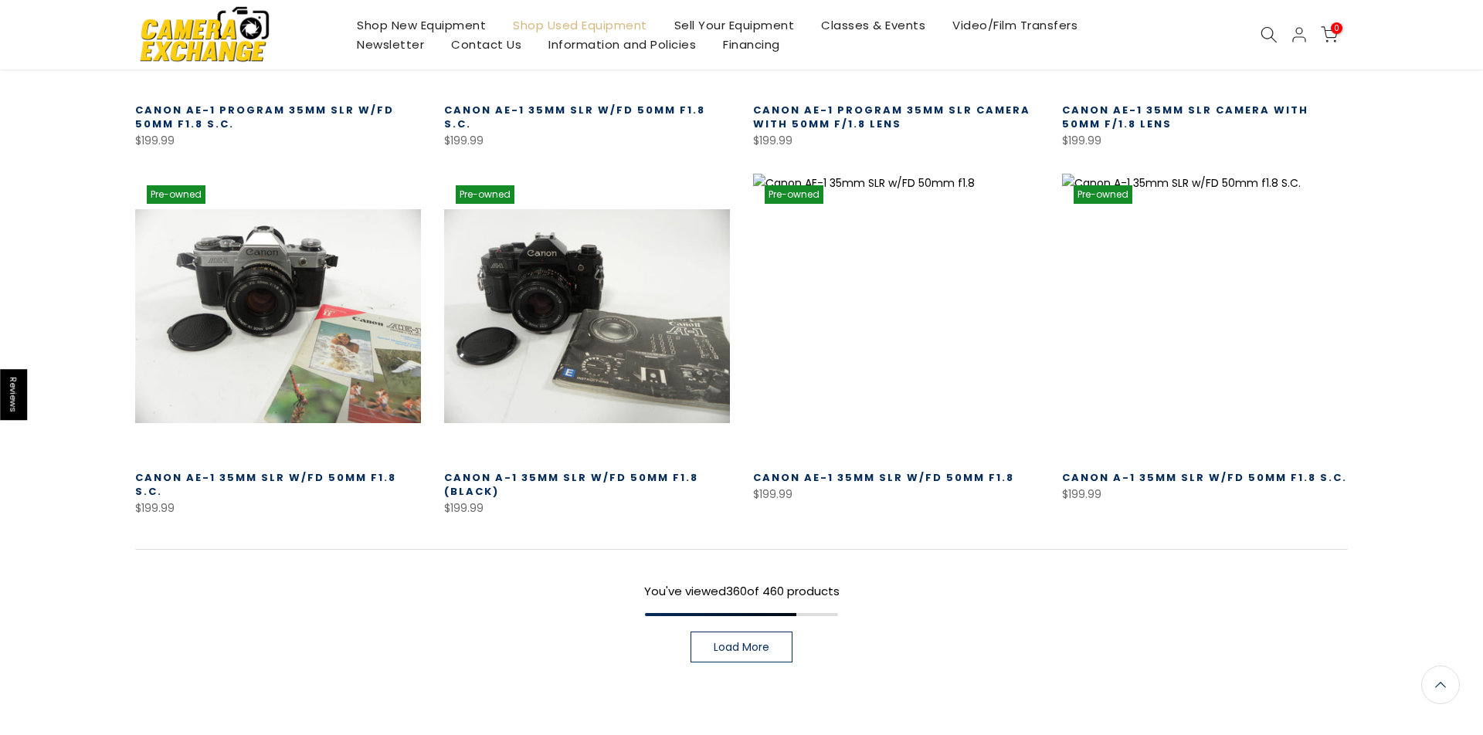
click at [739, 642] on span "Load More" at bounding box center [742, 647] width 56 height 11
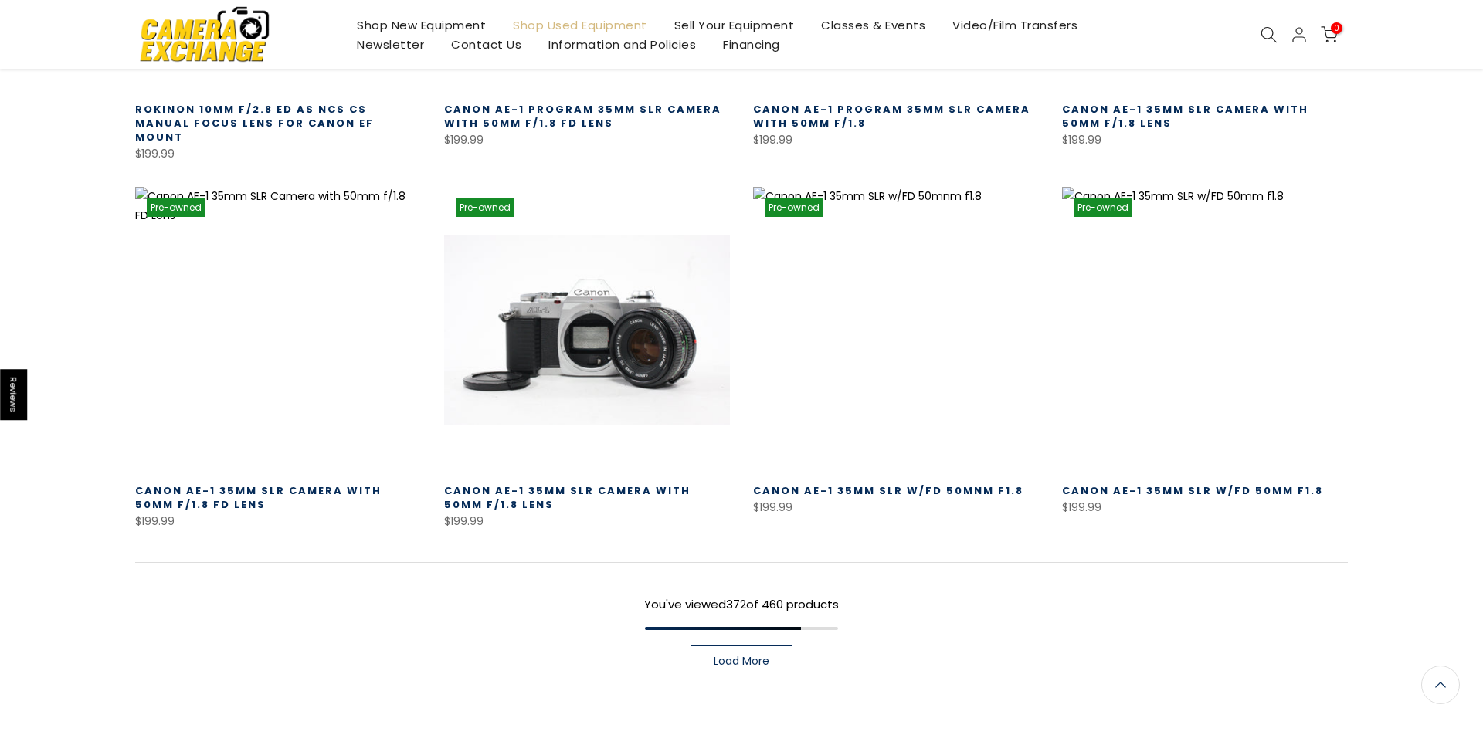
scroll to position [34220, 0]
click at [739, 657] on span "Load More" at bounding box center [742, 662] width 56 height 11
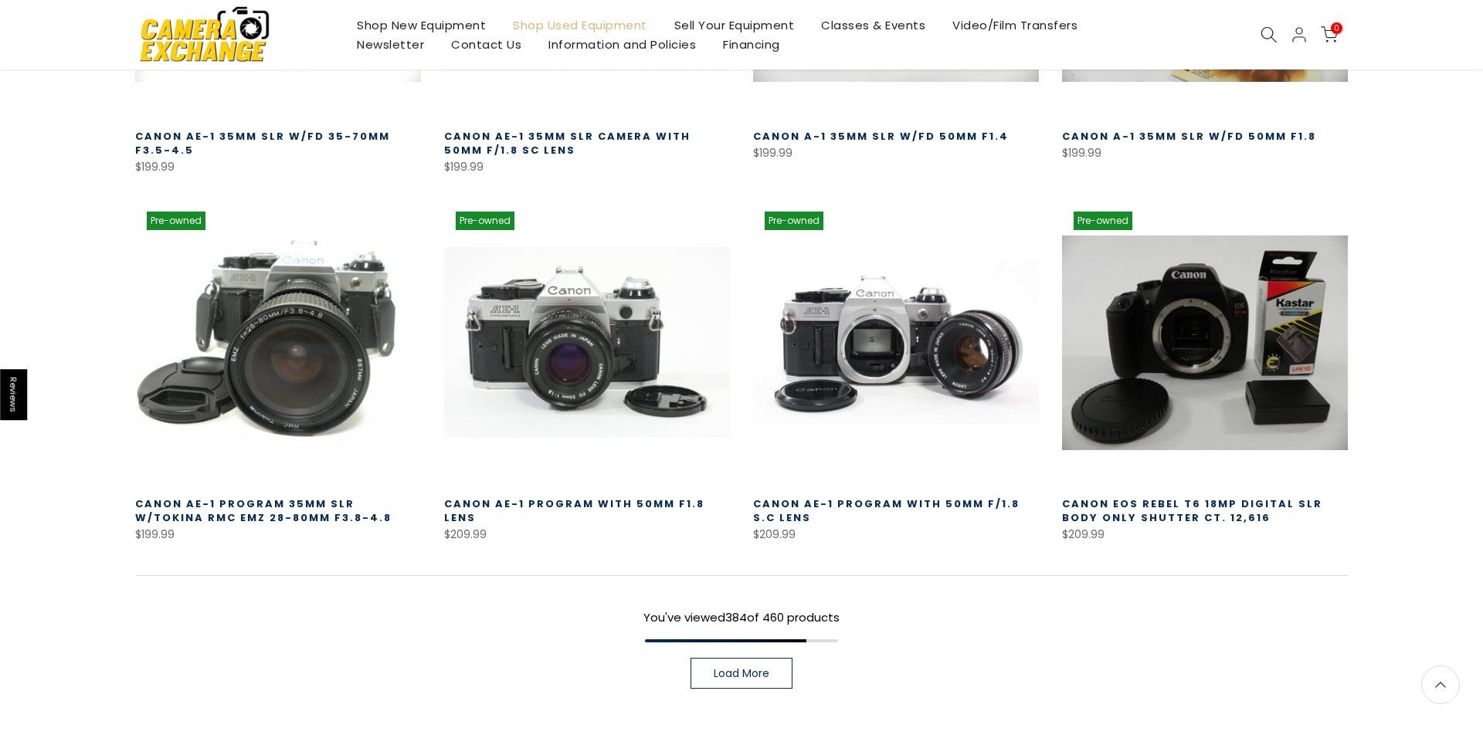
scroll to position [35315, 0]
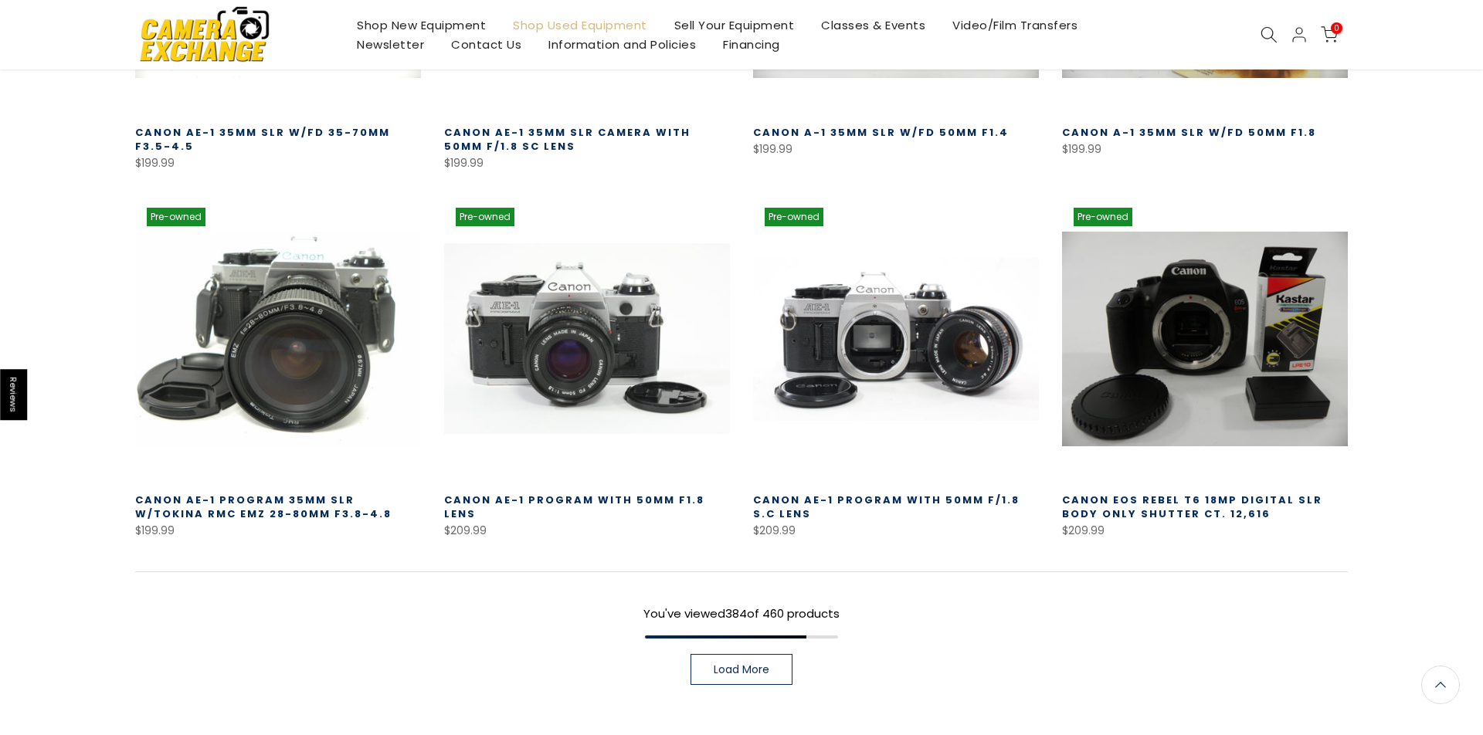
click at [739, 664] on span "Load More" at bounding box center [742, 669] width 56 height 11
